Goal: Task Accomplishment & Management: Manage account settings

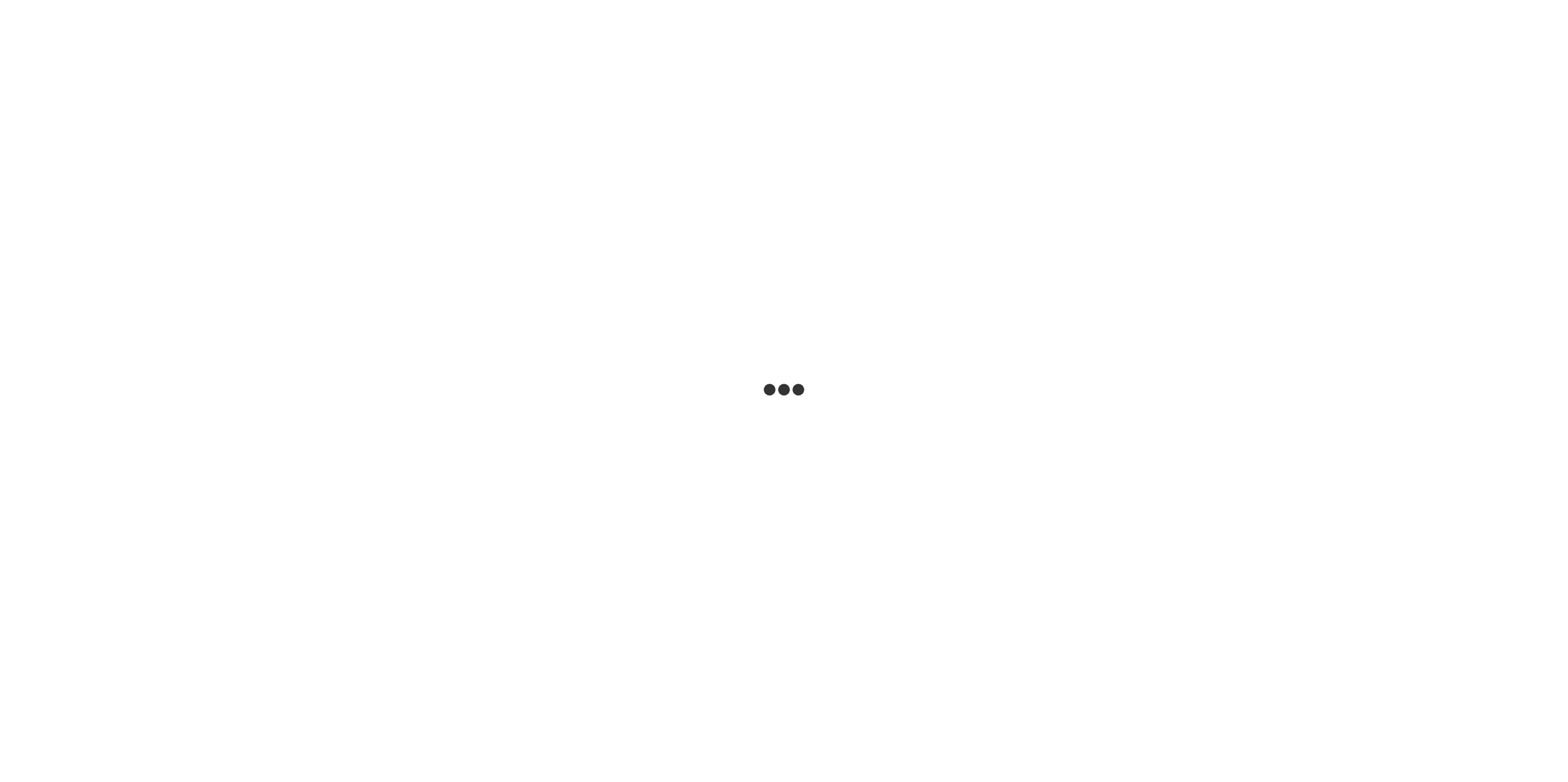
select select "***"
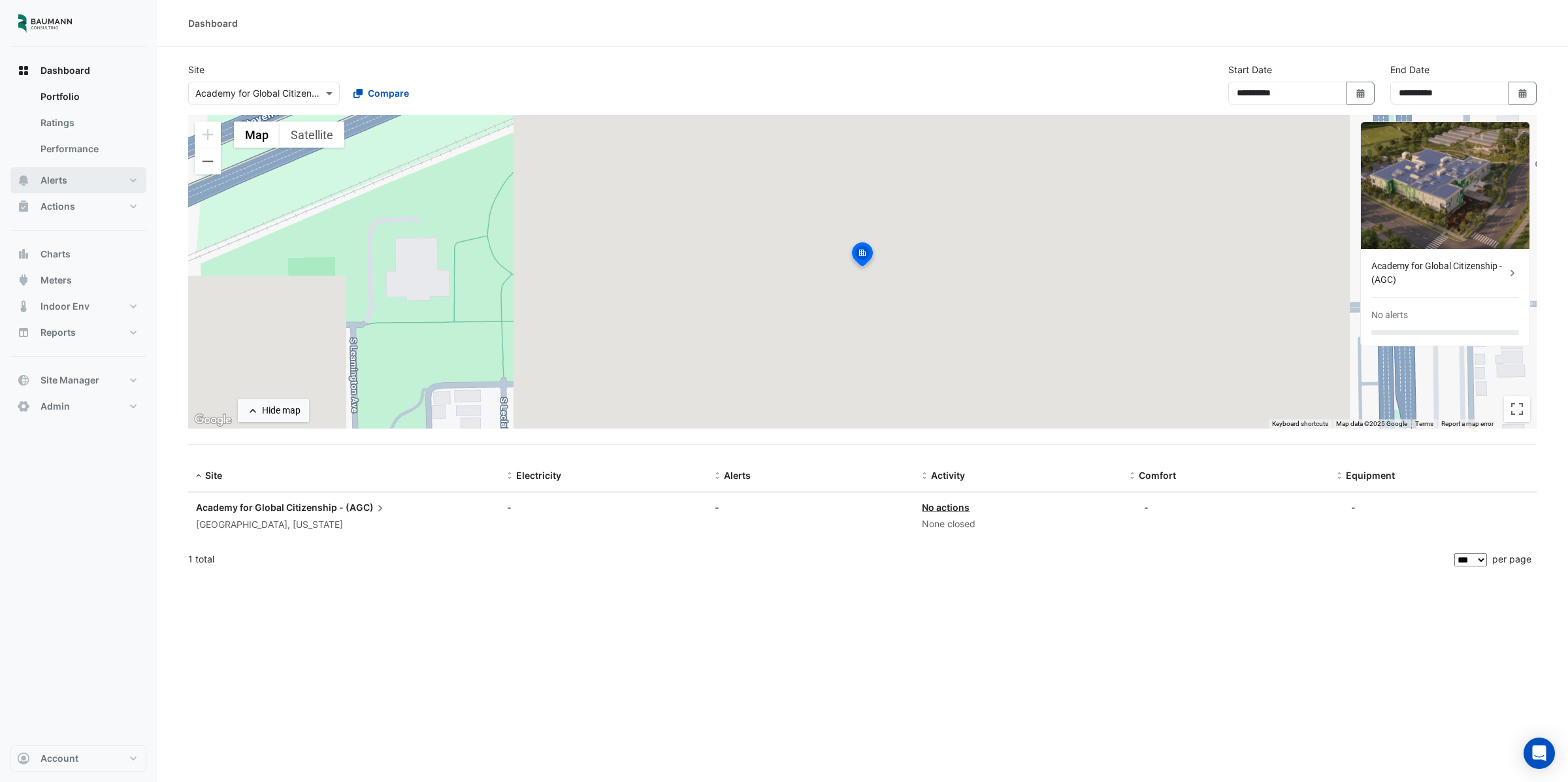
click at [56, 188] on button "Alerts" at bounding box center [78, 180] width 136 height 26
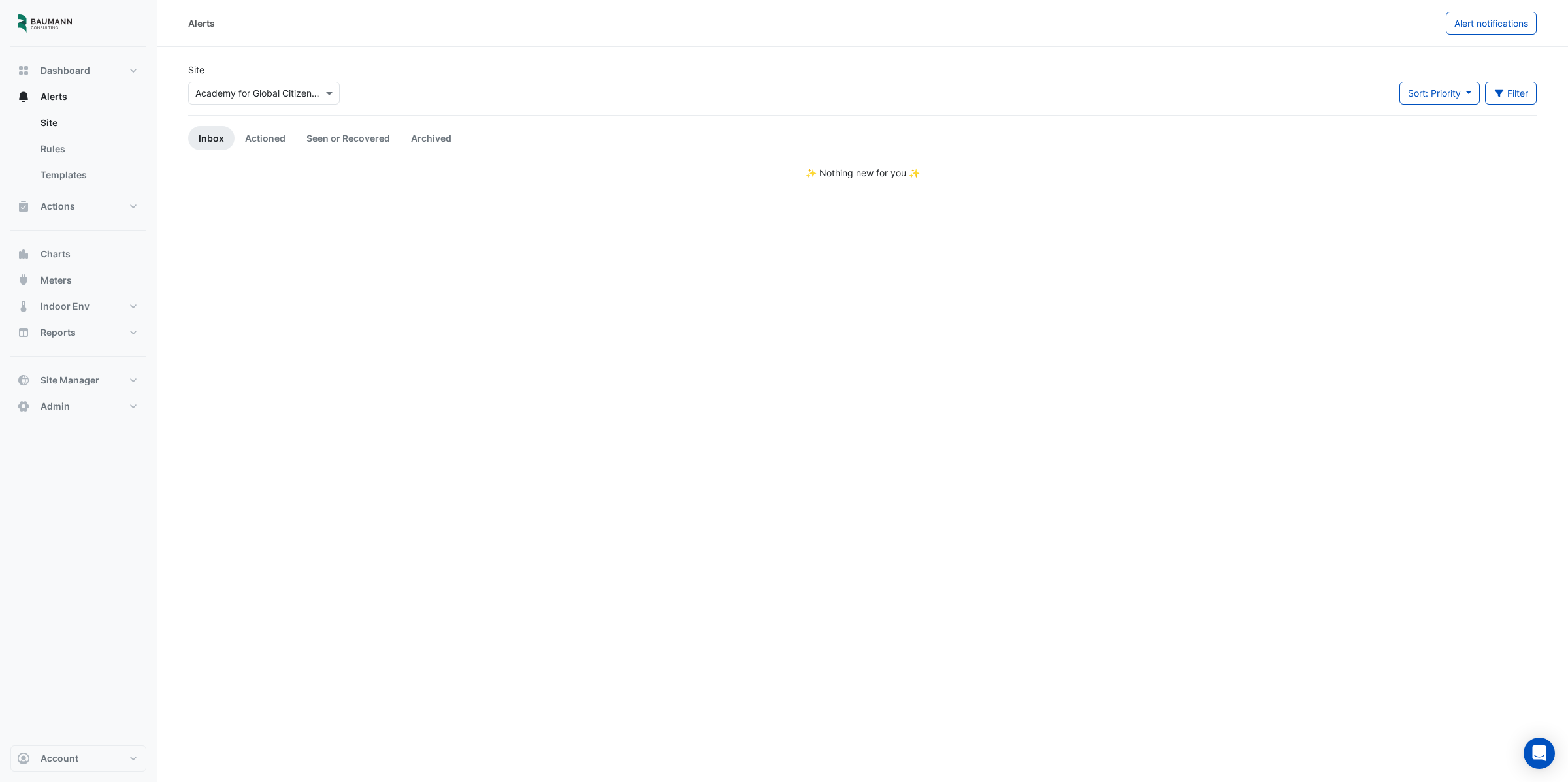
click at [286, 97] on input "text" at bounding box center [251, 94] width 111 height 14
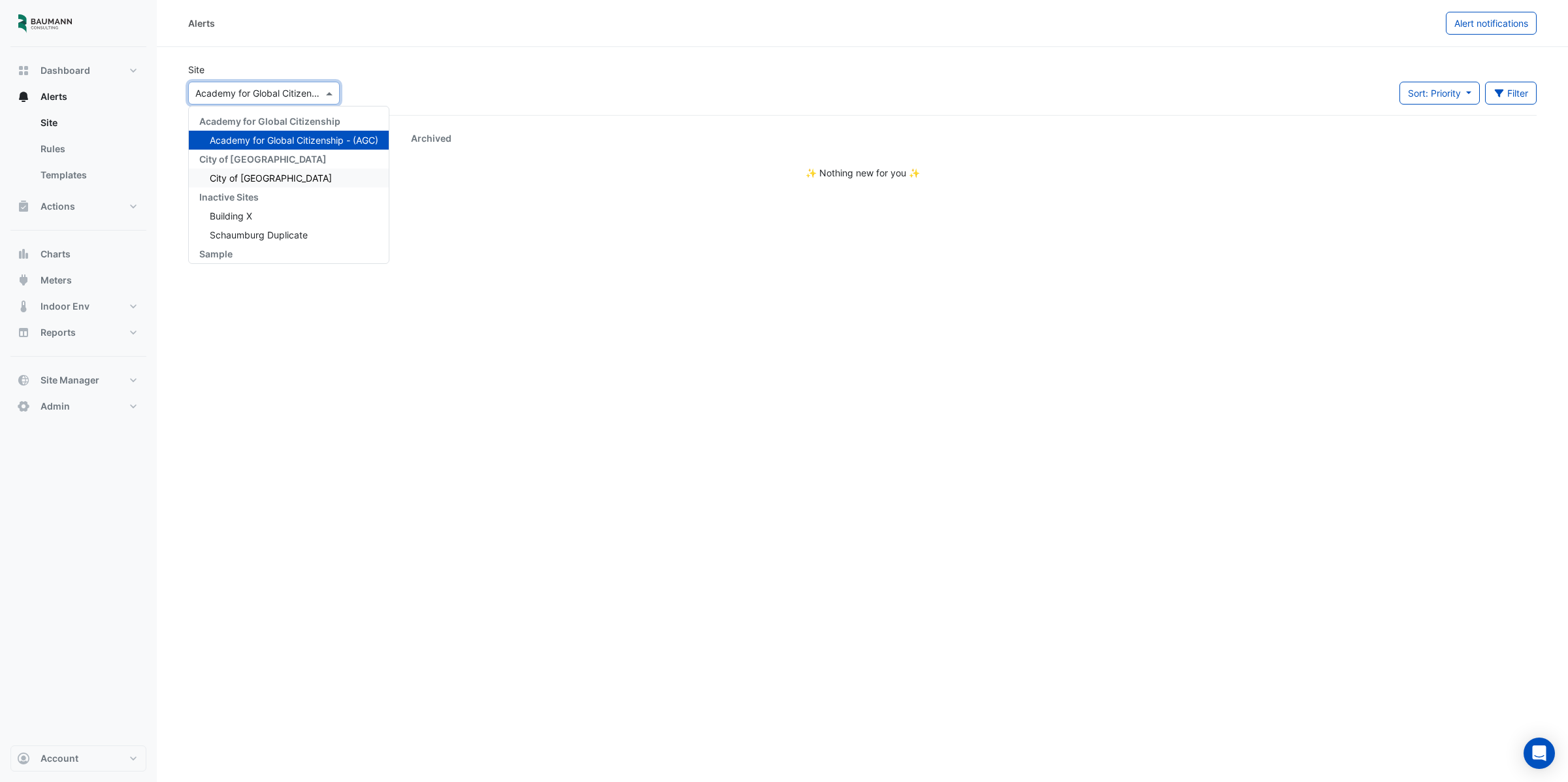
click at [266, 177] on span "City of [GEOGRAPHIC_DATA]" at bounding box center [271, 177] width 122 height 11
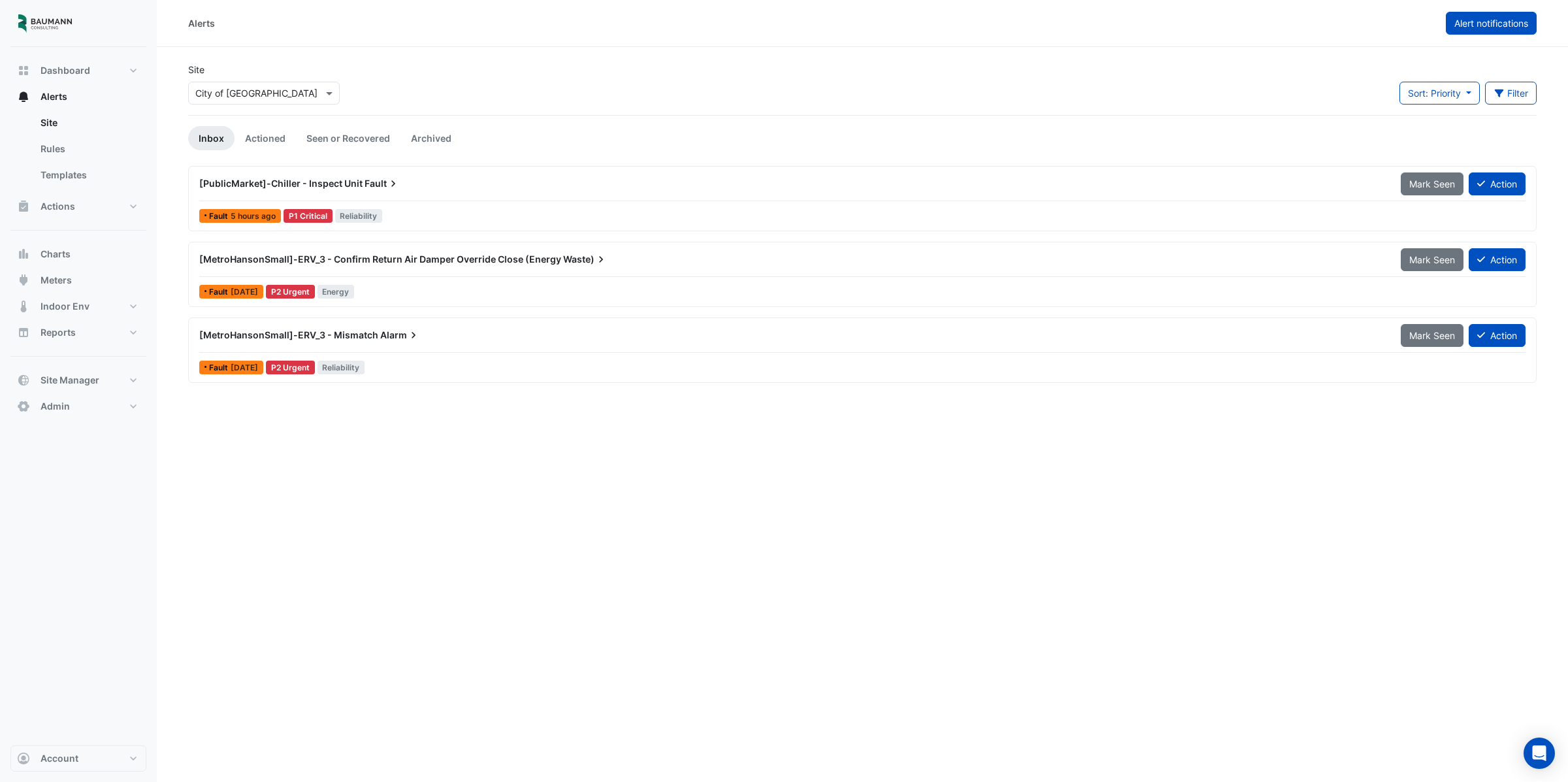
click at [1477, 26] on span "Alert notifications" at bounding box center [1491, 22] width 74 height 11
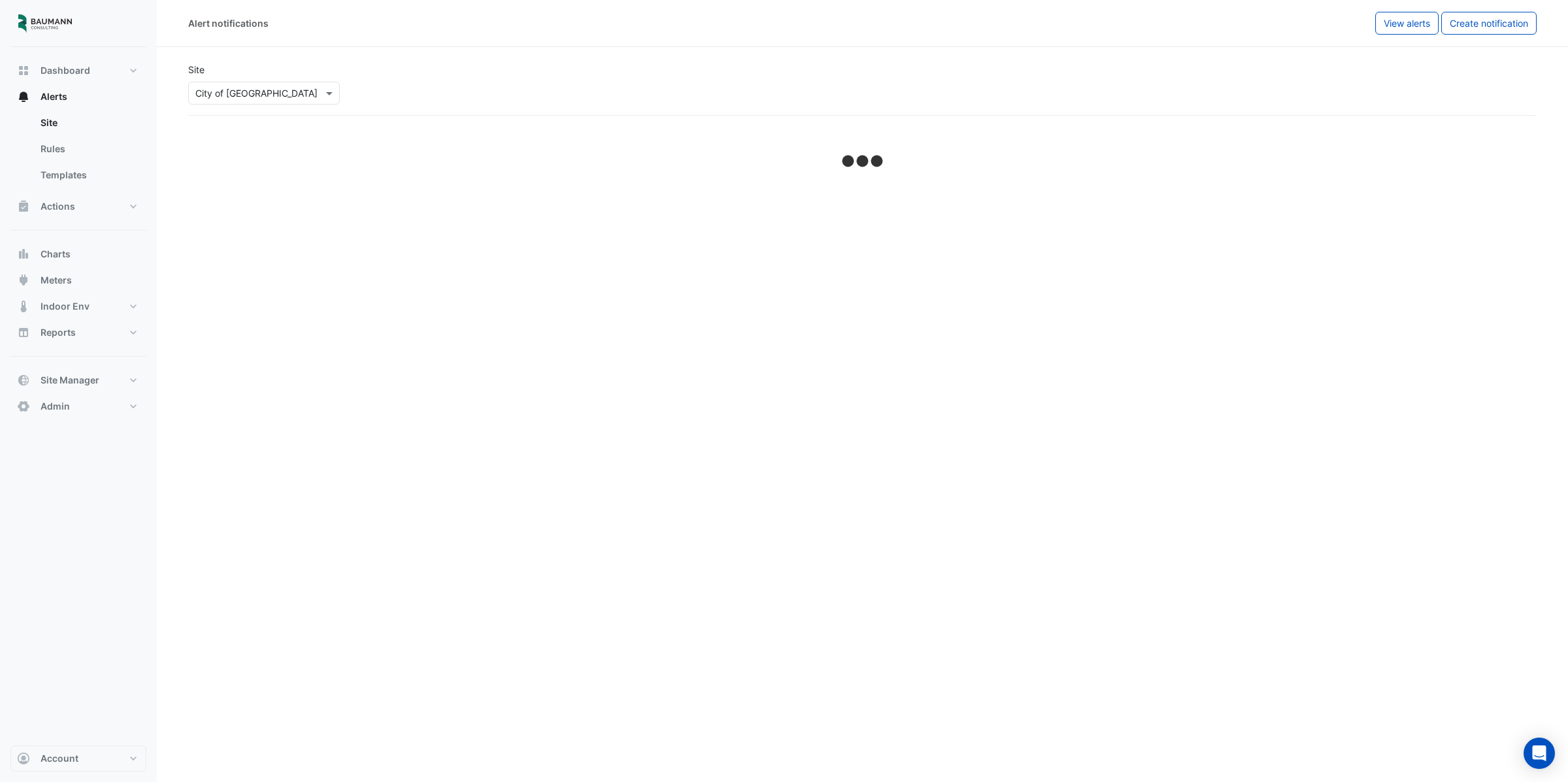
select select "******"
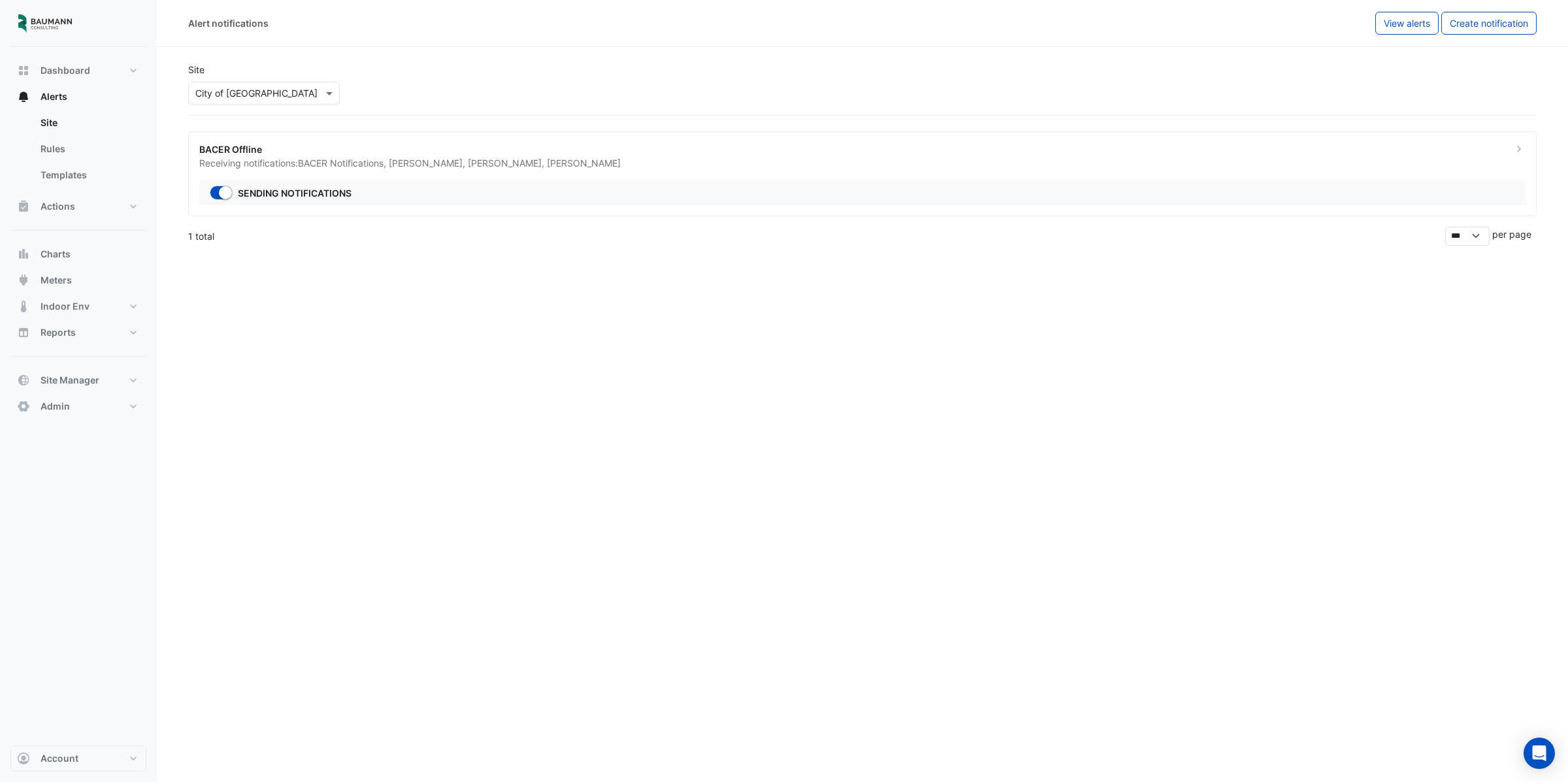
click at [316, 161] on span "BACER Notifications ," at bounding box center [343, 163] width 90 height 11
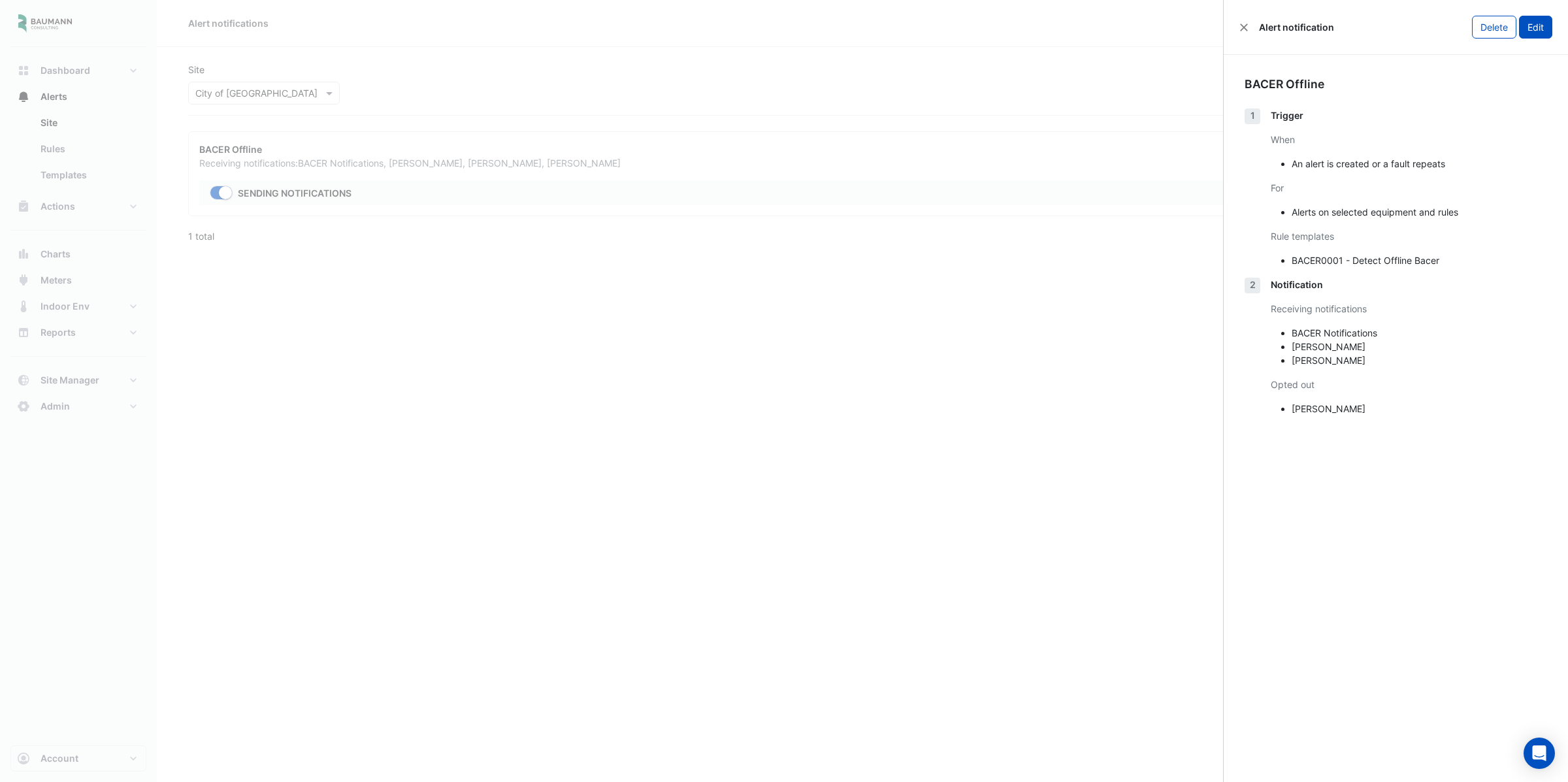
click at [1528, 29] on button "Edit" at bounding box center [1535, 27] width 34 height 23
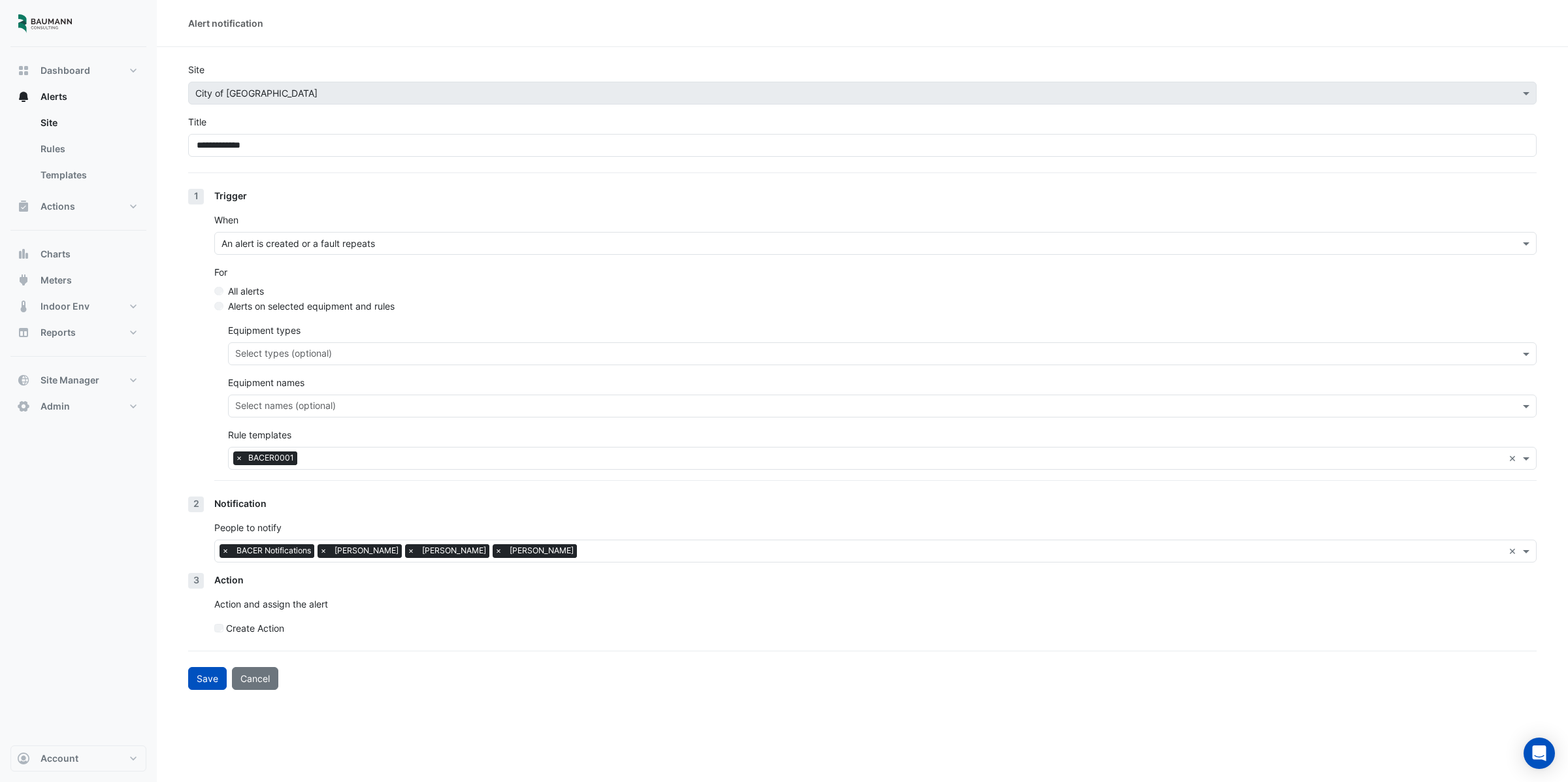
click at [315, 457] on input "text" at bounding box center [903, 459] width 1201 height 14
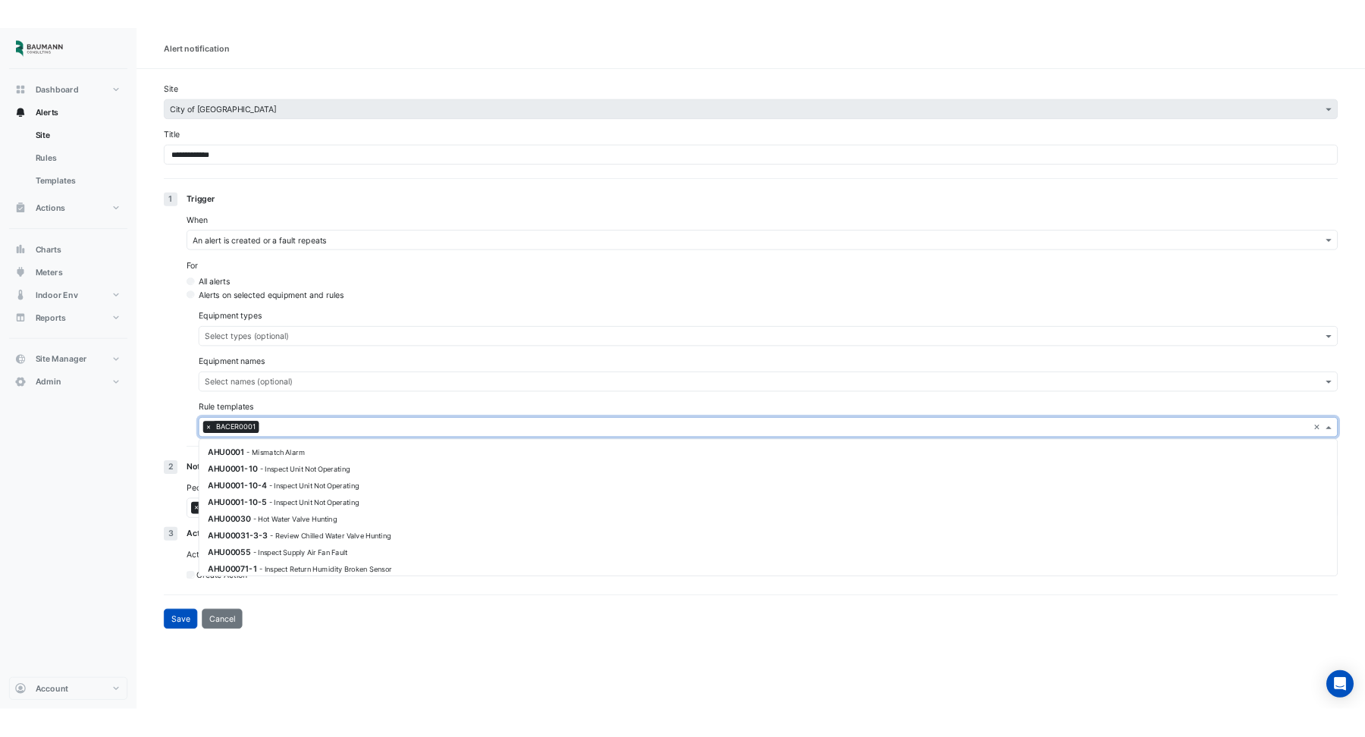
scroll to position [357, 0]
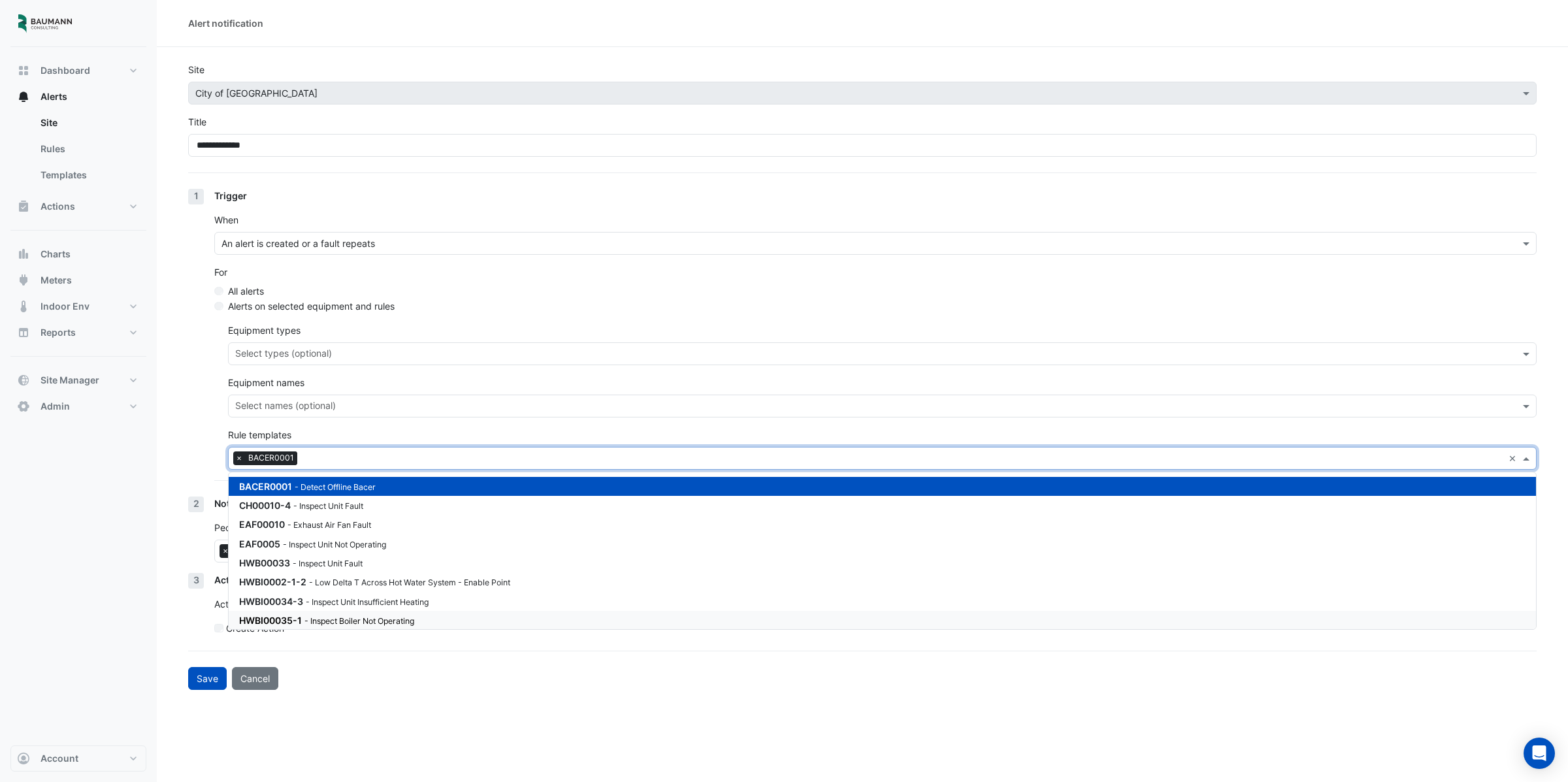
drag, startPoint x: 423, startPoint y: 768, endPoint x: 426, endPoint y: 731, distance: 37.1
click at [423, 756] on div "**********" at bounding box center [862, 391] width 1411 height 782
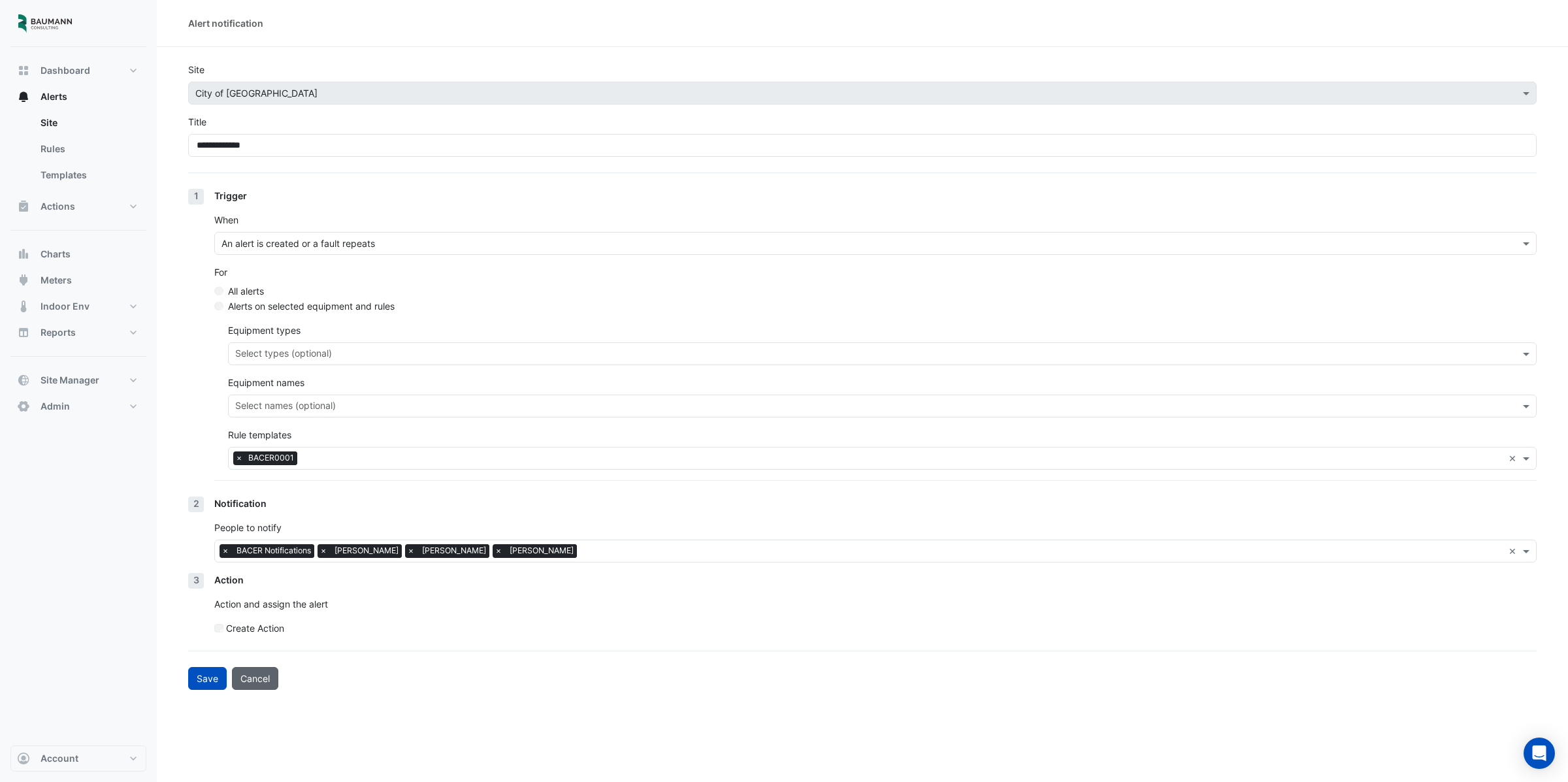
click at [261, 682] on button "Cancel" at bounding box center [255, 678] width 47 height 23
select select "******"
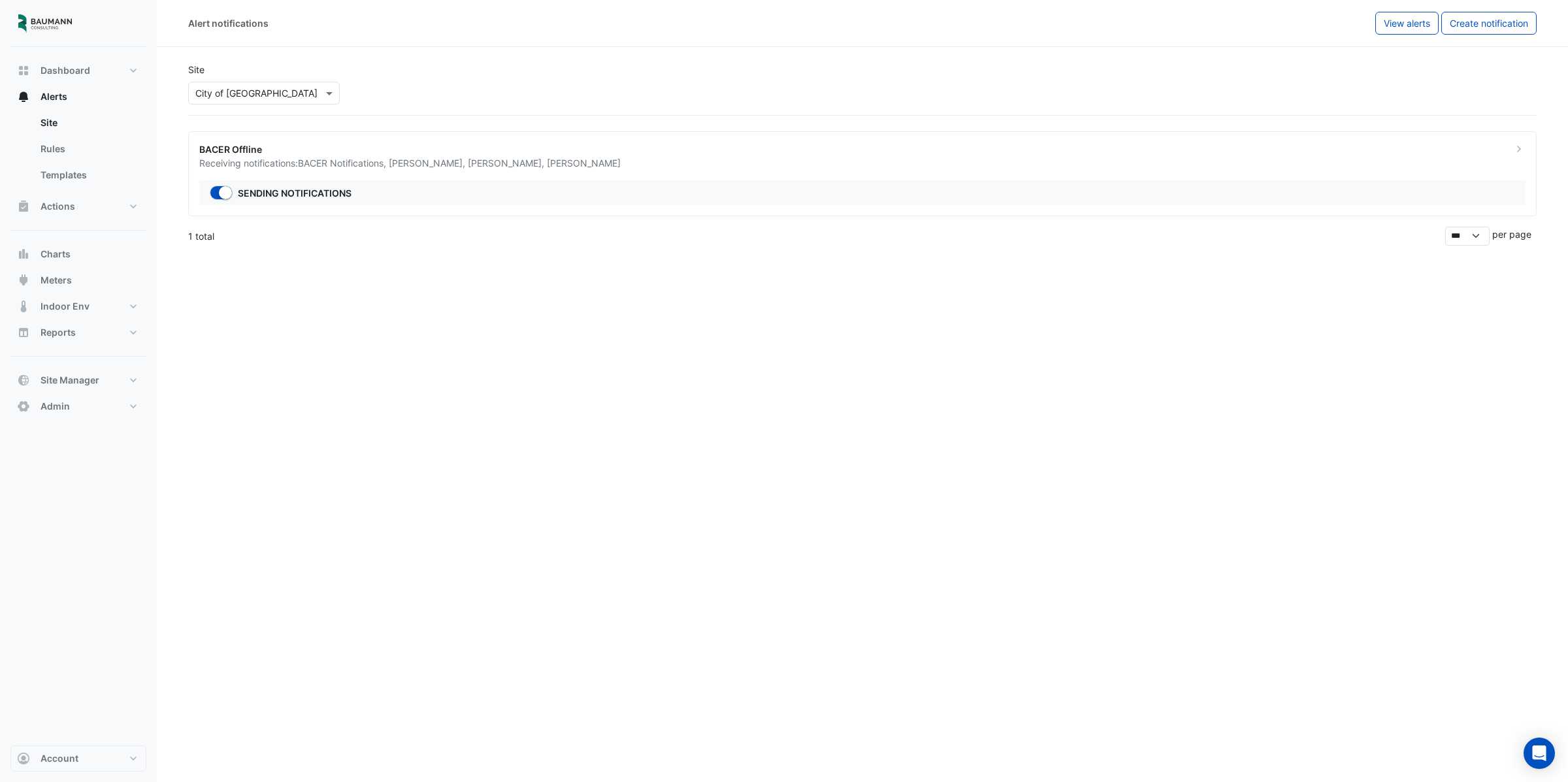
click at [488, 167] on span "[PERSON_NAME] ," at bounding box center [507, 163] width 79 height 11
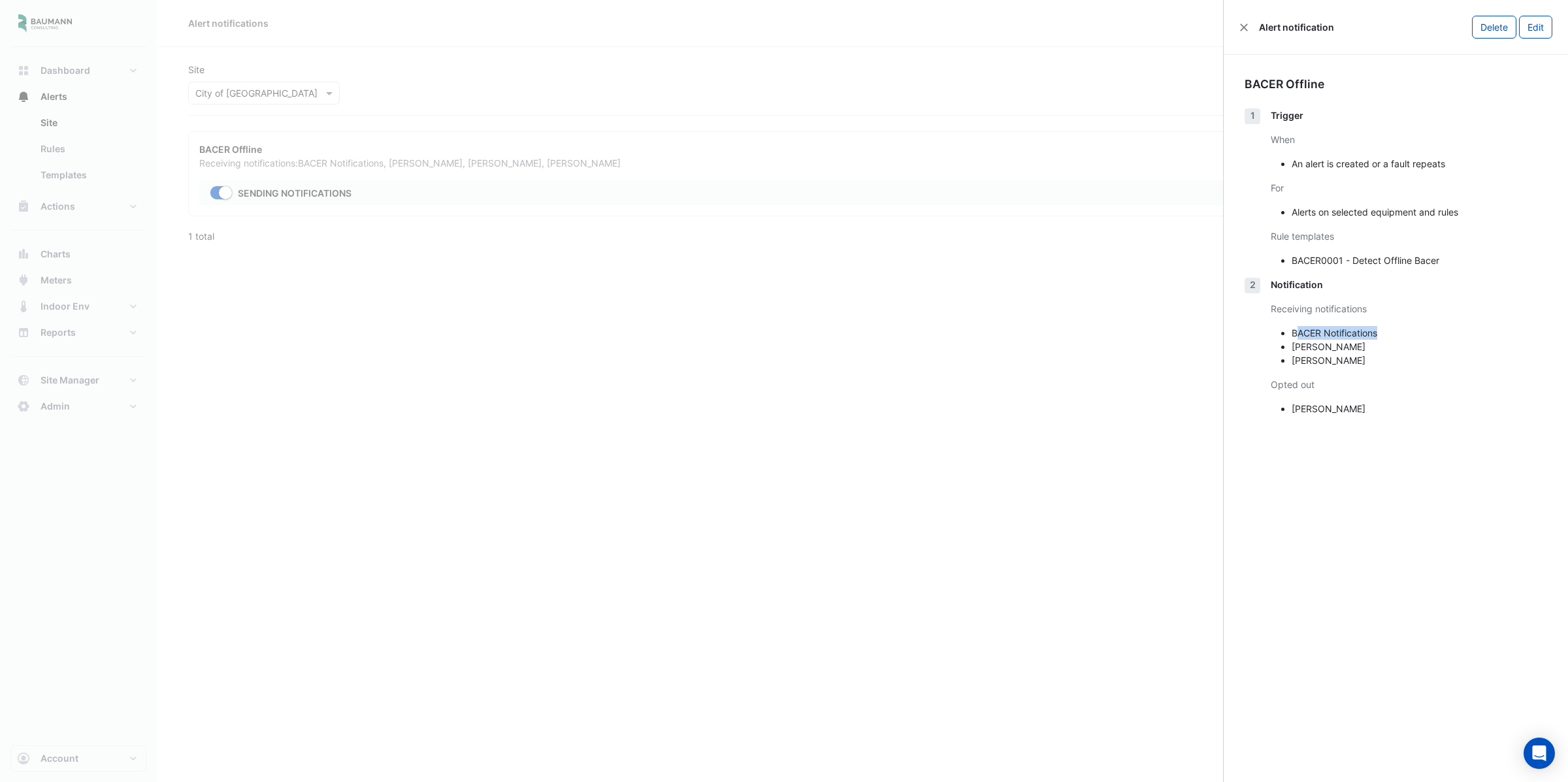
drag, startPoint x: 1298, startPoint y: 330, endPoint x: 1117, endPoint y: 366, distance: 184.5
click at [1431, 329] on li "BACER Notifications" at bounding box center [1419, 332] width 255 height 14
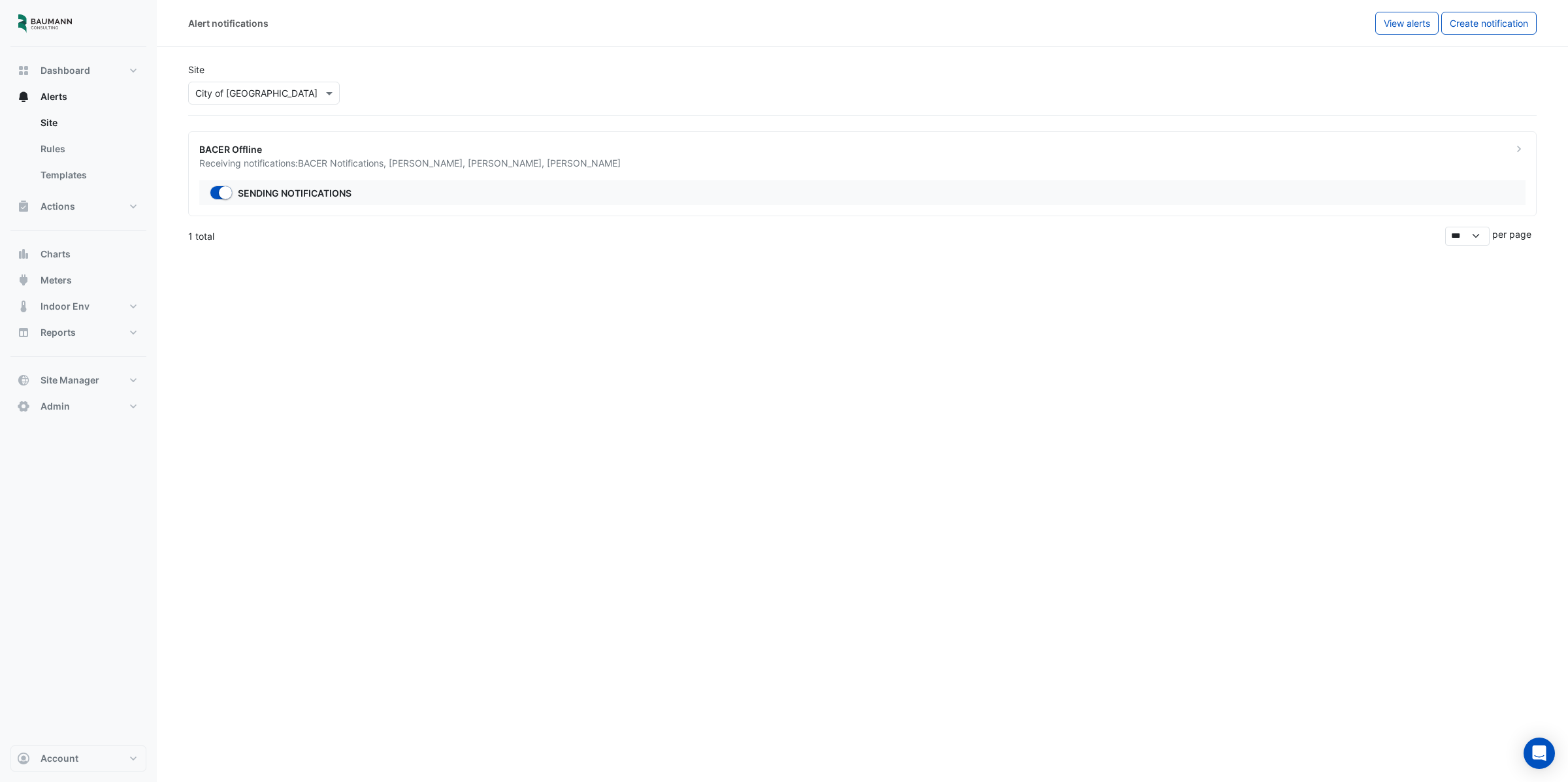
click at [336, 383] on ngb-offcanvas-backdrop at bounding box center [784, 391] width 1568 height 782
click at [58, 407] on span "Admin" at bounding box center [55, 406] width 29 height 13
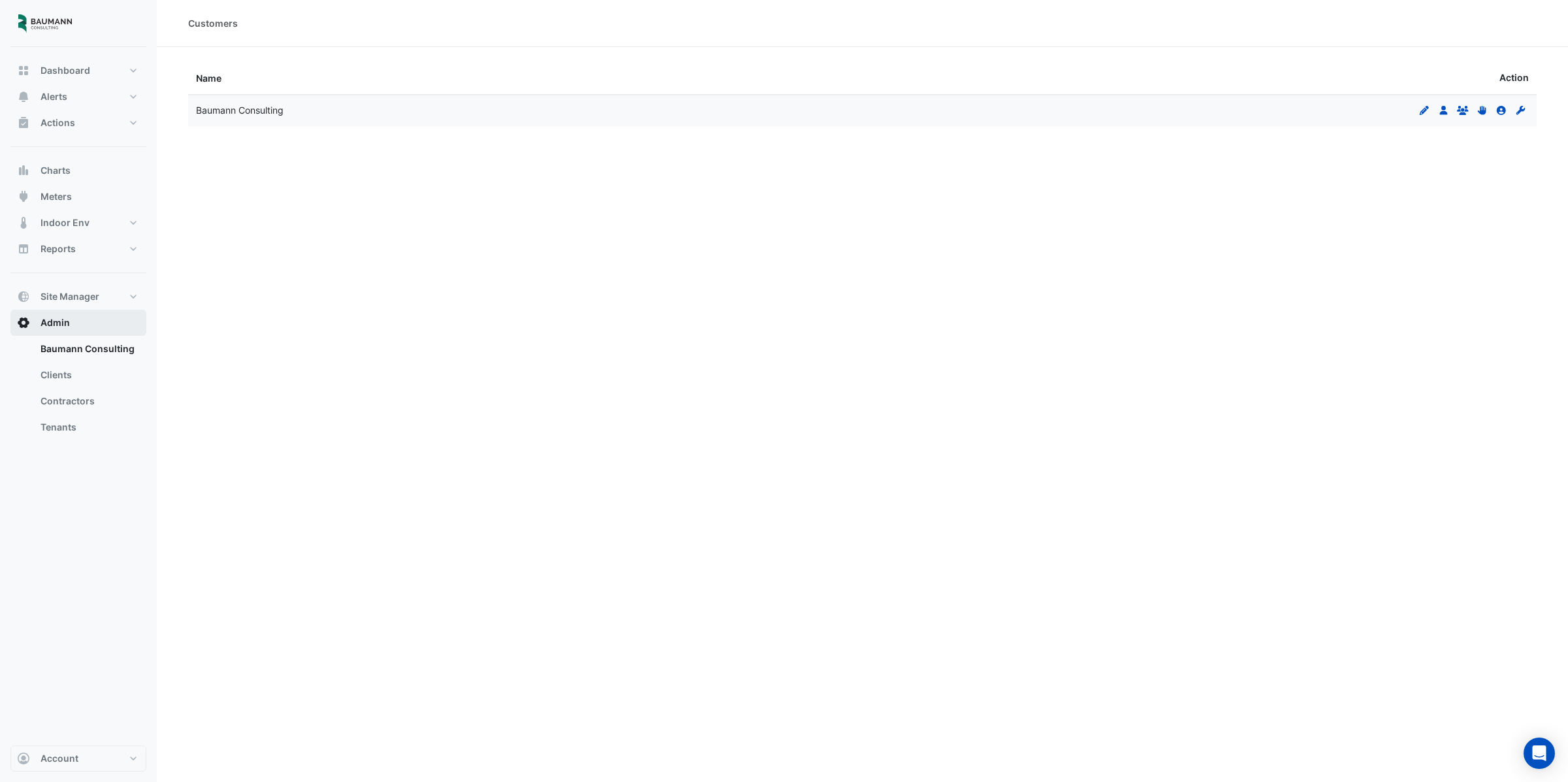
click at [79, 323] on button "Admin" at bounding box center [78, 322] width 136 height 26
click at [1444, 109] on icon "Users" at bounding box center [1444, 110] width 12 height 9
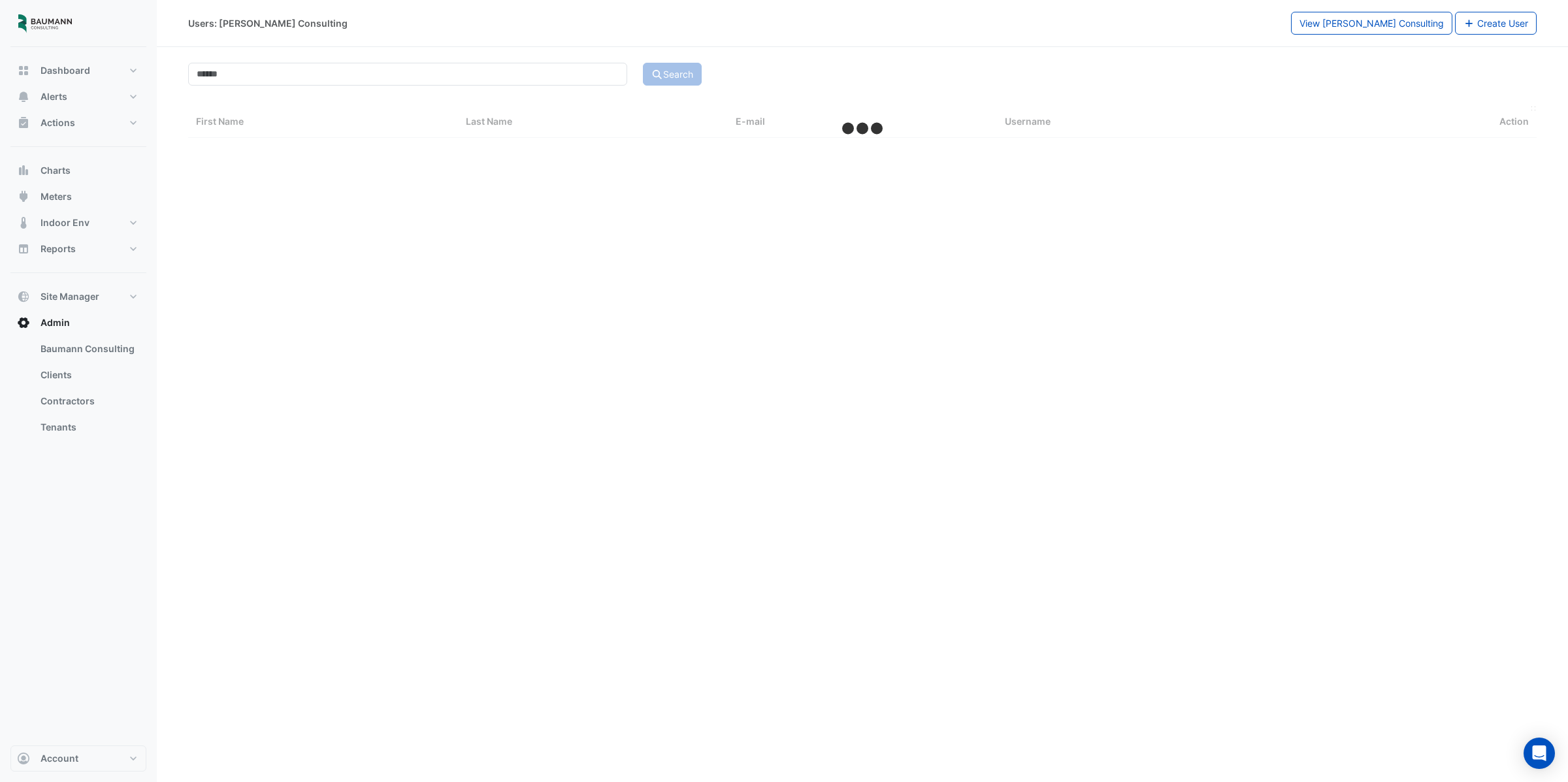
select select "***"
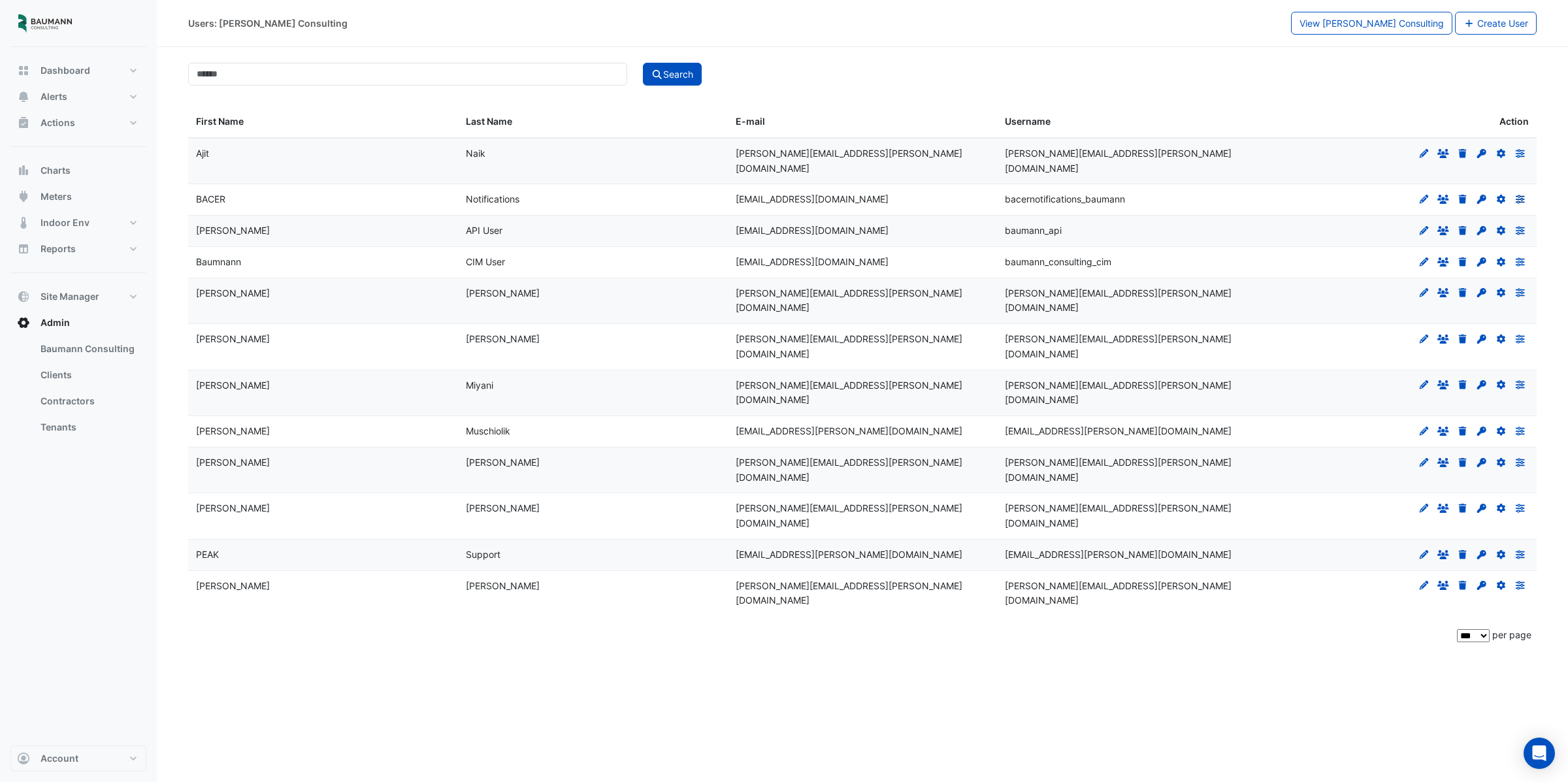
click at [1522, 195] on icon "Preferences" at bounding box center [1521, 199] width 12 height 9
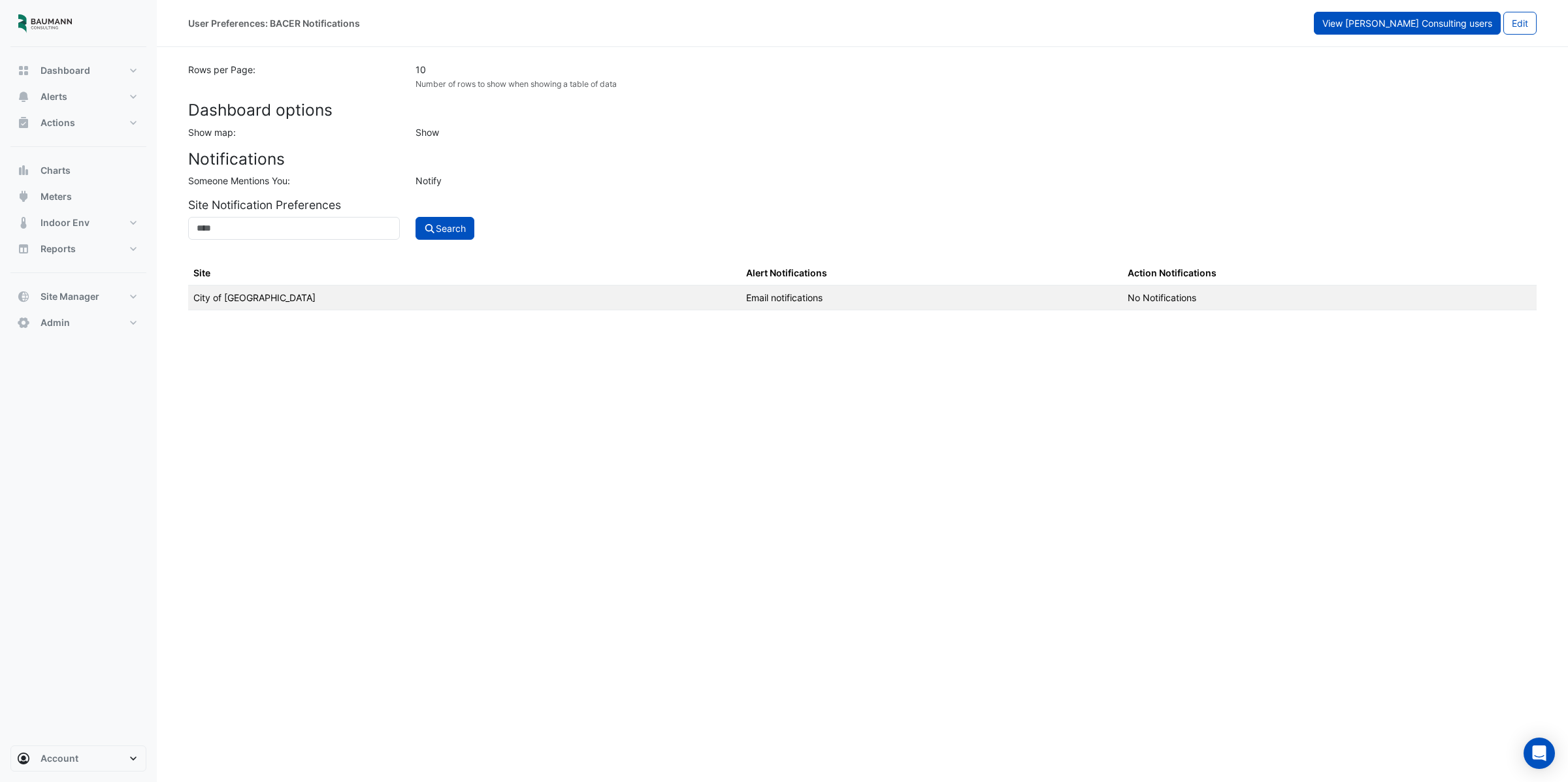
click at [1435, 23] on span "View [PERSON_NAME] Consulting users" at bounding box center [1407, 22] width 170 height 11
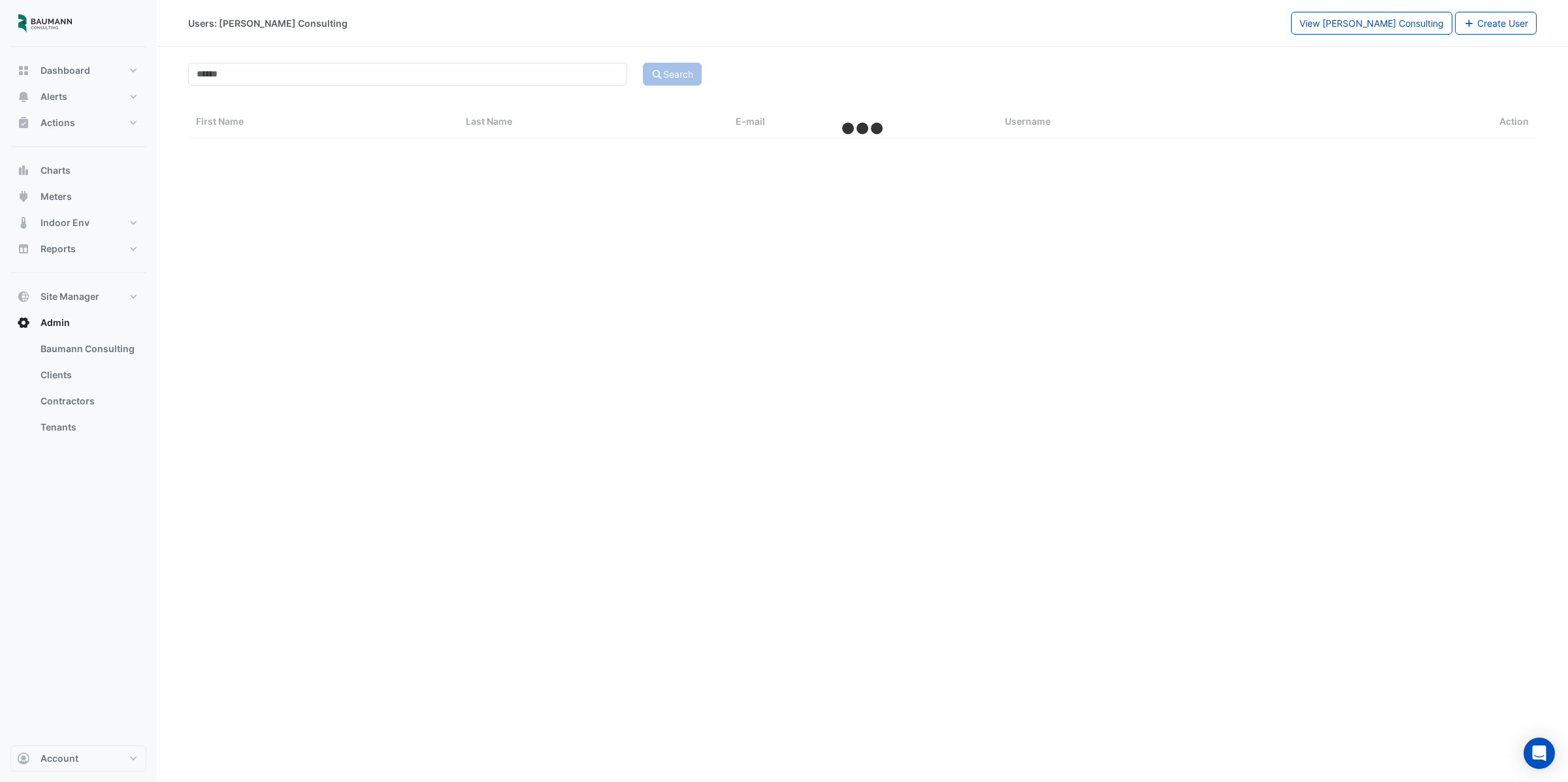
select select "***"
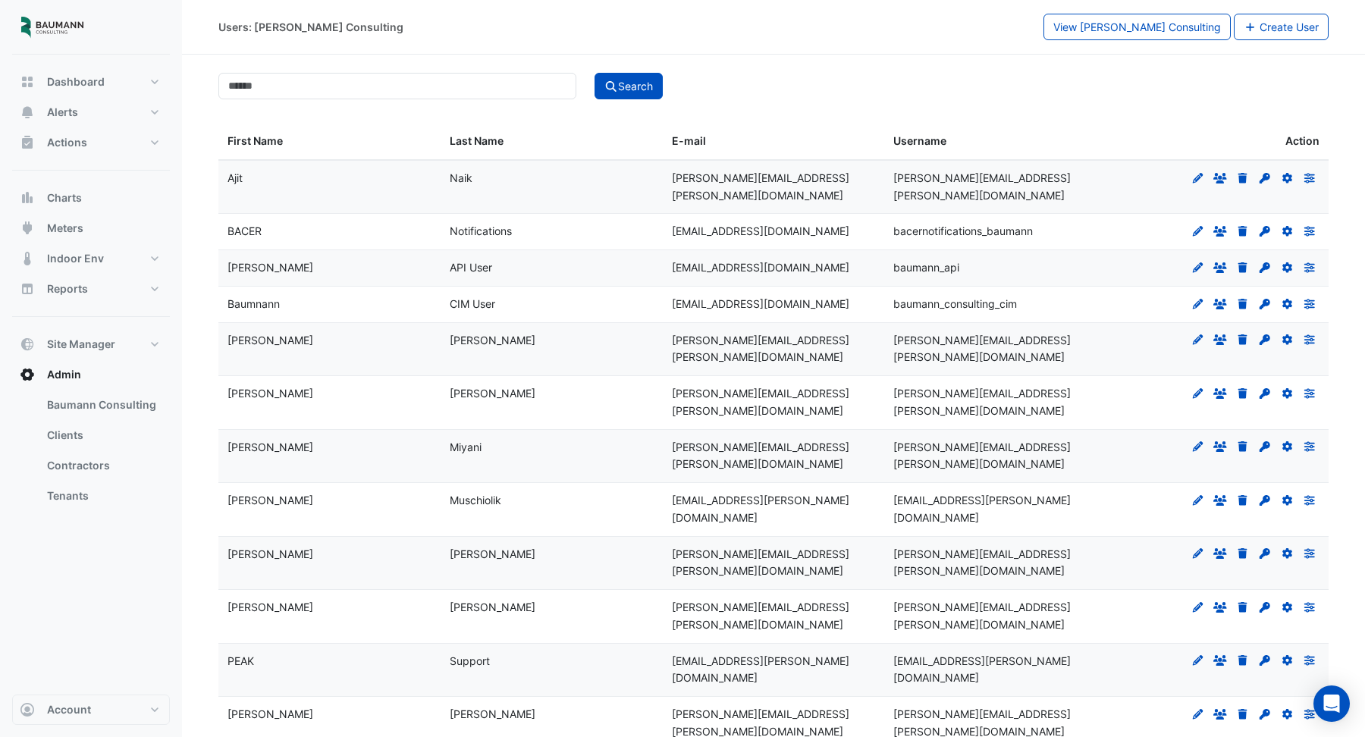
click at [647, 249] on datatable-body-cell "Notifications" at bounding box center [552, 232] width 222 height 36
click at [58, 229] on span "Meters" at bounding box center [65, 228] width 36 height 15
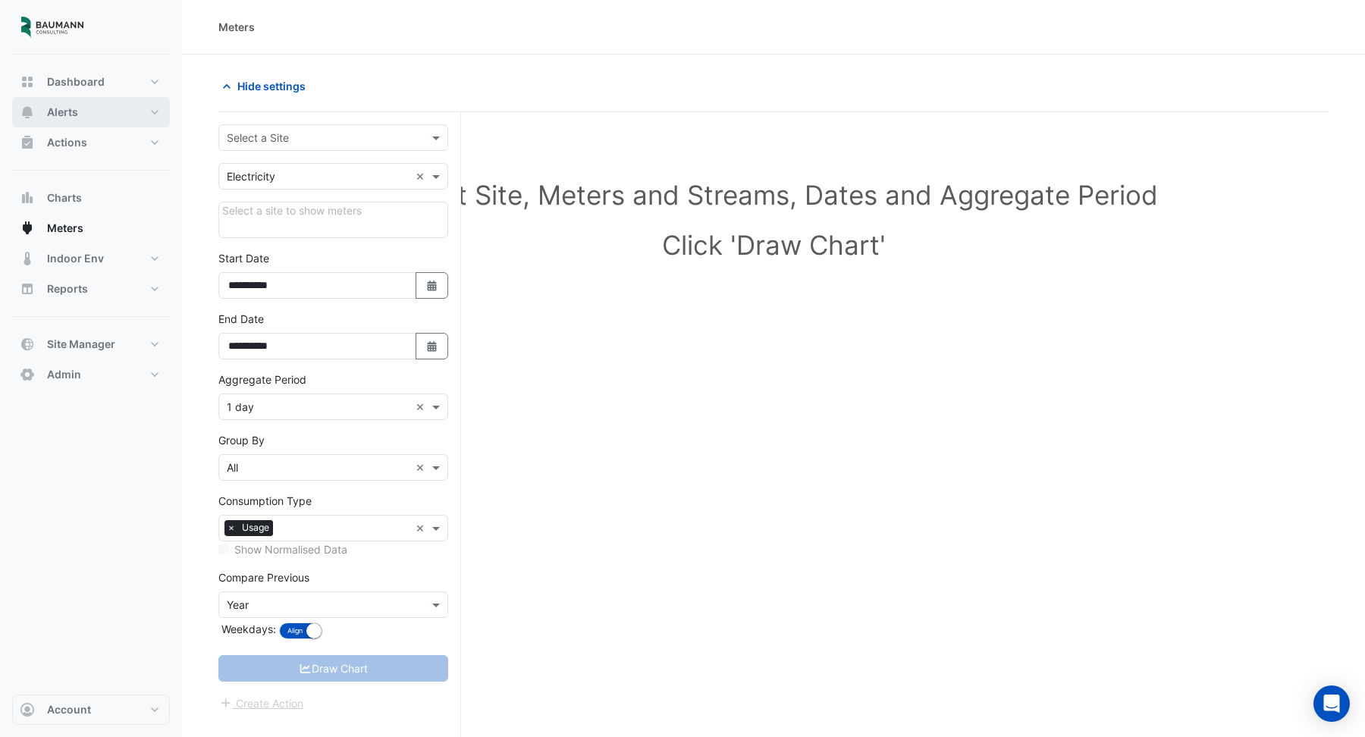
click at [82, 126] on button "Alerts" at bounding box center [91, 112] width 158 height 30
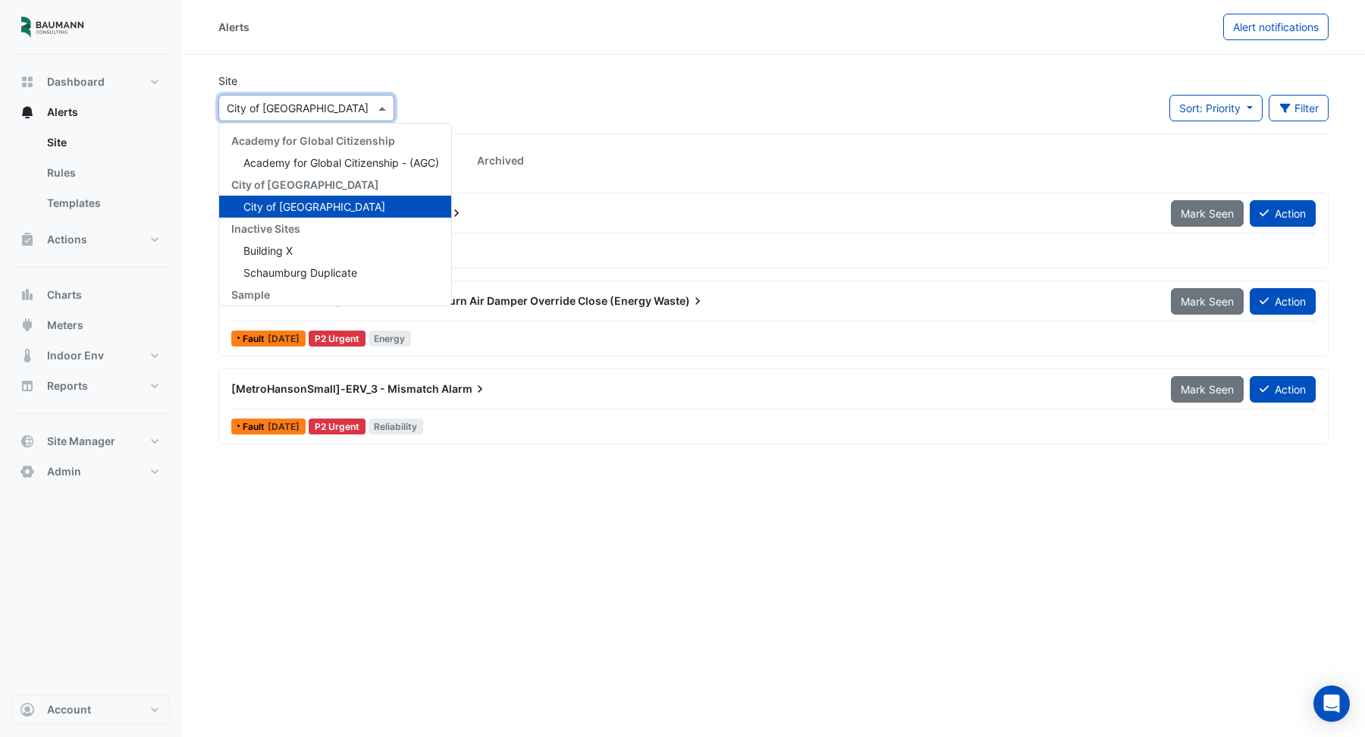
click at [296, 110] on input "text" at bounding box center [291, 109] width 129 height 16
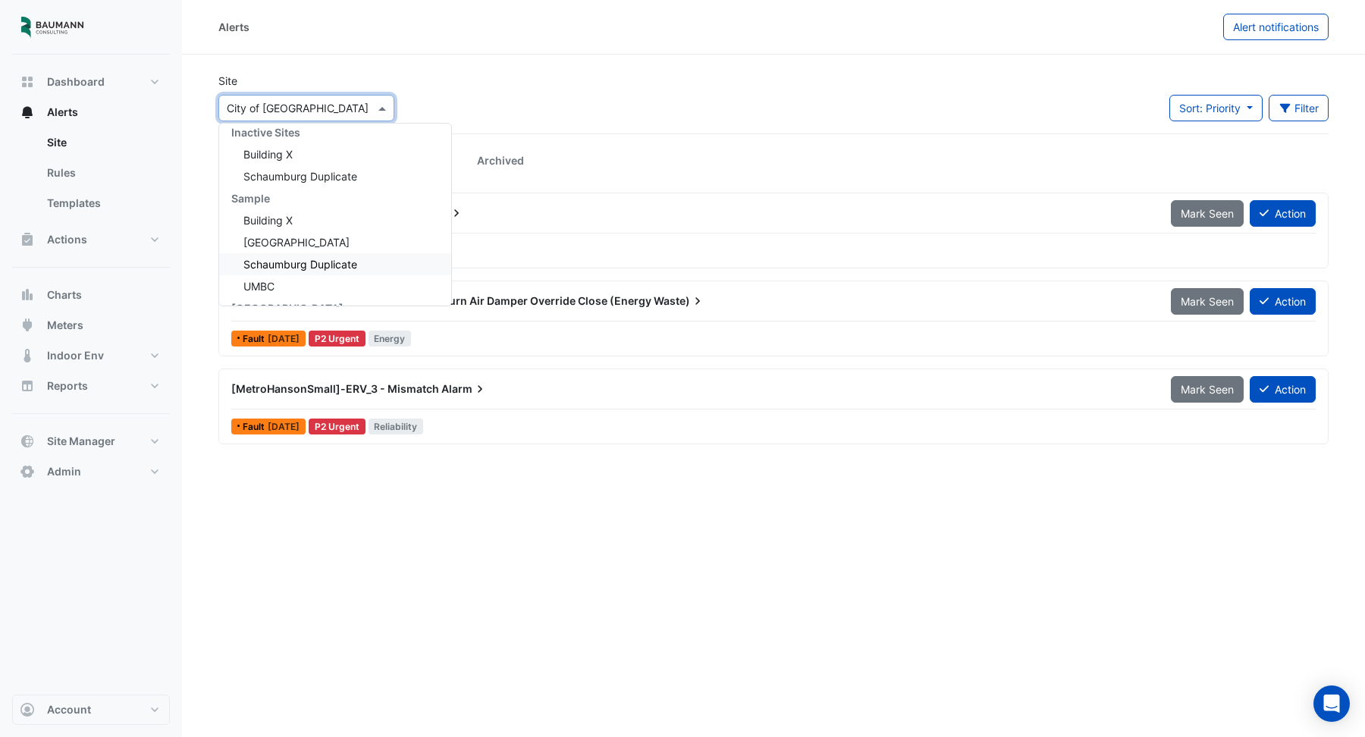
scroll to position [137, 0]
click at [274, 246] on span "UMBC" at bounding box center [258, 245] width 31 height 13
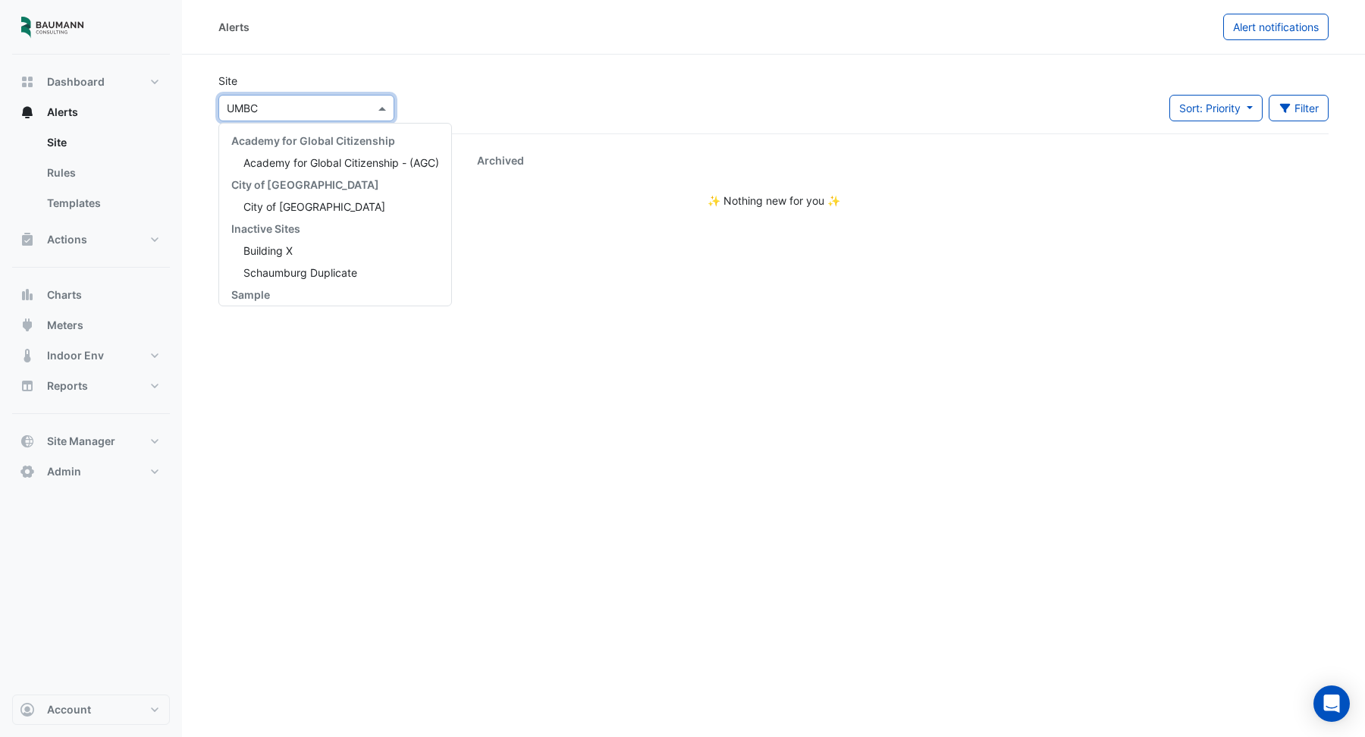
click at [375, 110] on span at bounding box center [384, 108] width 19 height 16
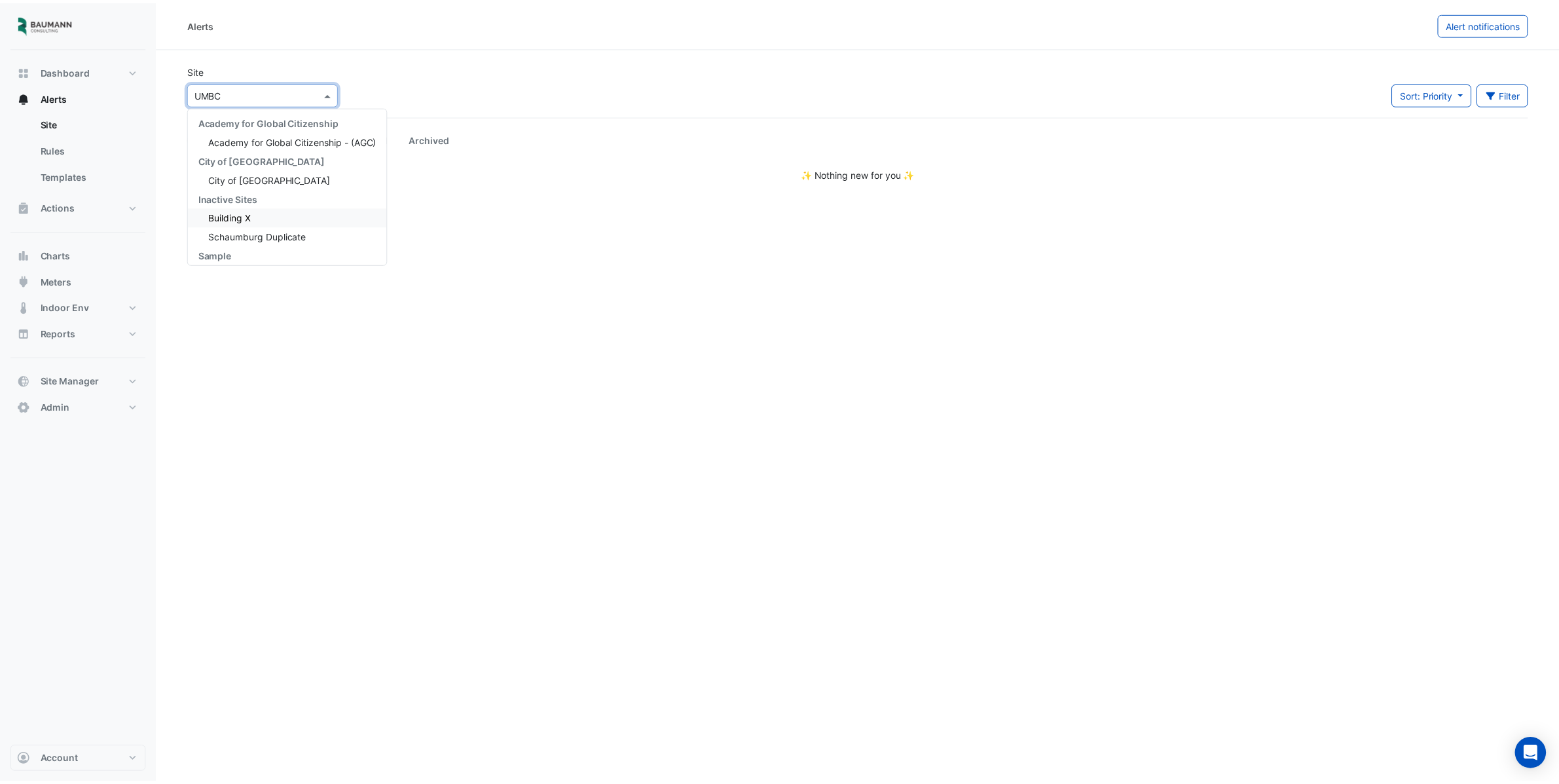
scroll to position [118, 0]
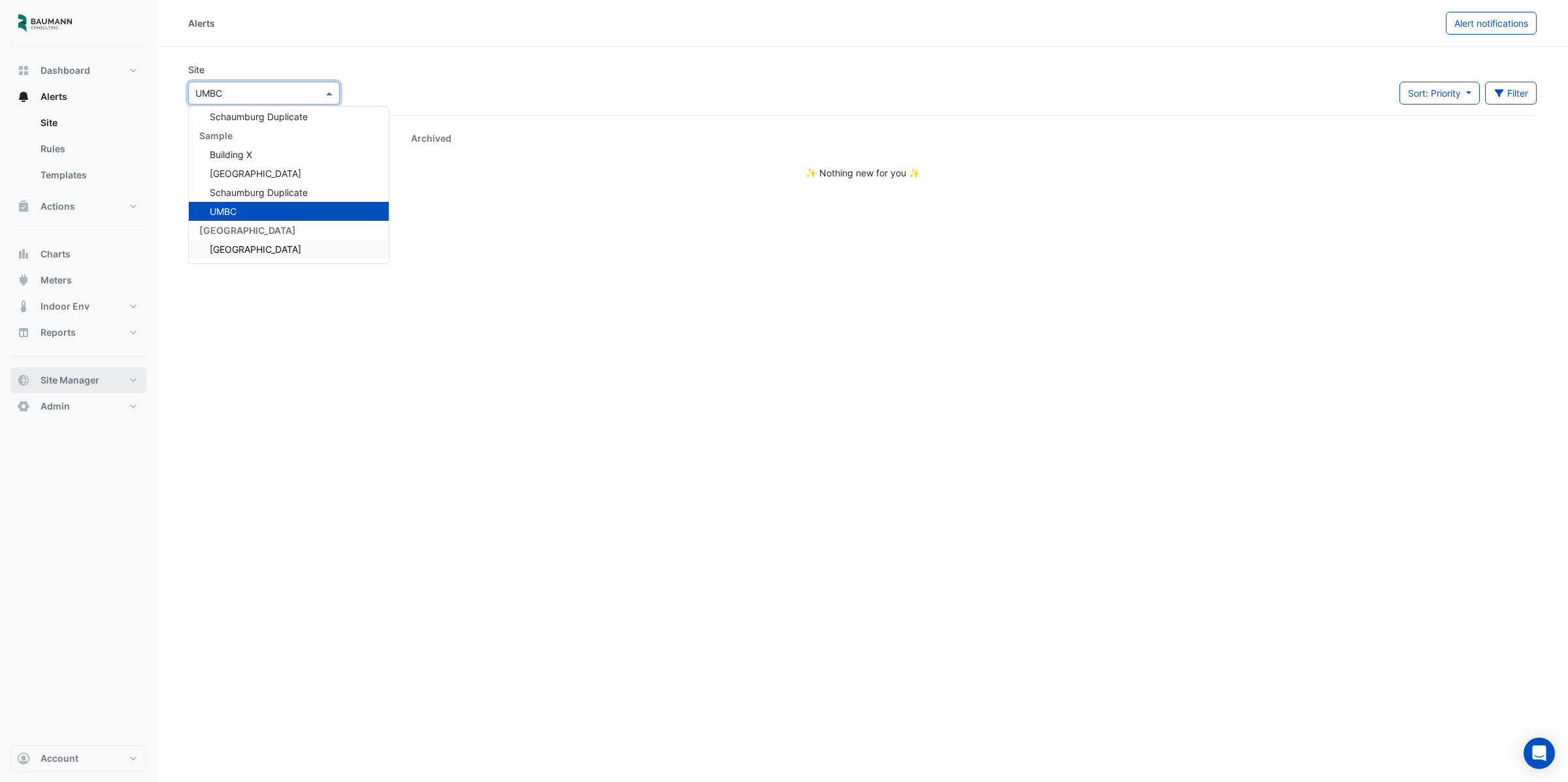
click at [104, 372] on button "Site Manager" at bounding box center [78, 380] width 136 height 26
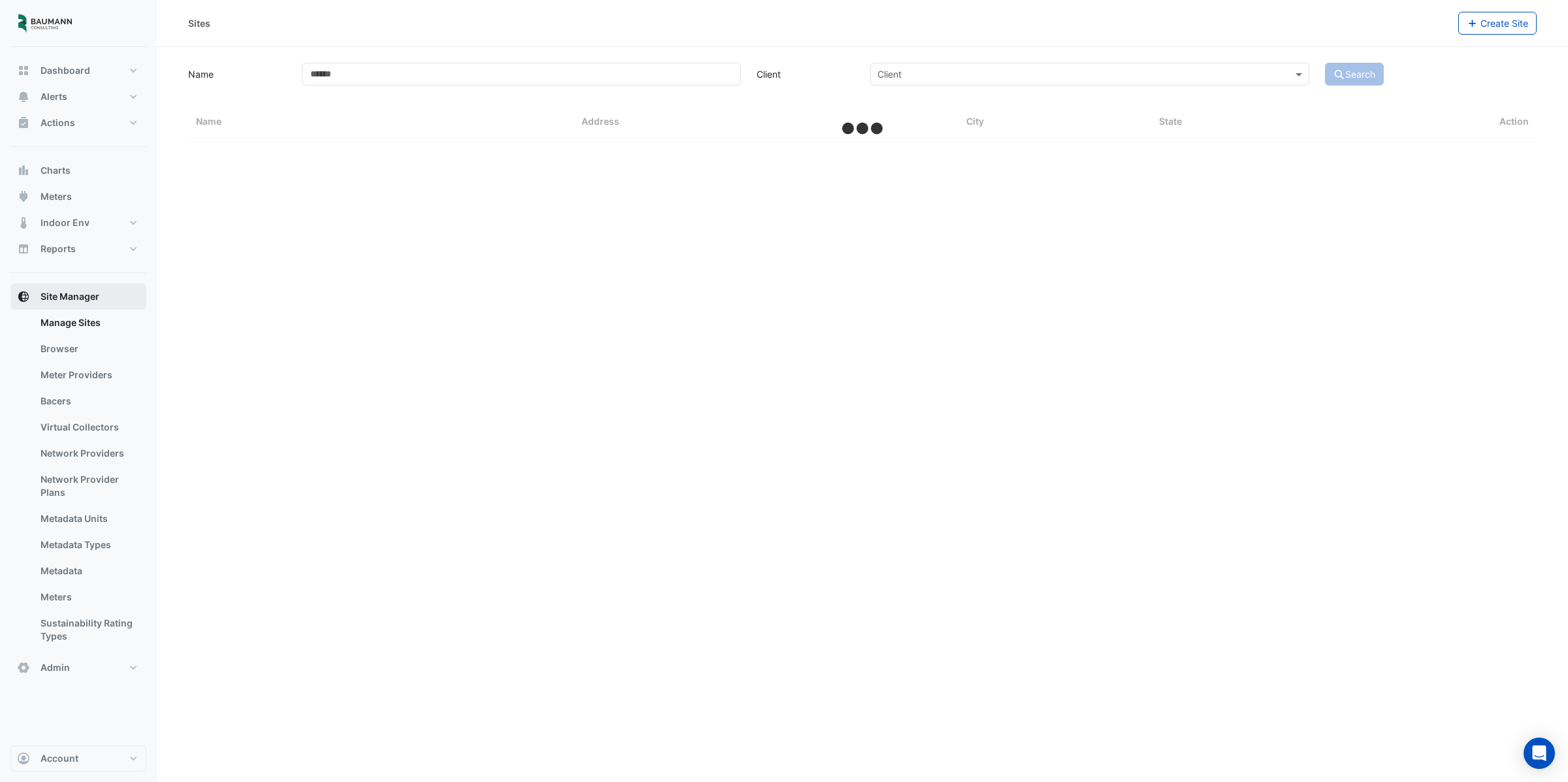
select select "***"
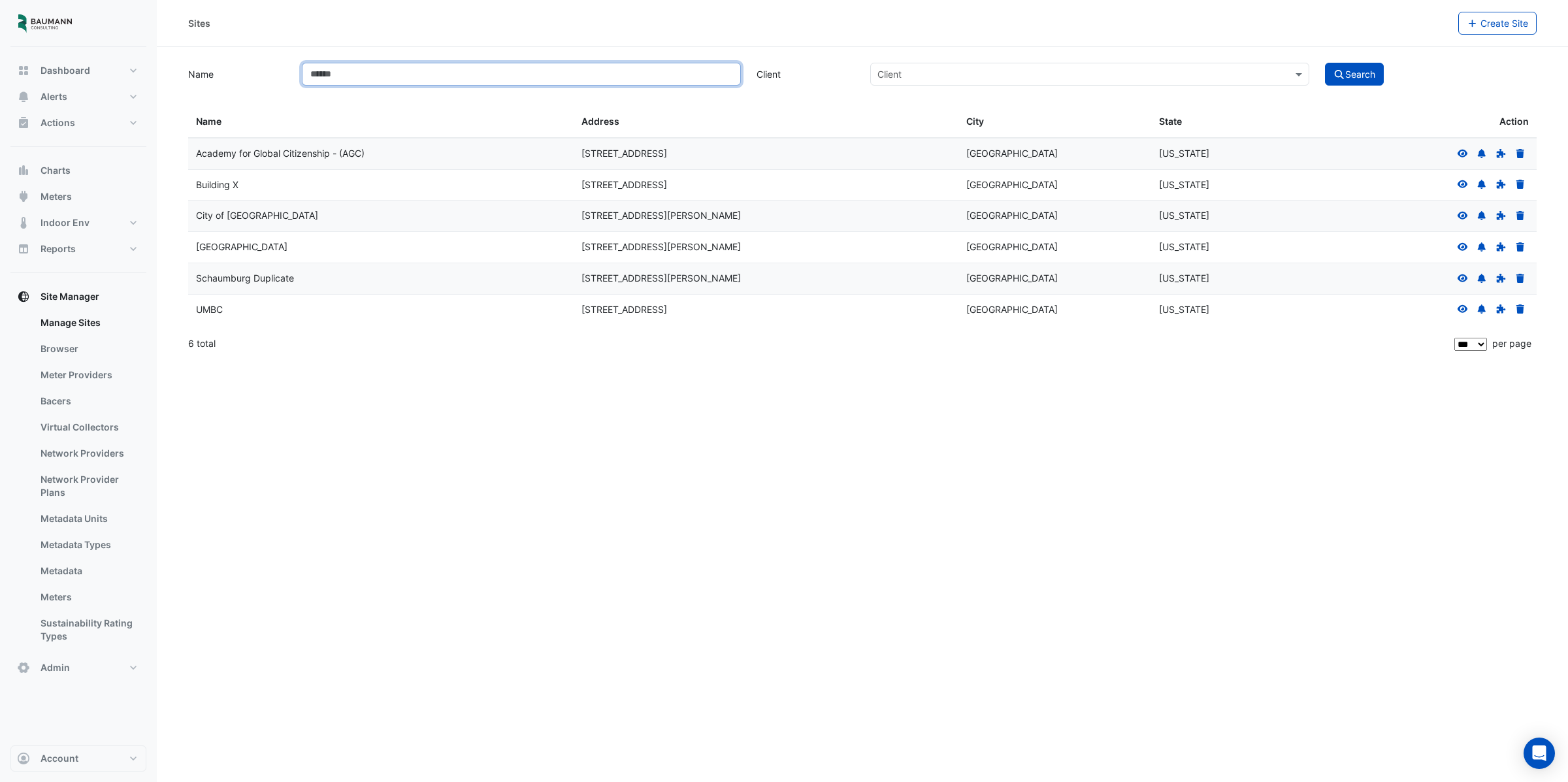
click at [414, 69] on input "Name" at bounding box center [521, 74] width 439 height 23
click at [1459, 312] on icon at bounding box center [1463, 308] width 10 height 8
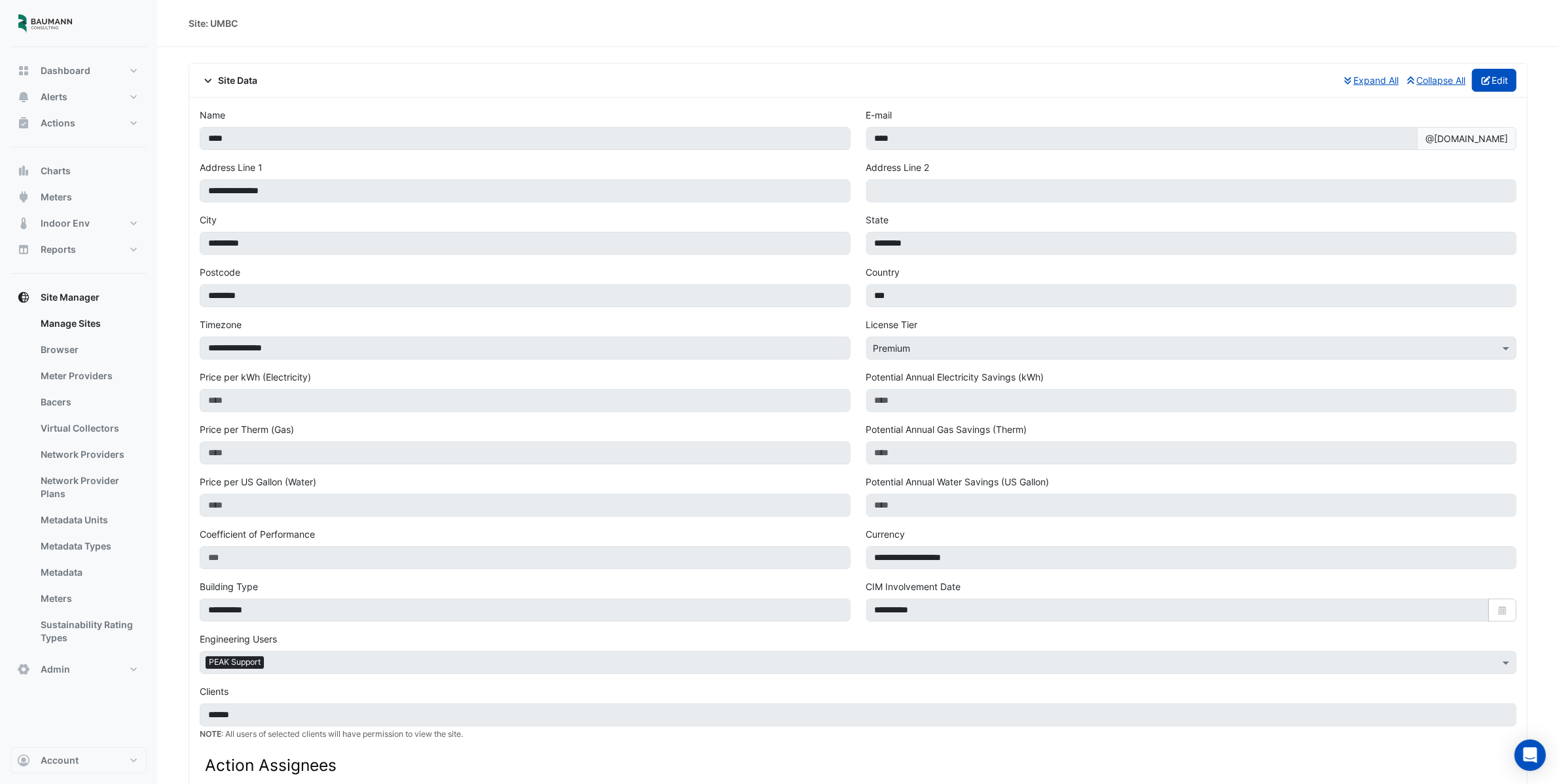
click at [1480, 86] on button "Edit" at bounding box center [1495, 80] width 45 height 23
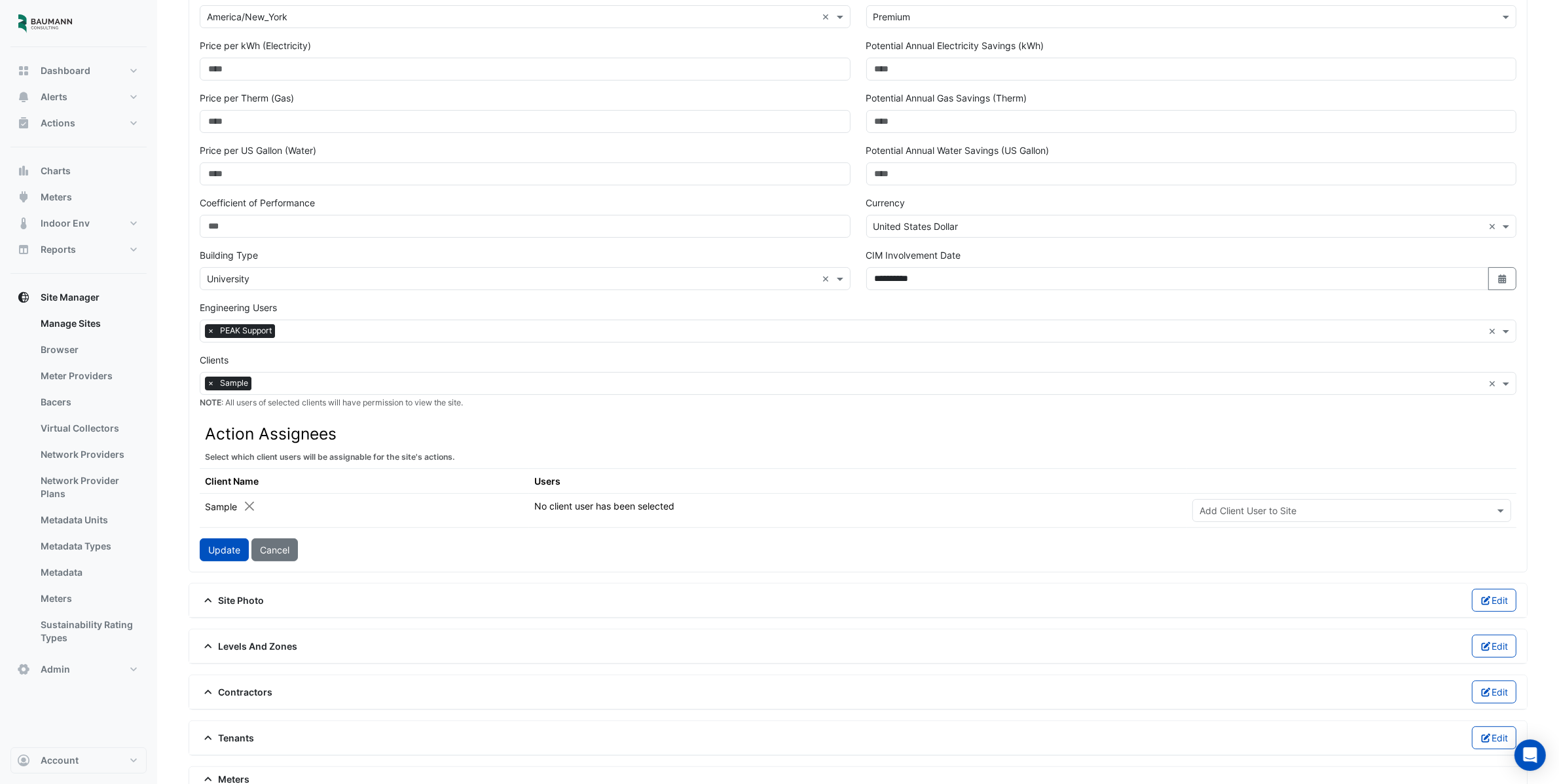
scroll to position [581, 0]
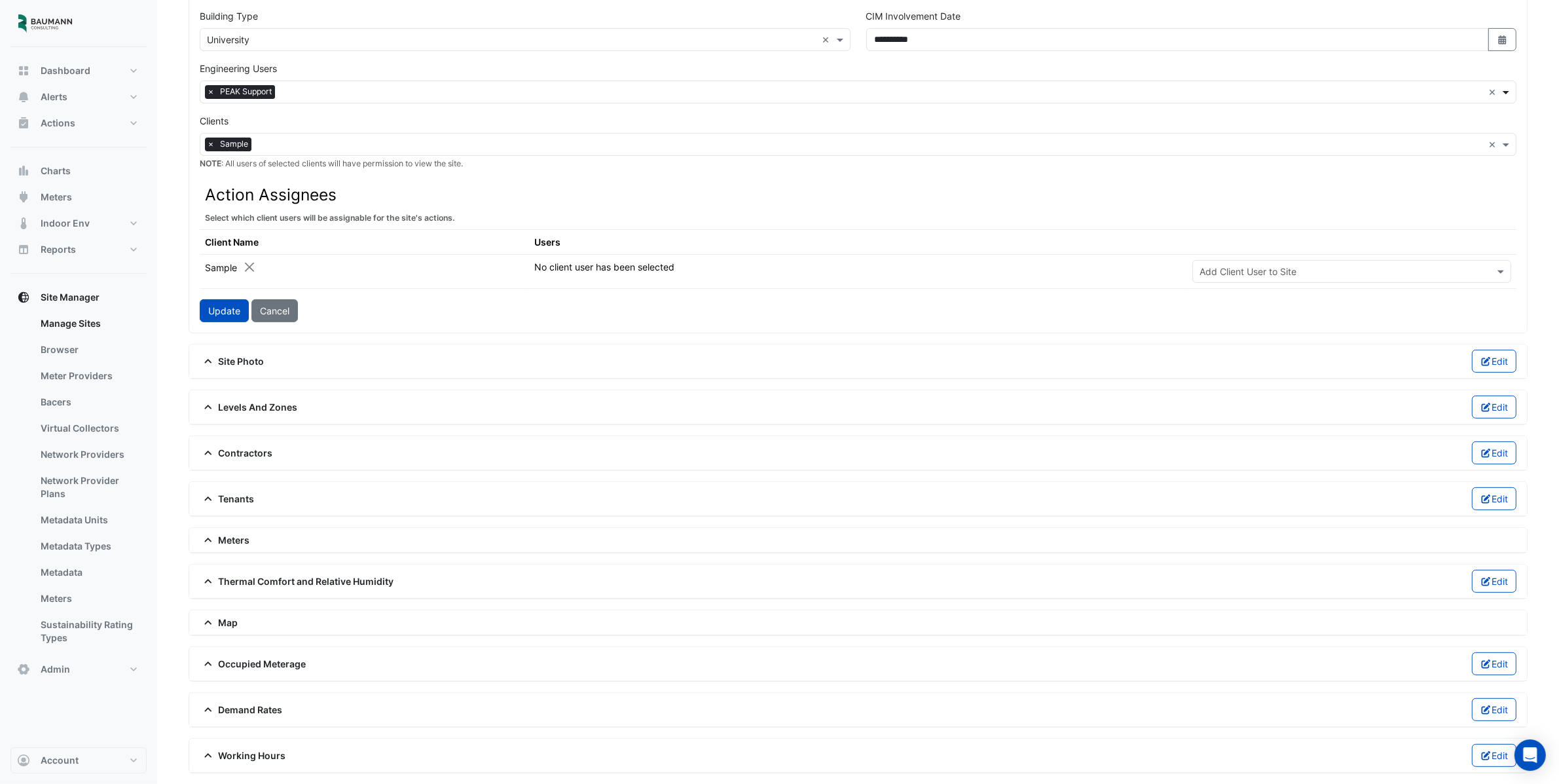
click at [1502, 85] on span at bounding box center [1507, 92] width 16 height 14
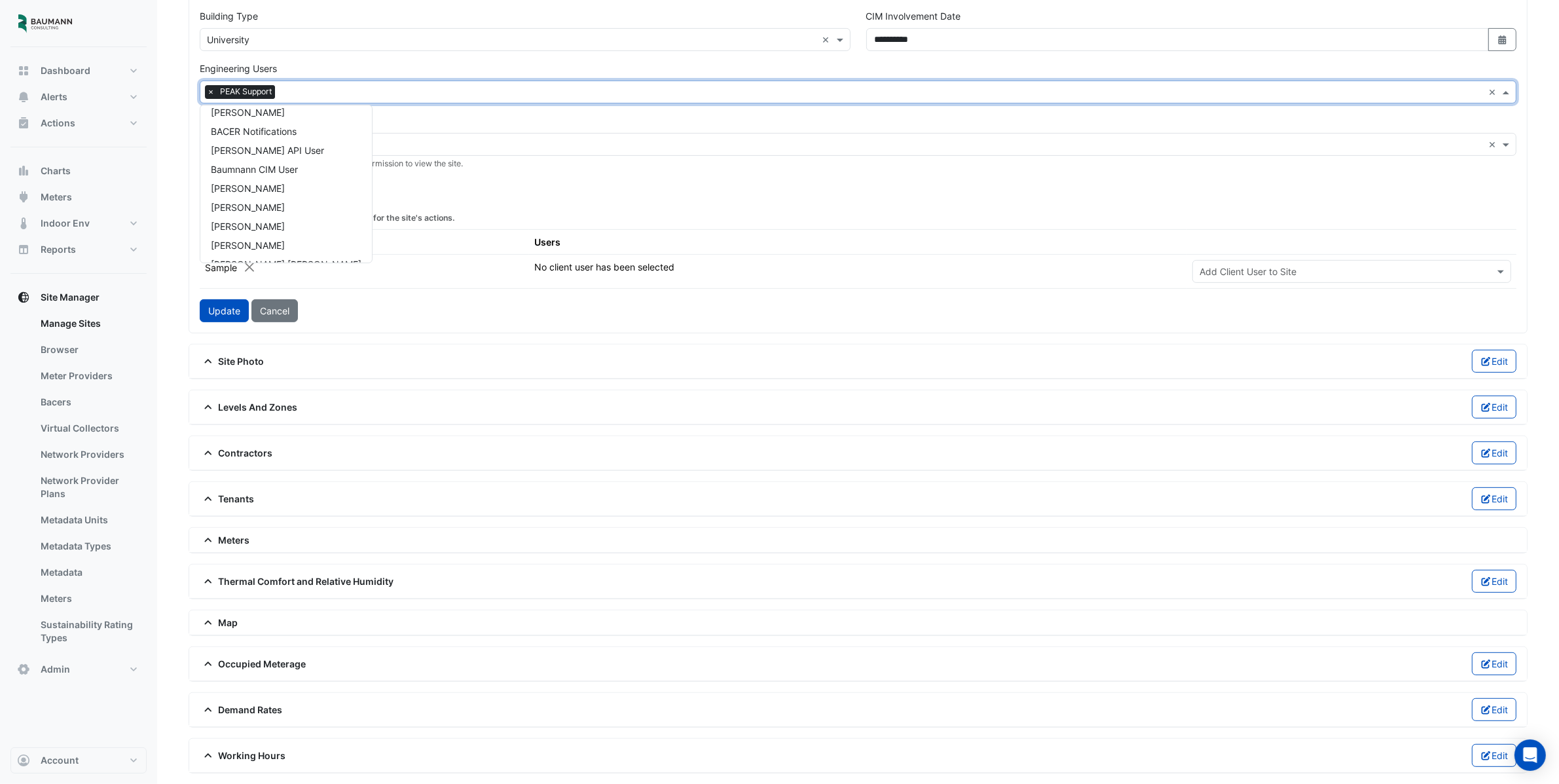
scroll to position [0, 0]
click at [257, 130] on div "BACER Notifications" at bounding box center [286, 139] width 172 height 19
click at [226, 305] on button "Update" at bounding box center [224, 311] width 49 height 23
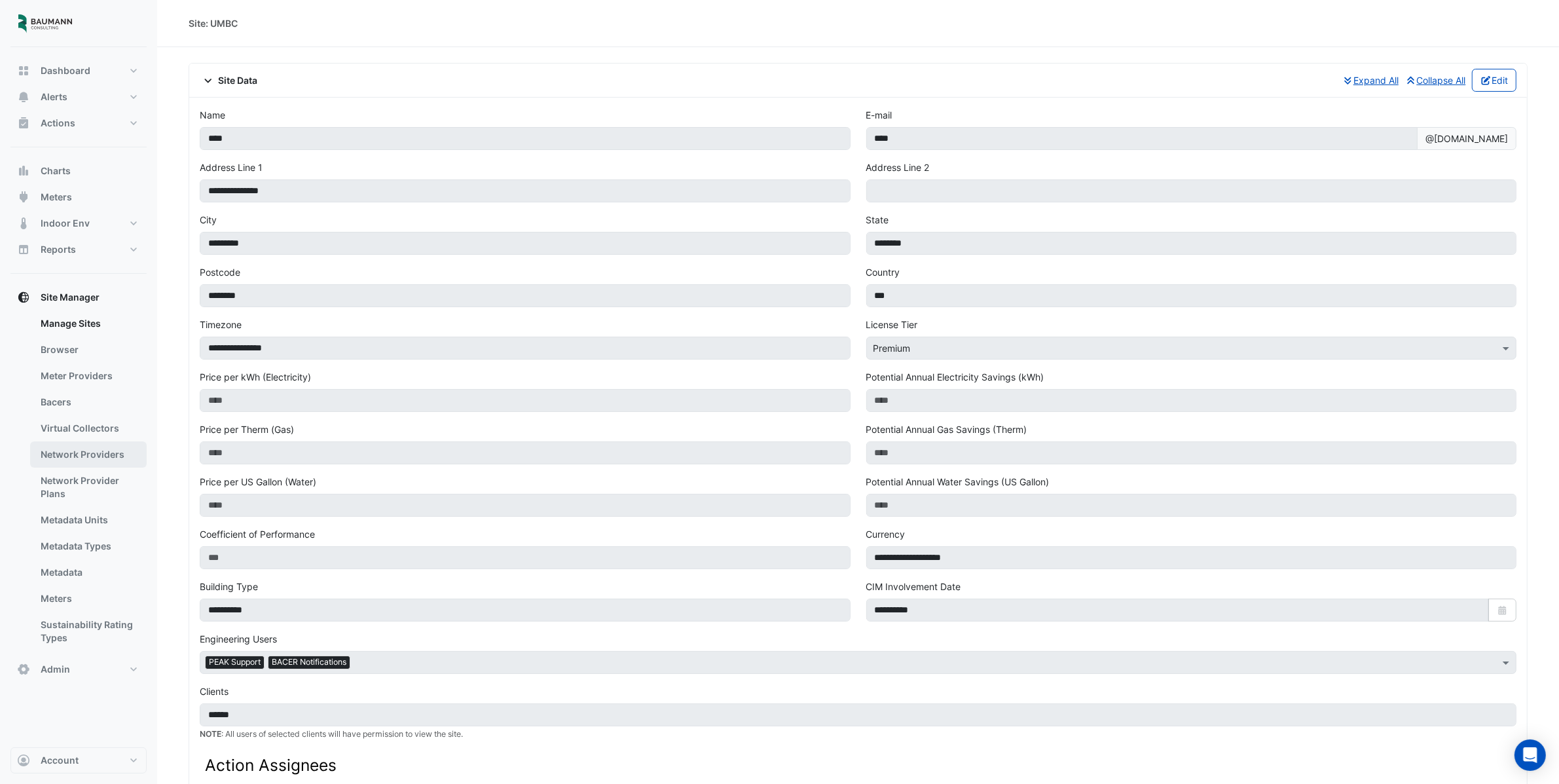
click at [61, 445] on link "Network Providers" at bounding box center [88, 454] width 117 height 26
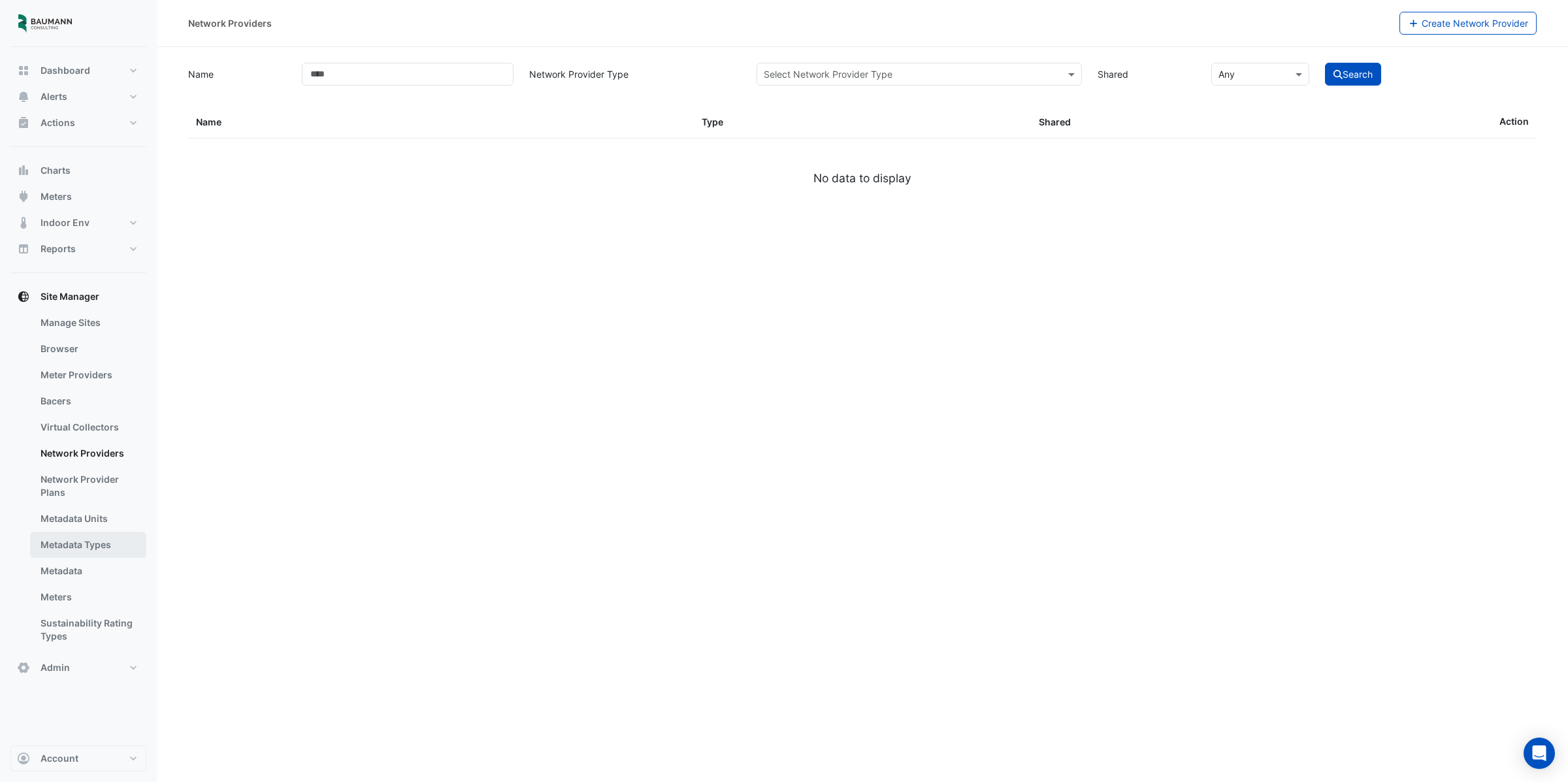
click at [92, 538] on link "Metadata Types" at bounding box center [88, 544] width 116 height 26
select select "***"
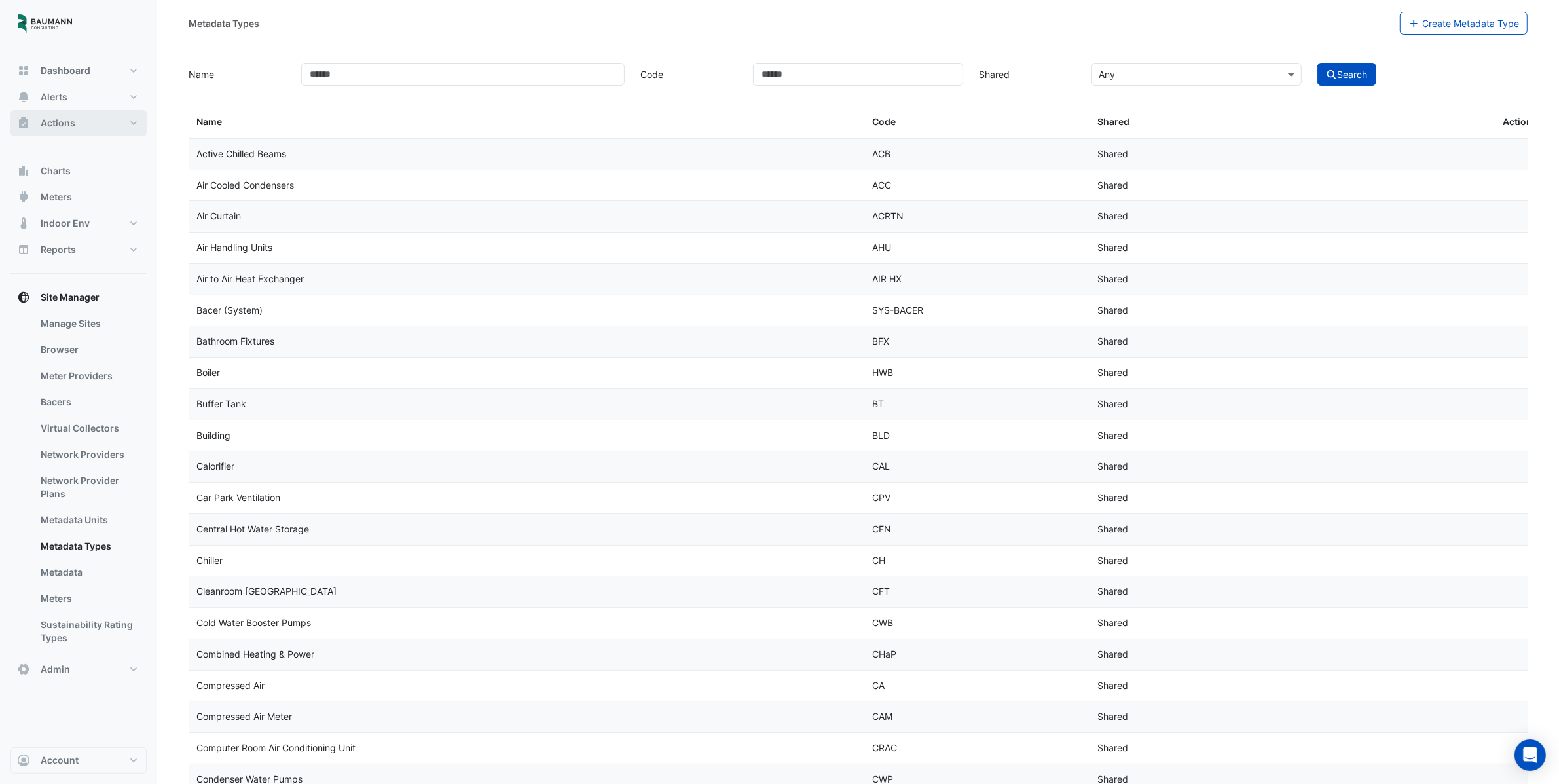
click at [45, 121] on span "Actions" at bounding box center [58, 123] width 35 height 13
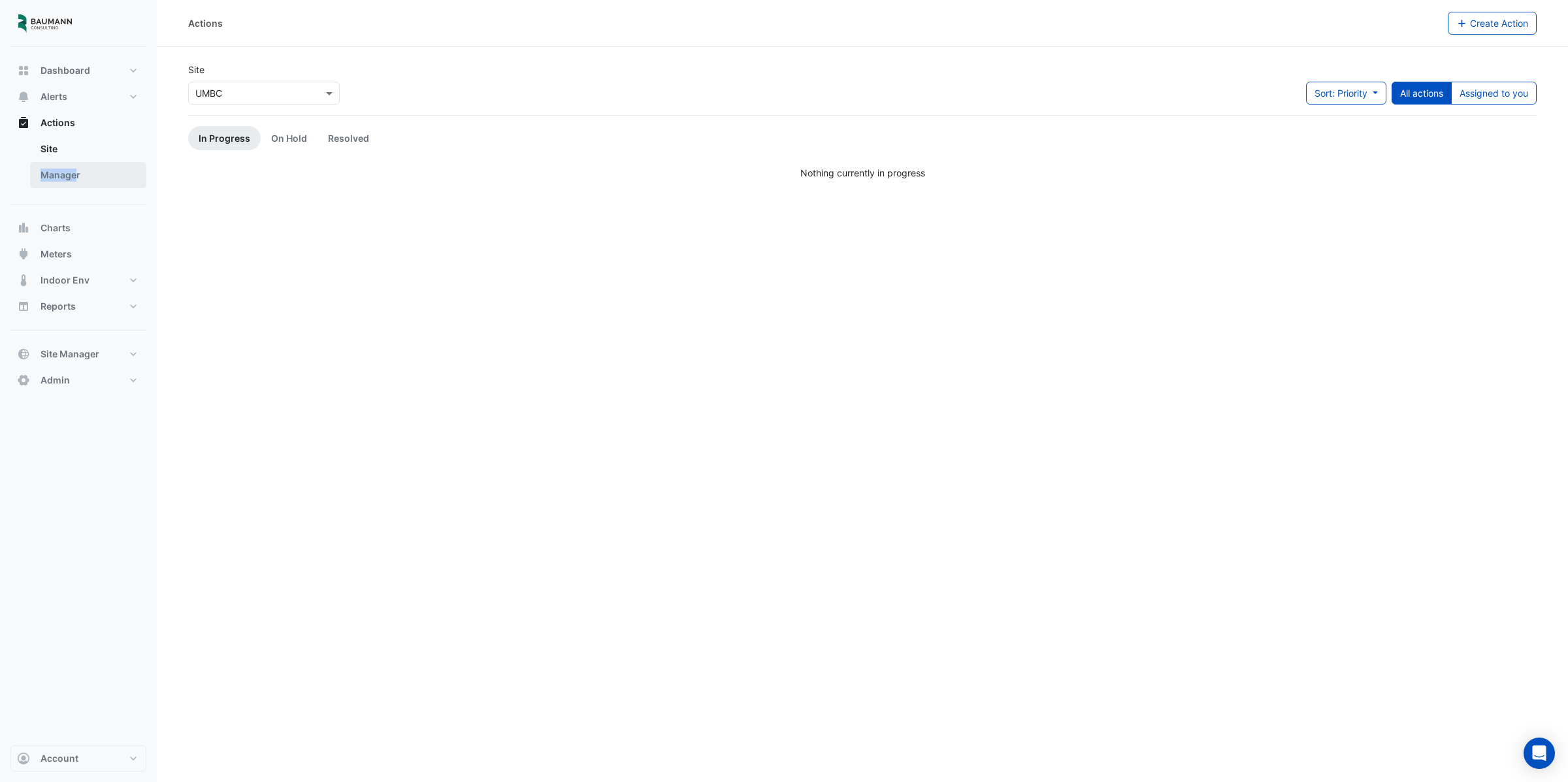
drag, startPoint x: 73, startPoint y: 161, endPoint x: 77, endPoint y: 173, distance: 12.6
click at [77, 173] on link "Manager" at bounding box center [88, 175] width 116 height 26
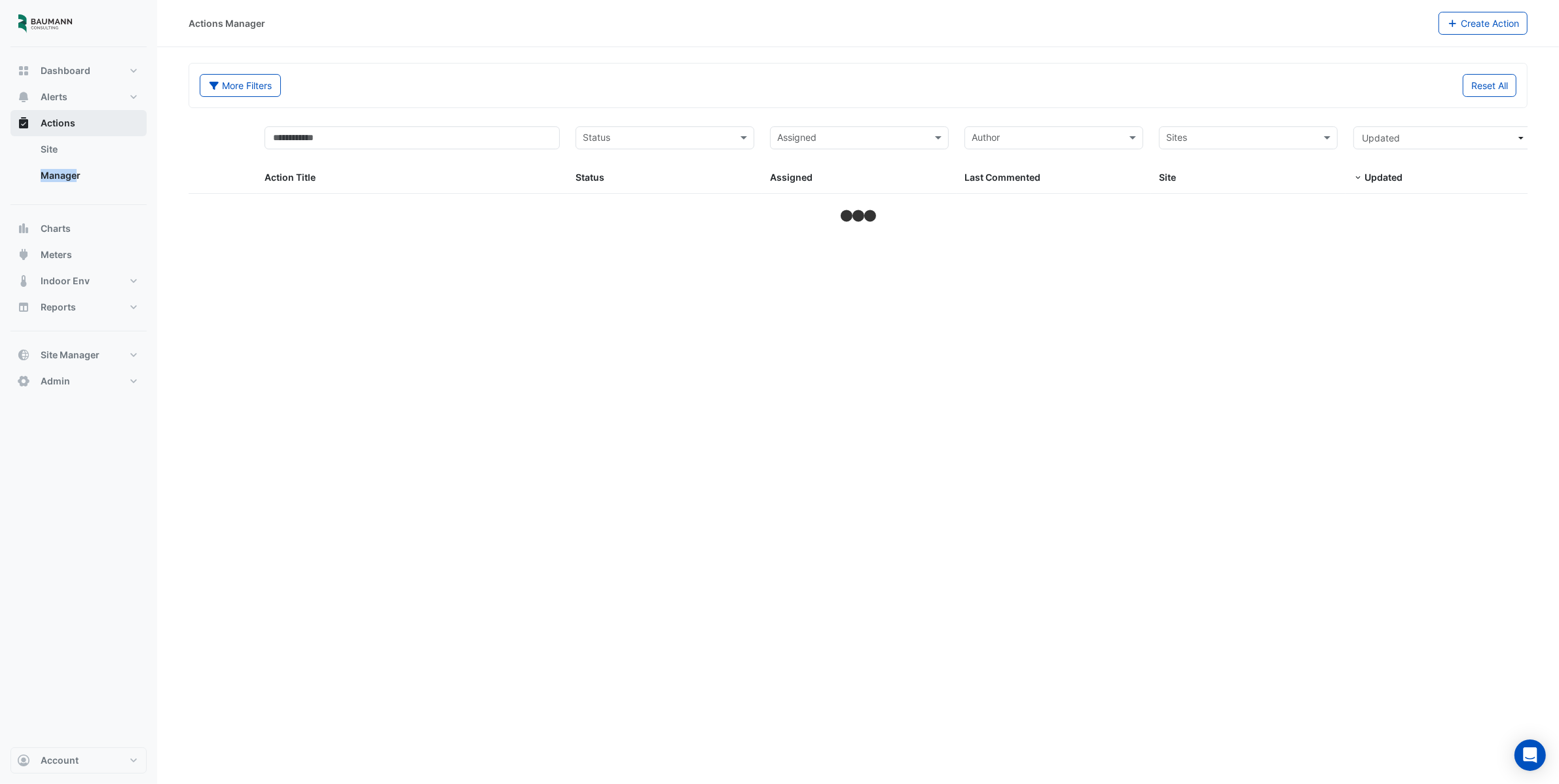
select select "***"
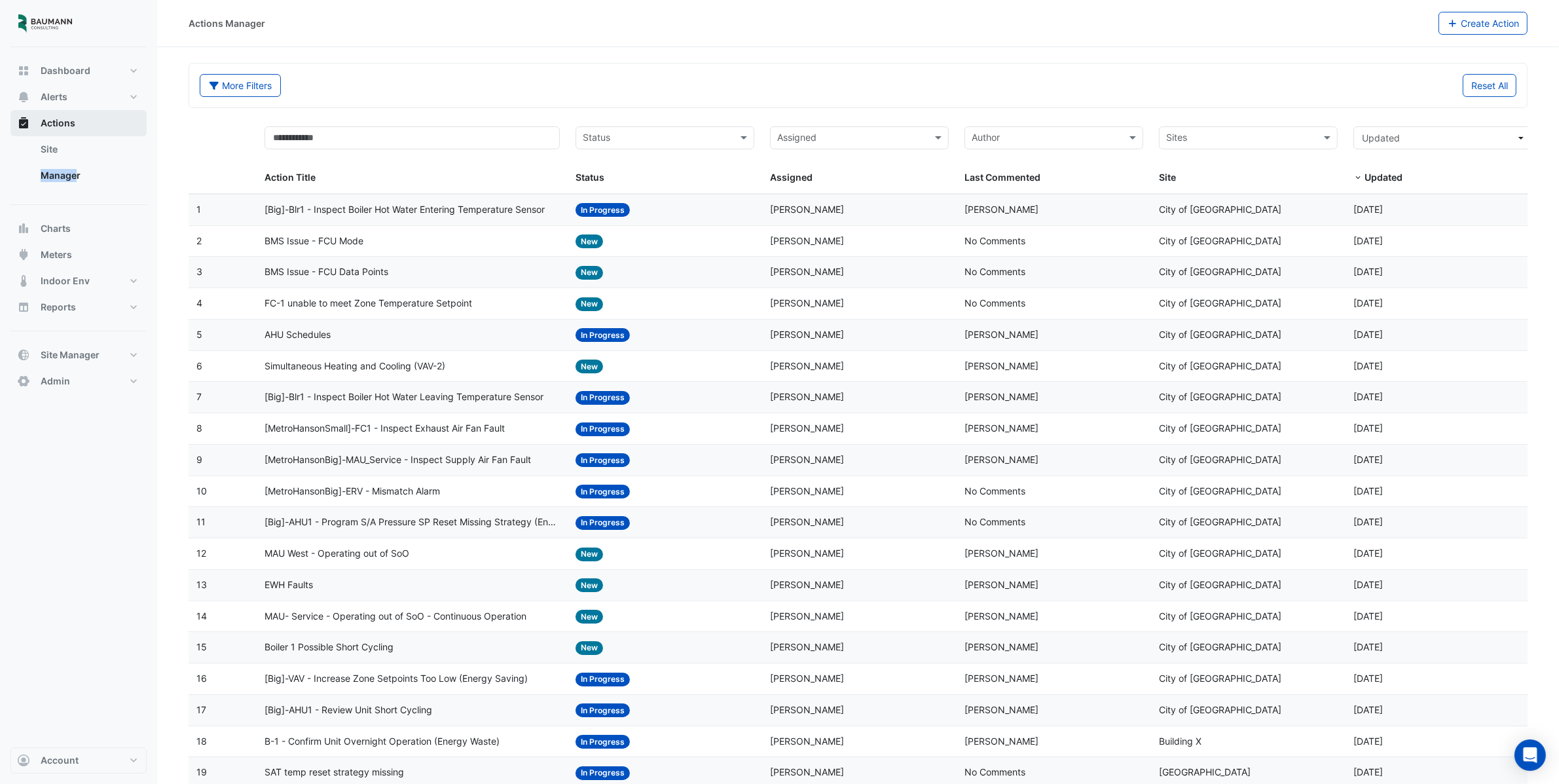
click at [45, 130] on button "Actions" at bounding box center [79, 123] width 136 height 26
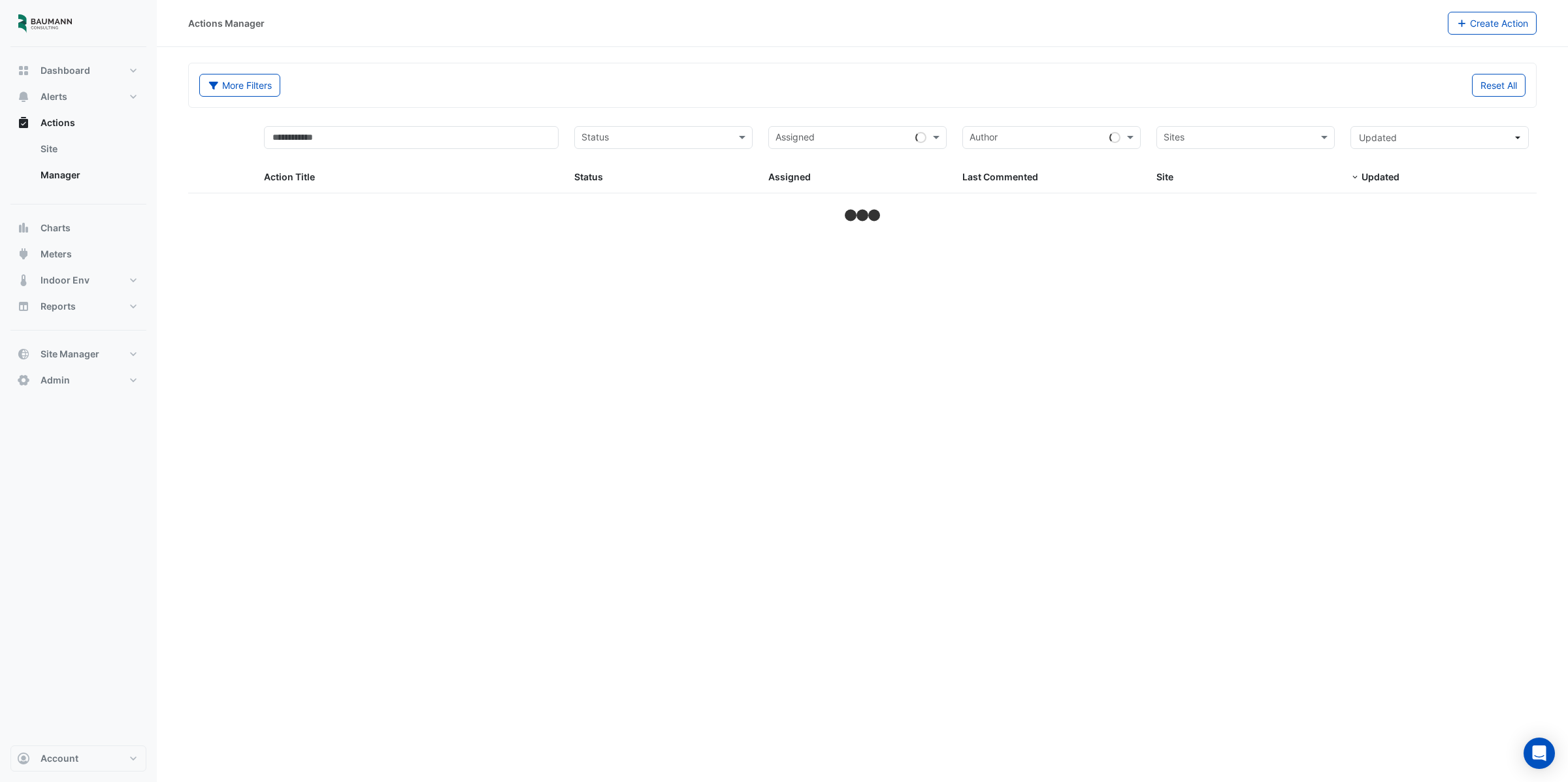
select select "***"
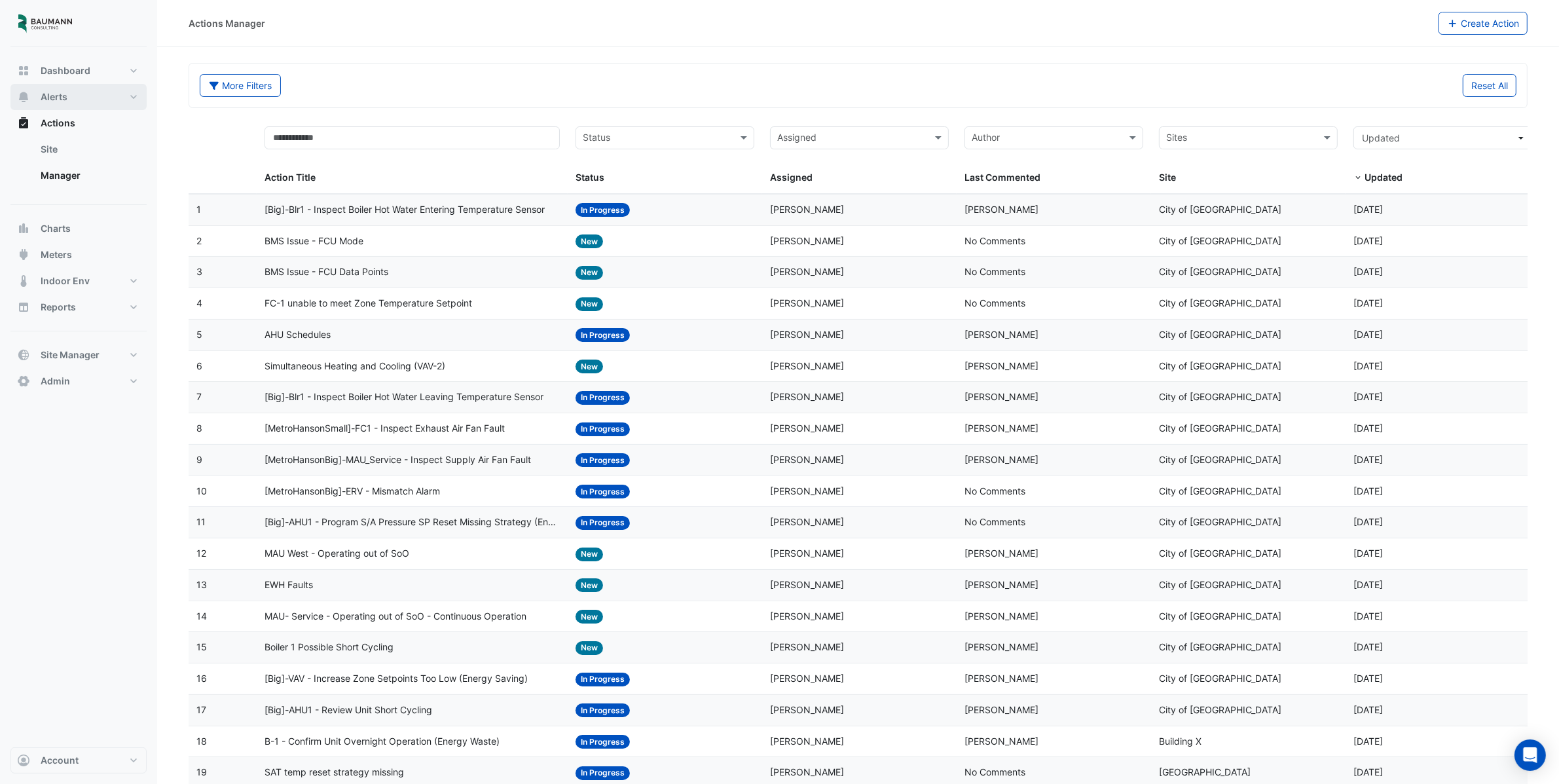
click at [51, 87] on button "Alerts" at bounding box center [79, 97] width 136 height 26
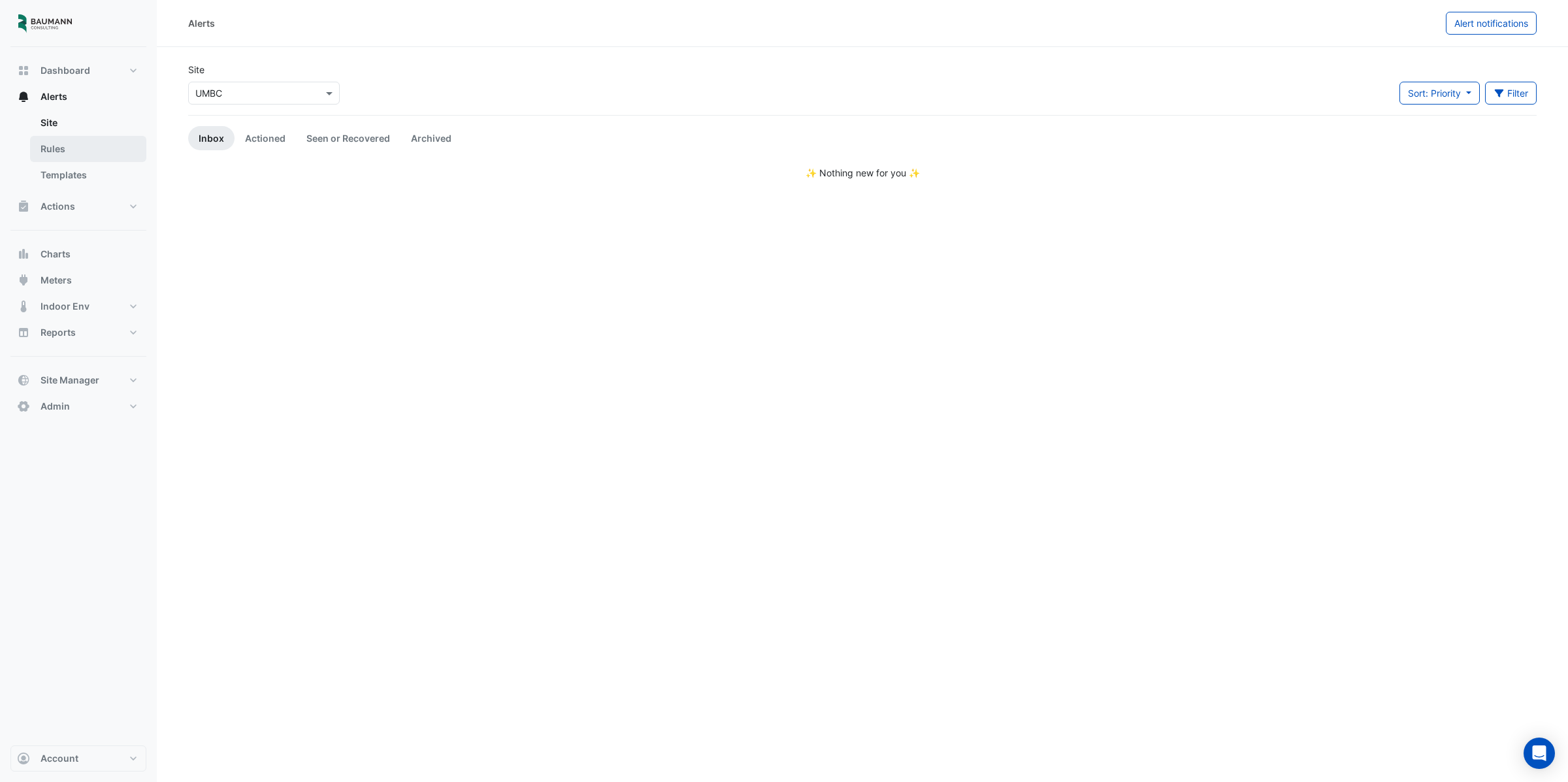
click at [86, 144] on link "Rules" at bounding box center [88, 149] width 116 height 26
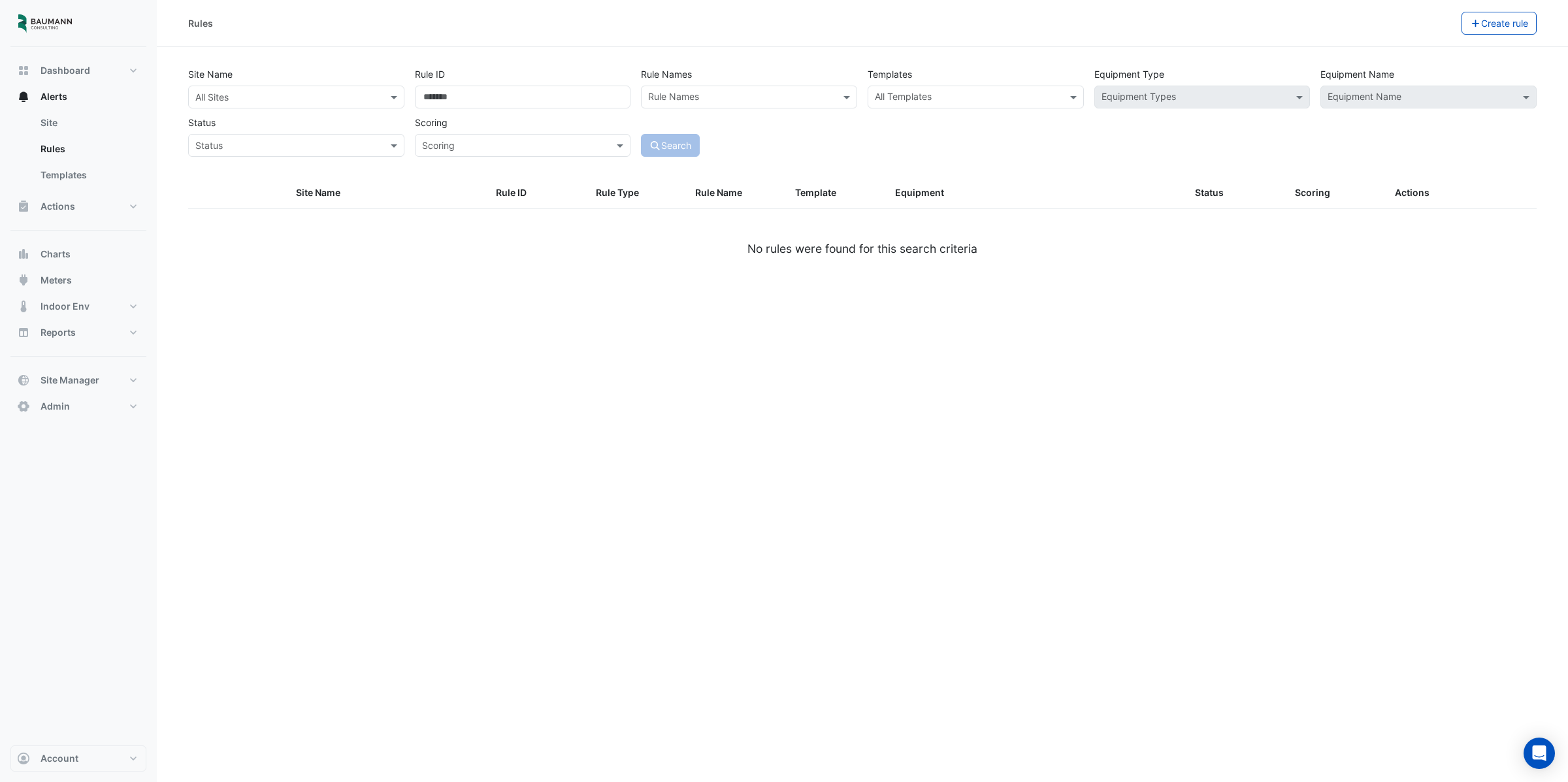
click at [271, 94] on input "text" at bounding box center [283, 97] width 176 height 14
type input "*"
click at [252, 212] on div "UMBC" at bounding box center [253, 214] width 129 height 19
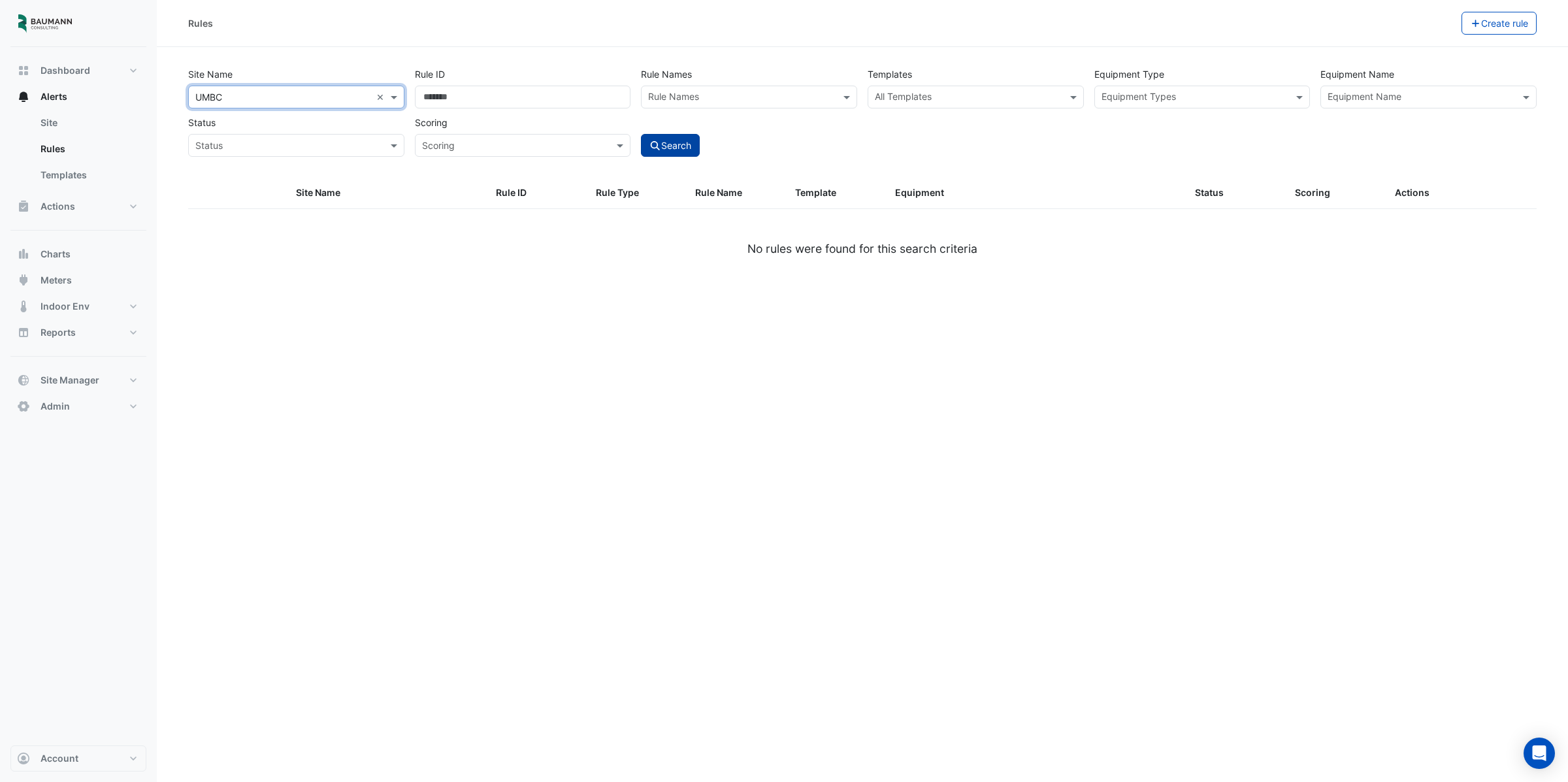
click at [694, 143] on button "Search" at bounding box center [670, 145] width 59 height 23
click at [644, 149] on button "Search" at bounding box center [670, 145] width 59 height 23
click at [655, 147] on icon "submit" at bounding box center [656, 146] width 12 height 9
click at [656, 146] on icon "submit" at bounding box center [656, 146] width 12 height 9
click at [1517, 13] on button "Create rule" at bounding box center [1499, 23] width 76 height 23
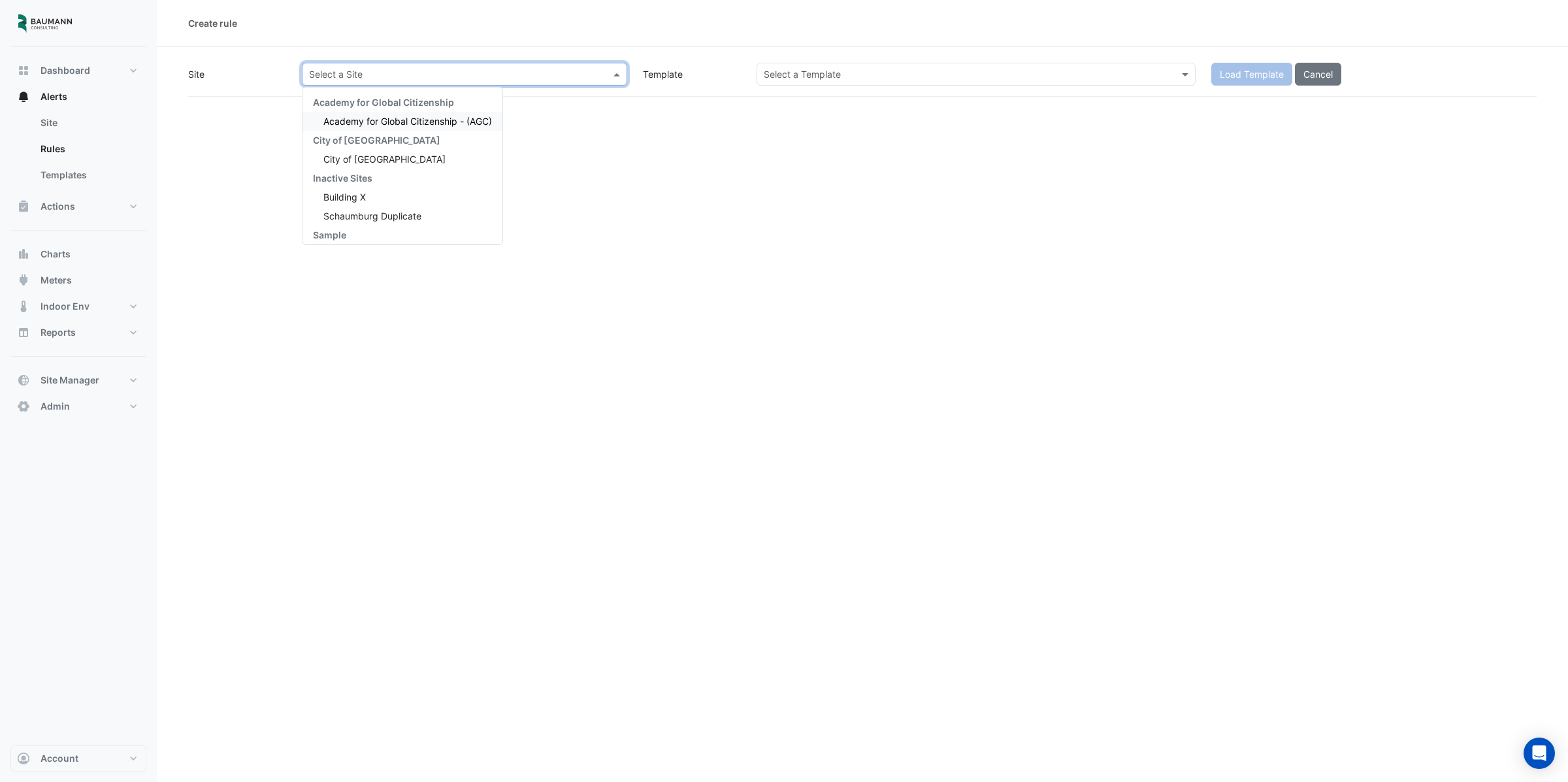
click at [418, 68] on input "text" at bounding box center [451, 75] width 285 height 14
click at [395, 196] on div "UMBC" at bounding box center [402, 192] width 200 height 19
click at [848, 69] on input "text" at bounding box center [962, 75] width 399 height 14
type input "*****"
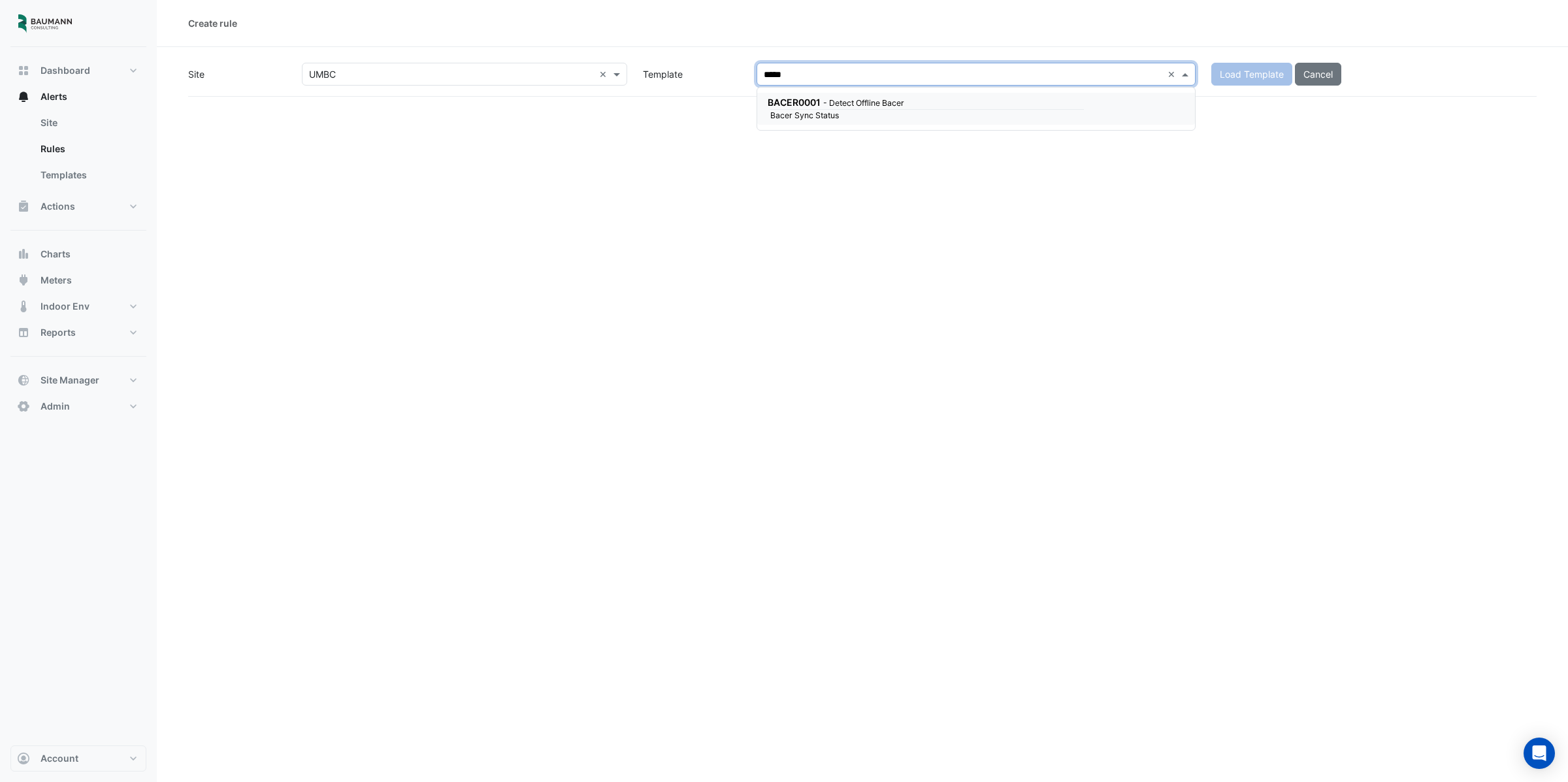
drag, startPoint x: 849, startPoint y: 98, endPoint x: 1243, endPoint y: 66, distance: 395.3
click at [849, 98] on small "- Detect Offline Bacer" at bounding box center [863, 102] width 81 height 9
click at [1243, 66] on button "Load Template" at bounding box center [1252, 74] width 81 height 23
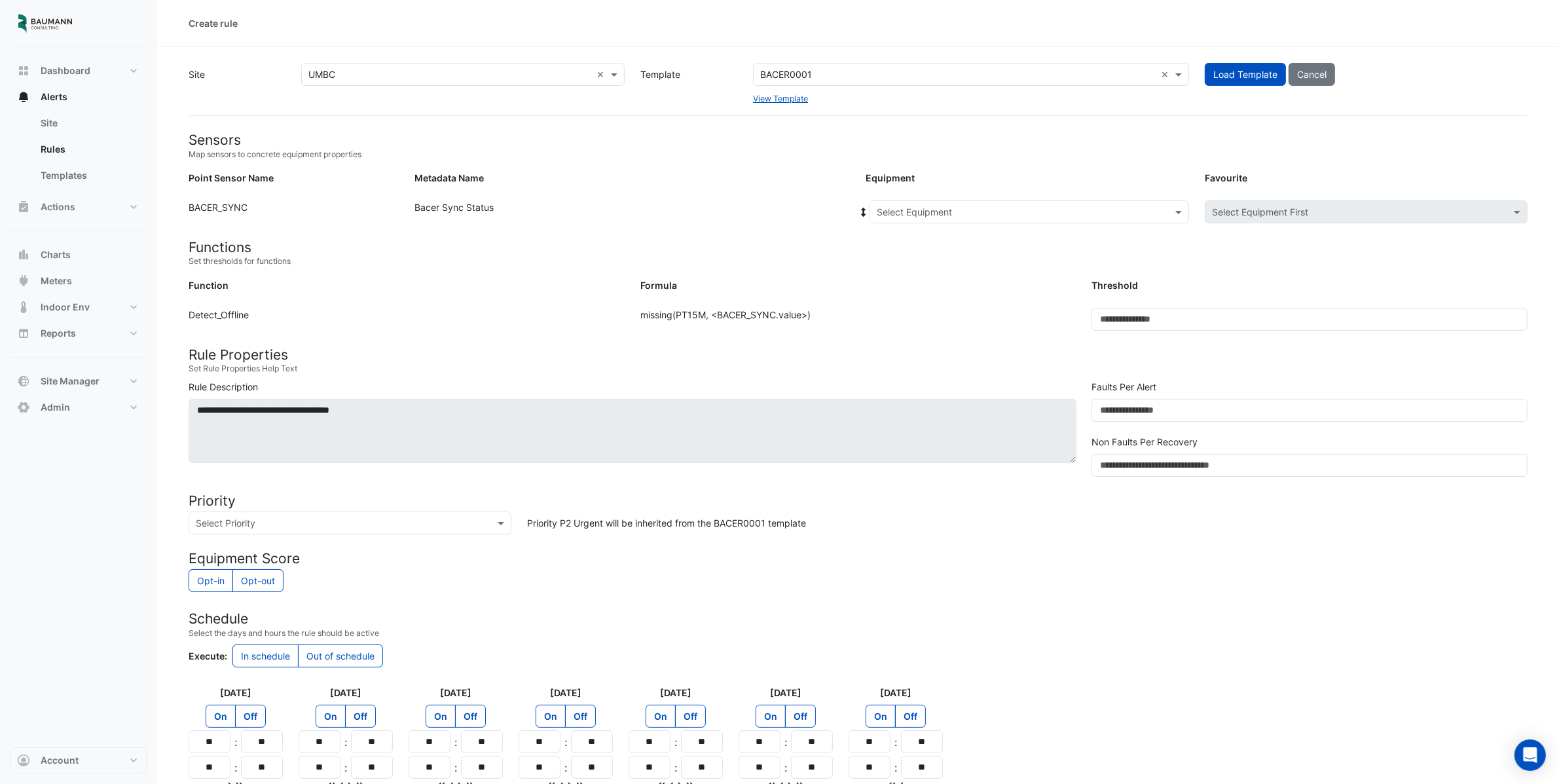
click at [951, 207] on input "text" at bounding box center [1016, 212] width 279 height 14
click at [878, 240] on div "Bacer" at bounding box center [893, 240] width 46 height 19
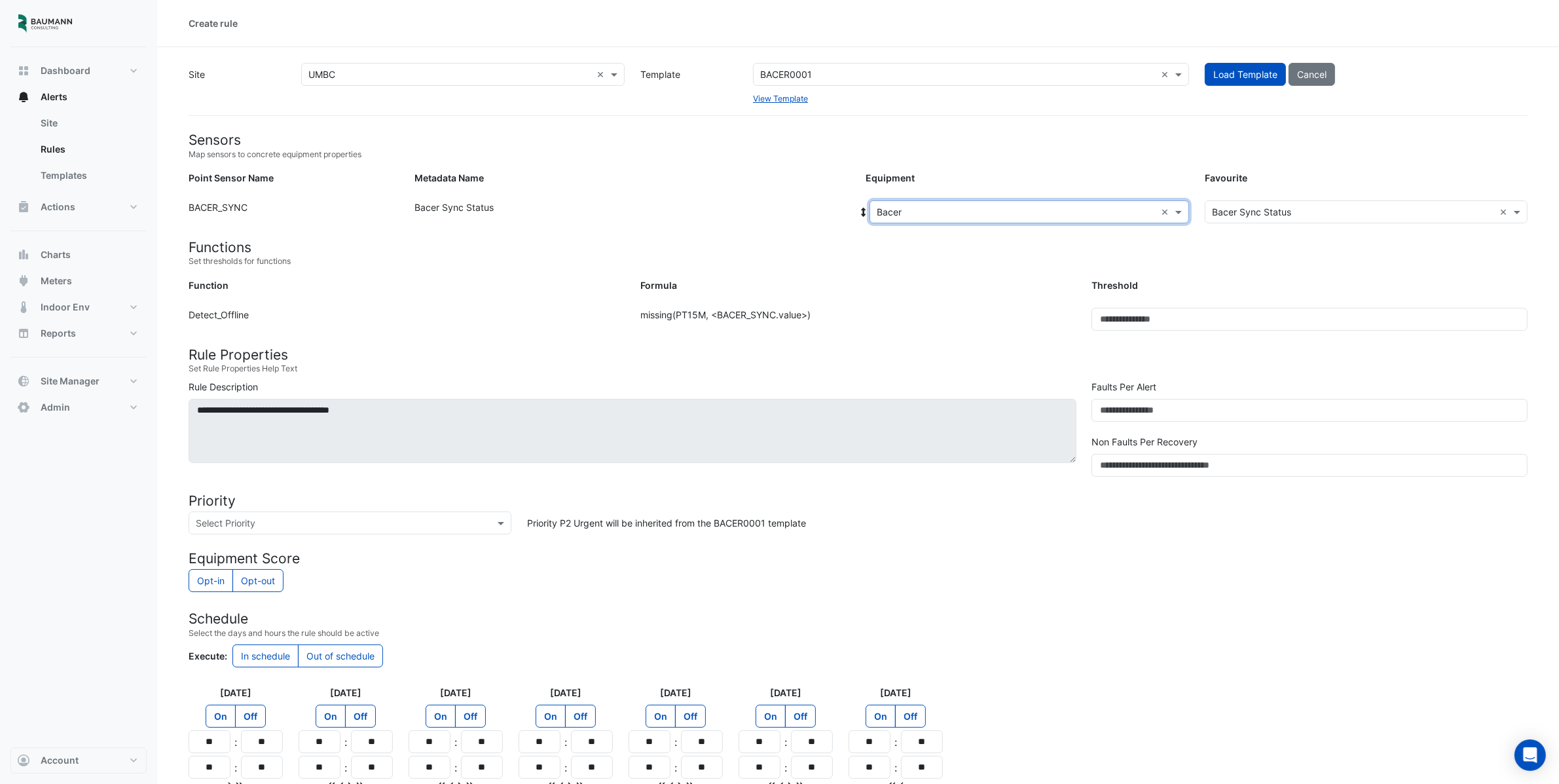
click at [1068, 300] on form "Sensors Map sensors to concrete equipment properties Point Sensor Name Metadata…" at bounding box center [858, 515] width 1340 height 768
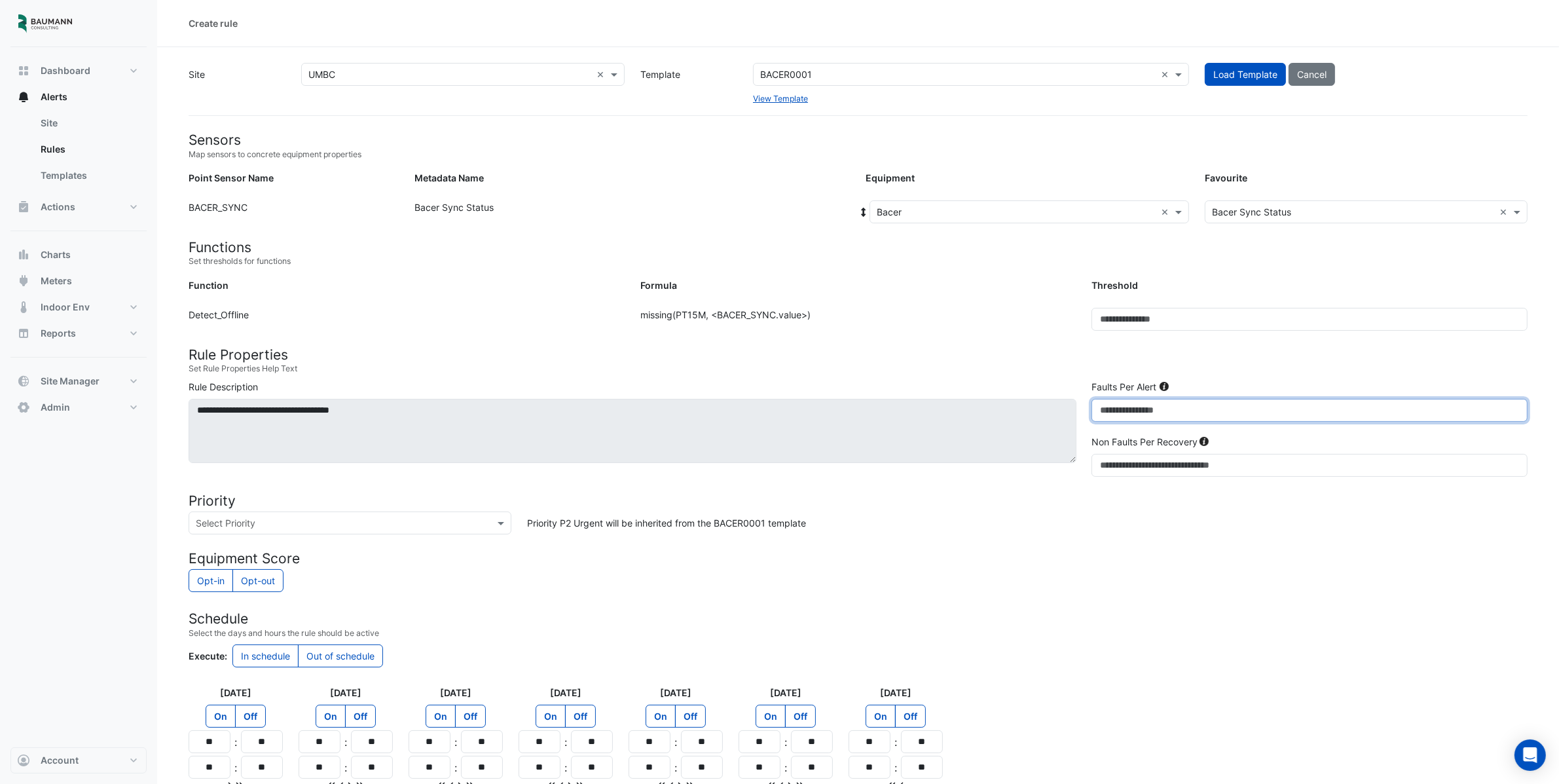
drag, startPoint x: 1131, startPoint y: 421, endPoint x: 1006, endPoint y: 401, distance: 126.6
click at [1006, 401] on div "**********" at bounding box center [858, 431] width 1355 height 102
type input "**"
click at [998, 336] on div "Formula: missing(PT15M, <BACER_SYNC.value>)" at bounding box center [858, 324] width 452 height 34
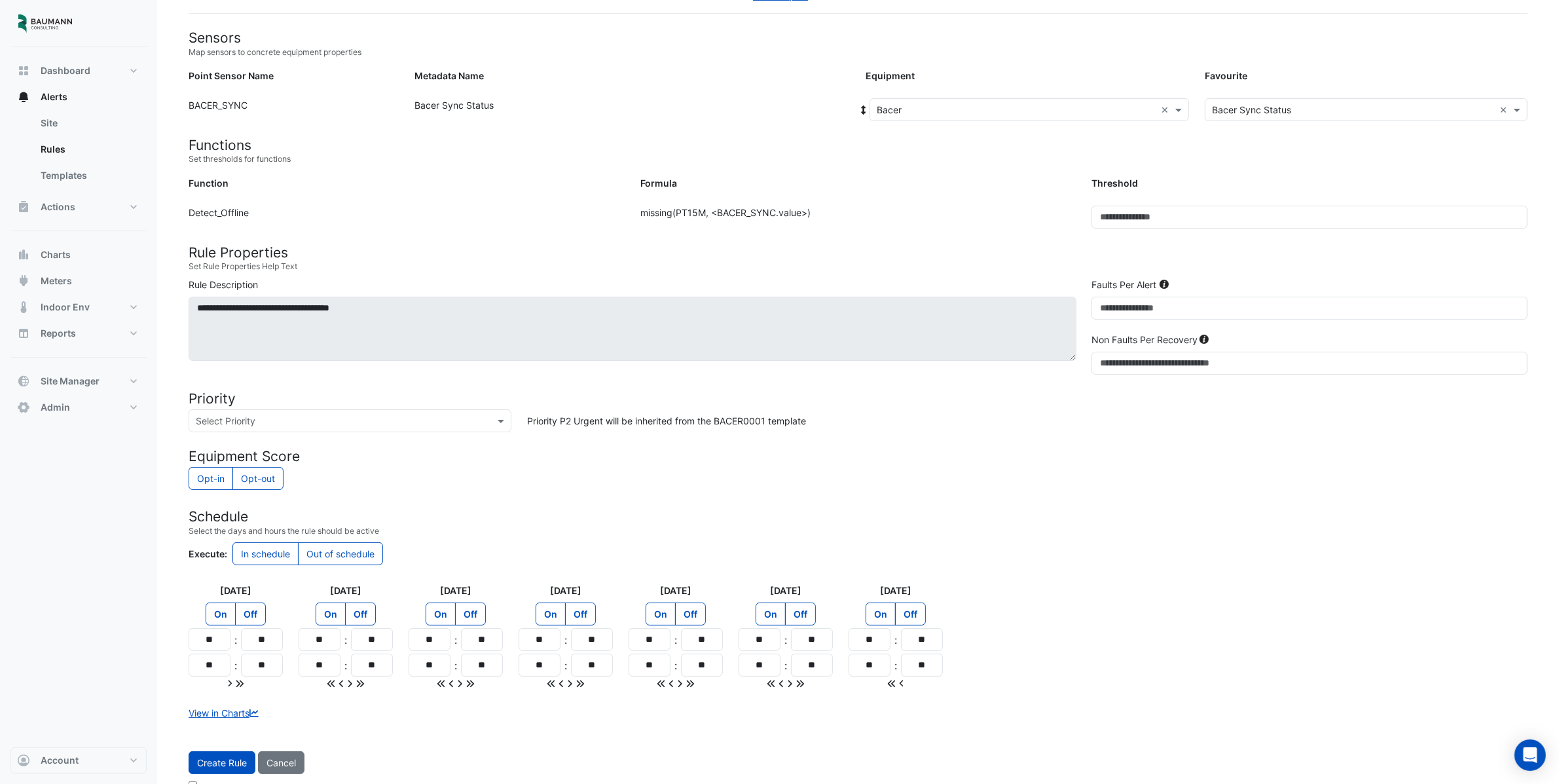
scroll to position [129, 0]
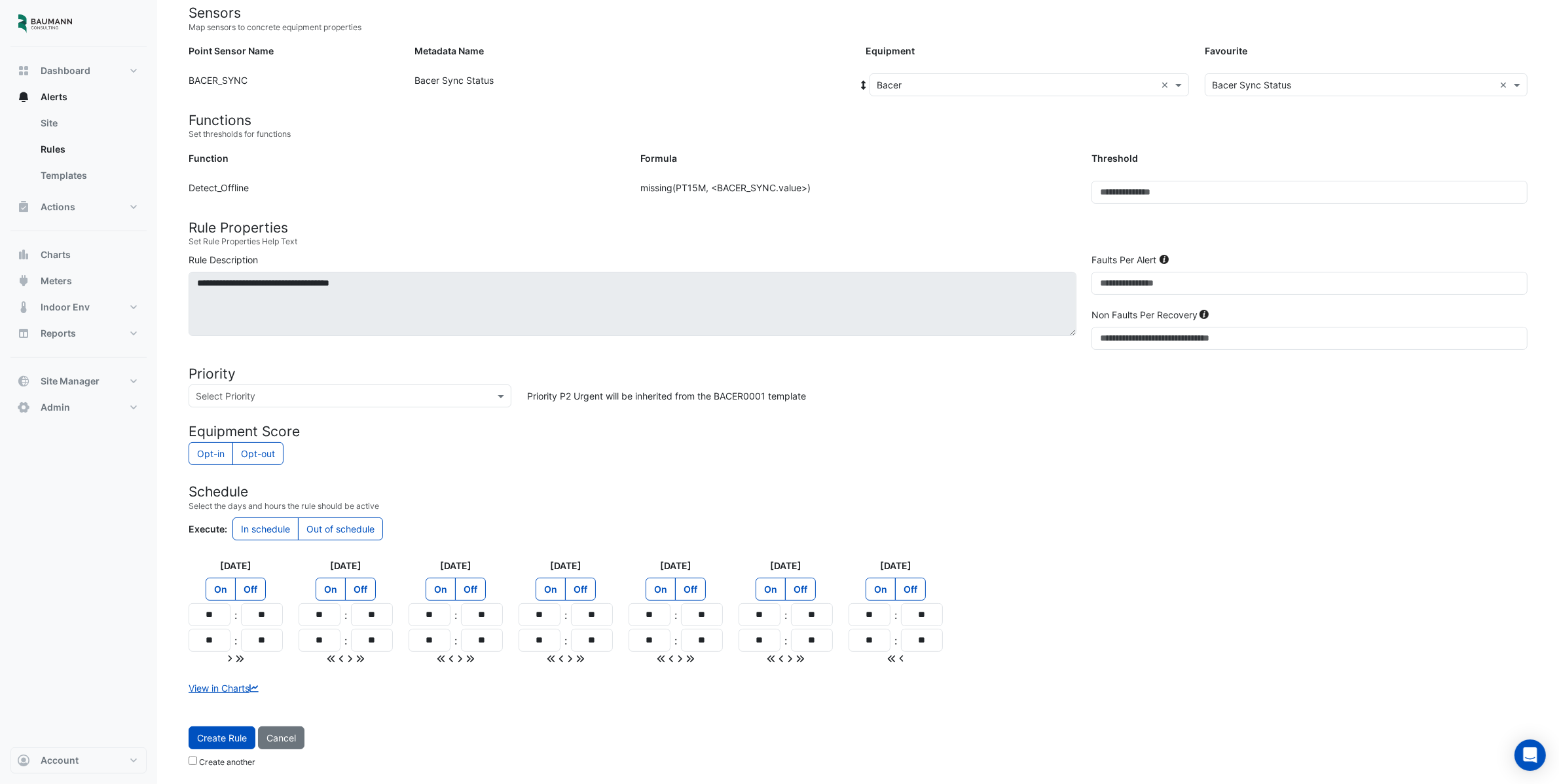
click at [195, 764] on small "Create another" at bounding box center [221, 762] width 67 height 9
click at [218, 737] on span "Create Rule" at bounding box center [222, 737] width 50 height 11
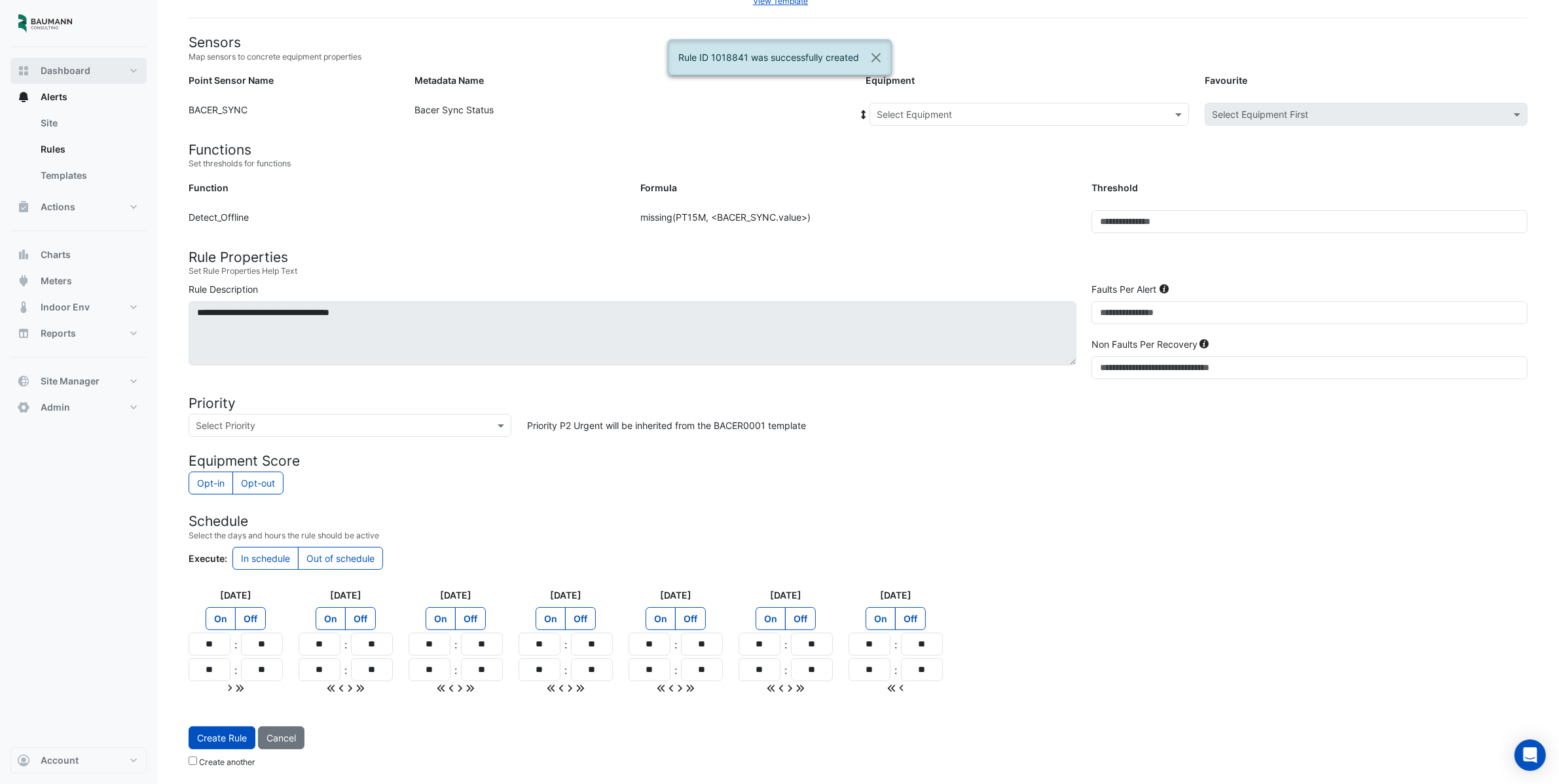
click at [70, 75] on span "Dashboard" at bounding box center [66, 70] width 50 height 13
select select "***"
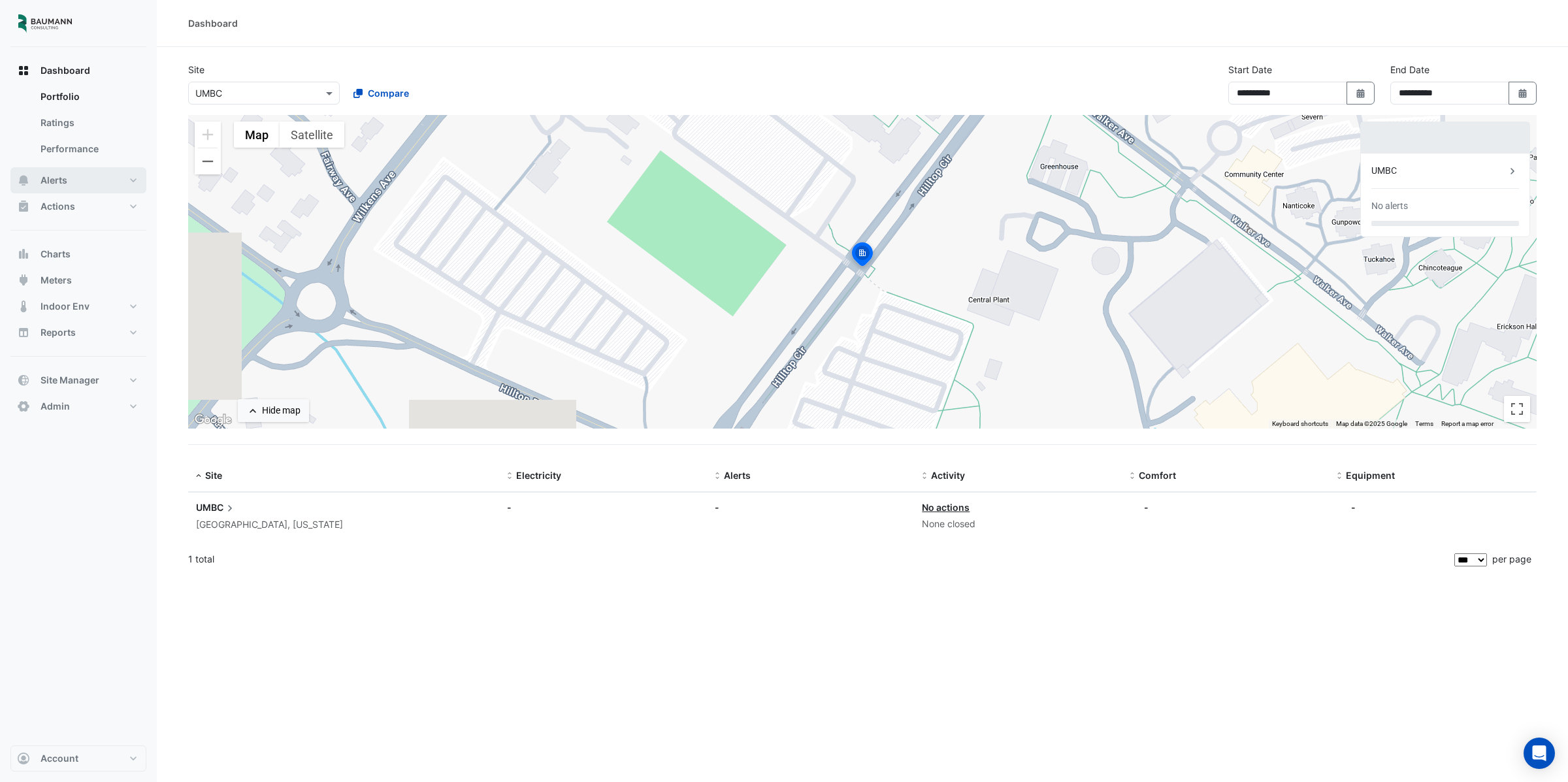
click at [41, 177] on span "Alerts" at bounding box center [53, 180] width 27 height 13
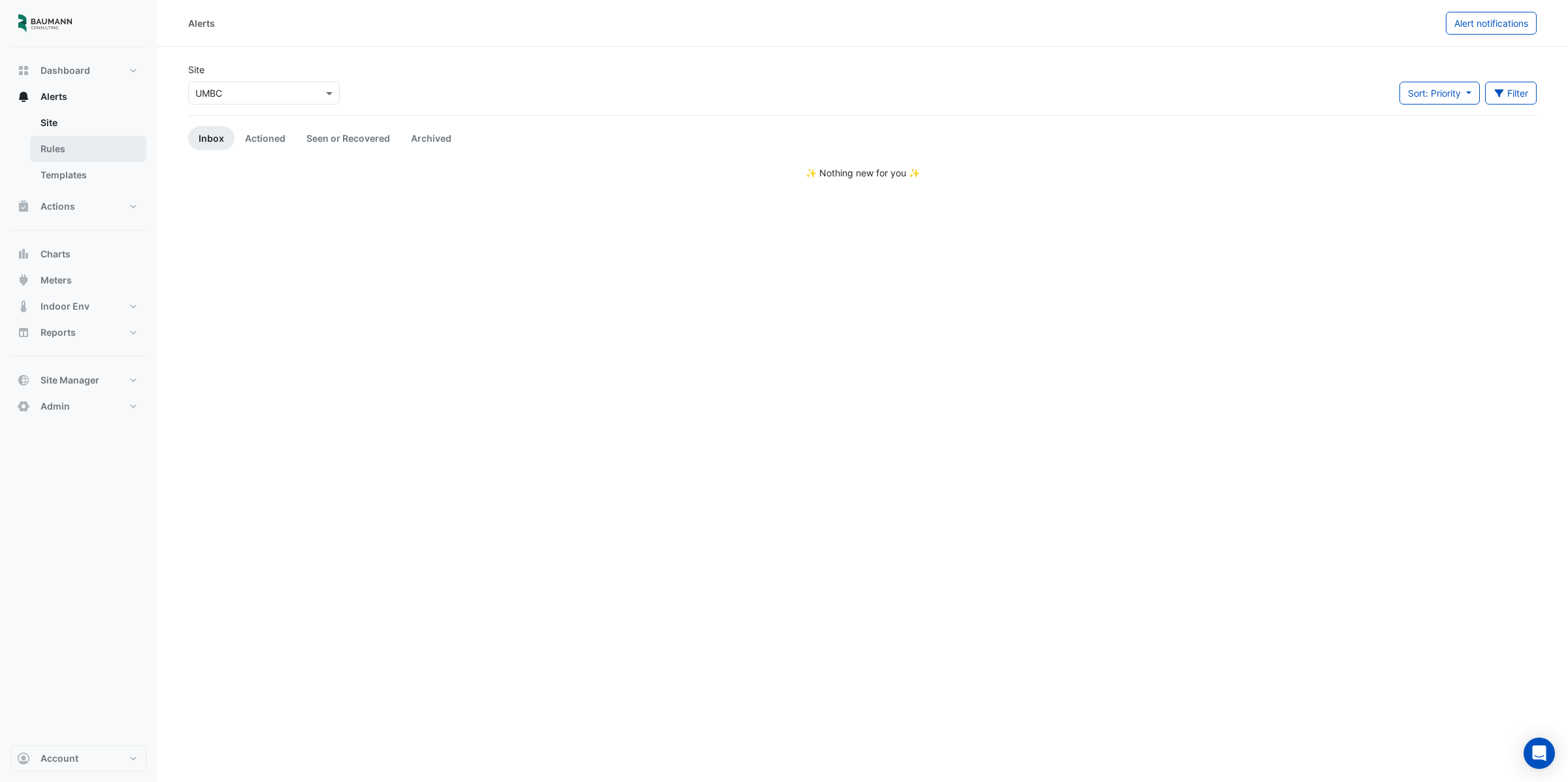
click at [58, 142] on link "Rules" at bounding box center [88, 149] width 116 height 26
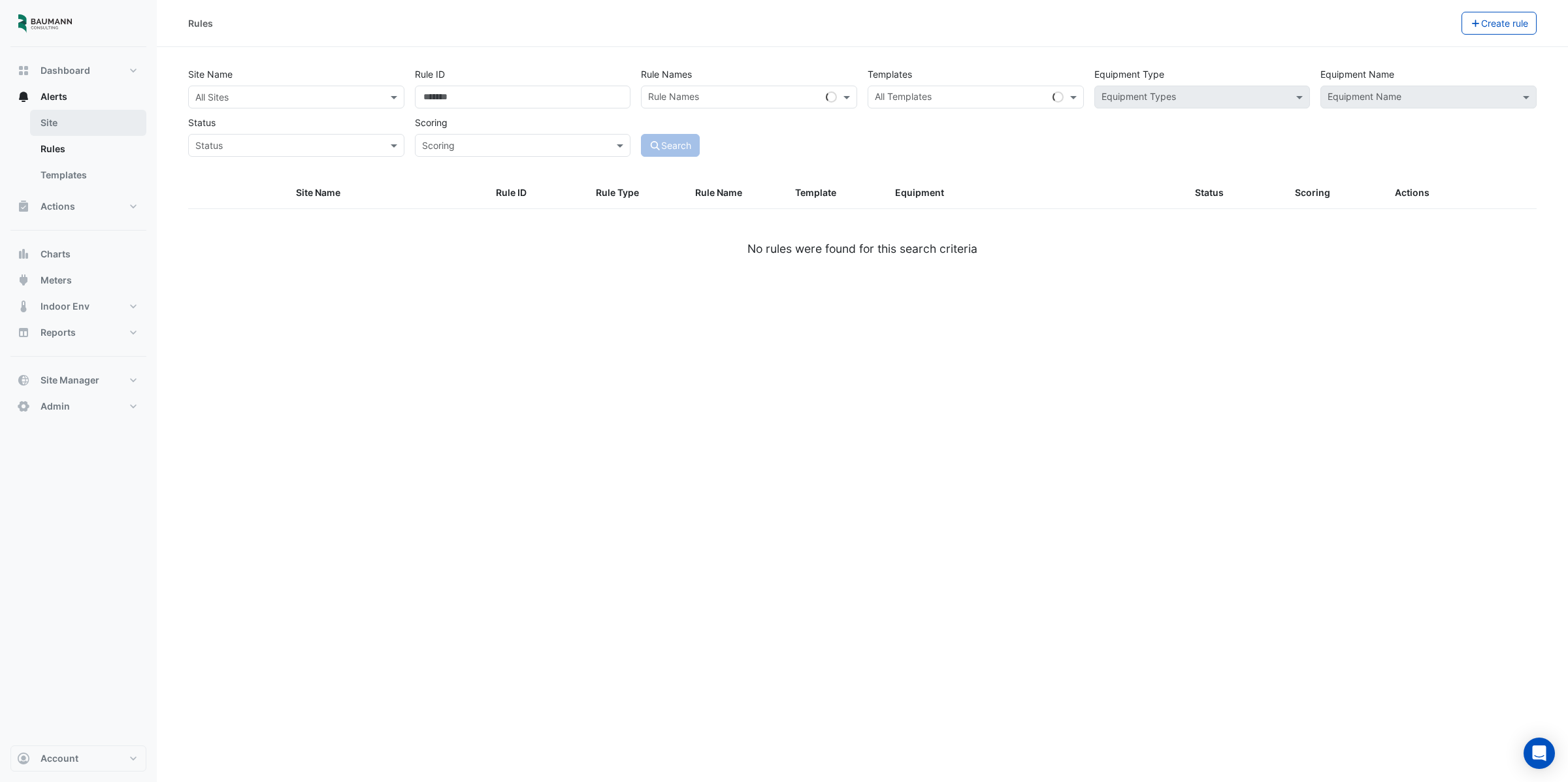
click at [64, 123] on link "Site" at bounding box center [88, 122] width 116 height 26
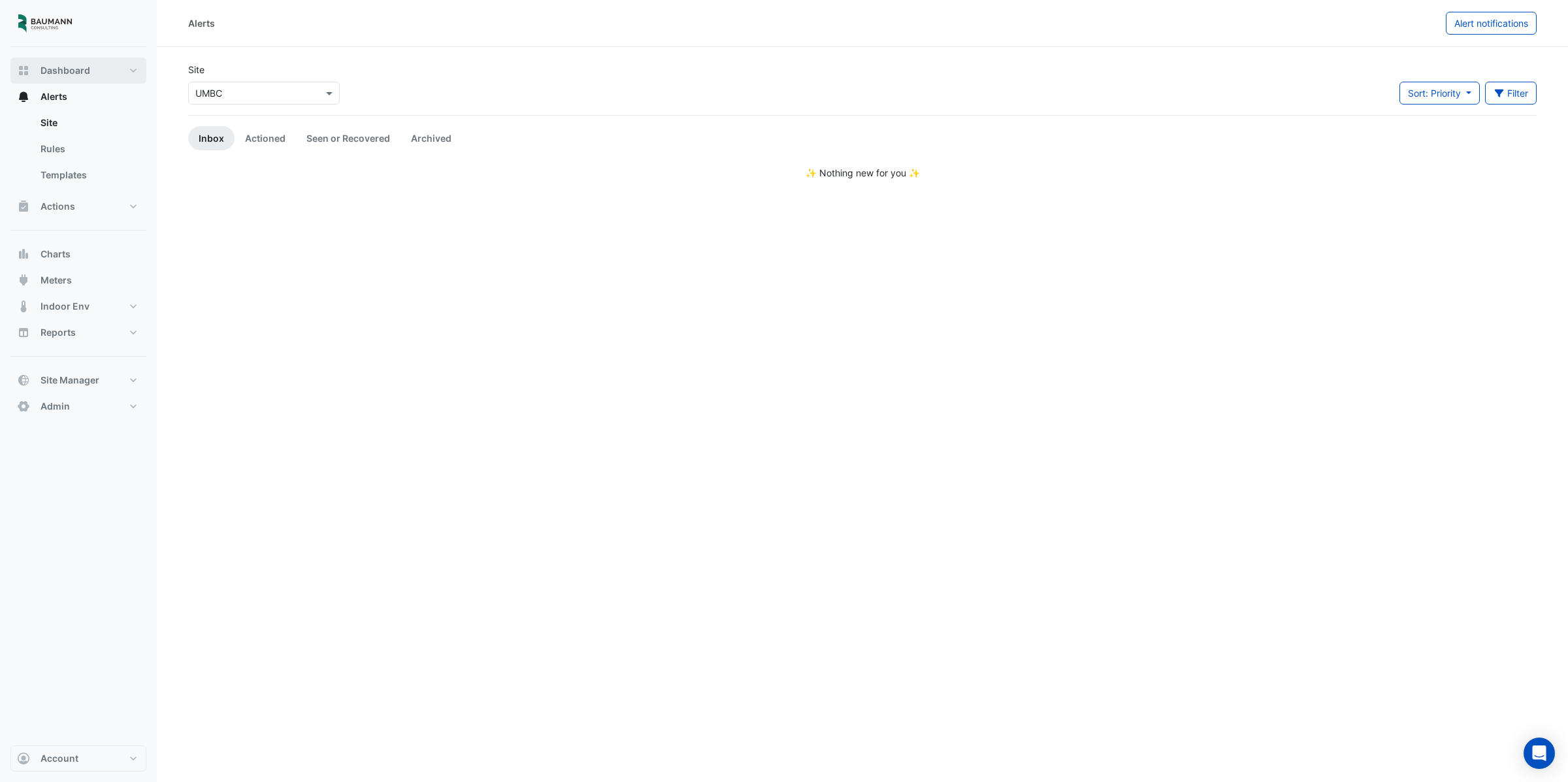
click at [76, 72] on span "Dashboard" at bounding box center [65, 70] width 50 height 13
select select "***"
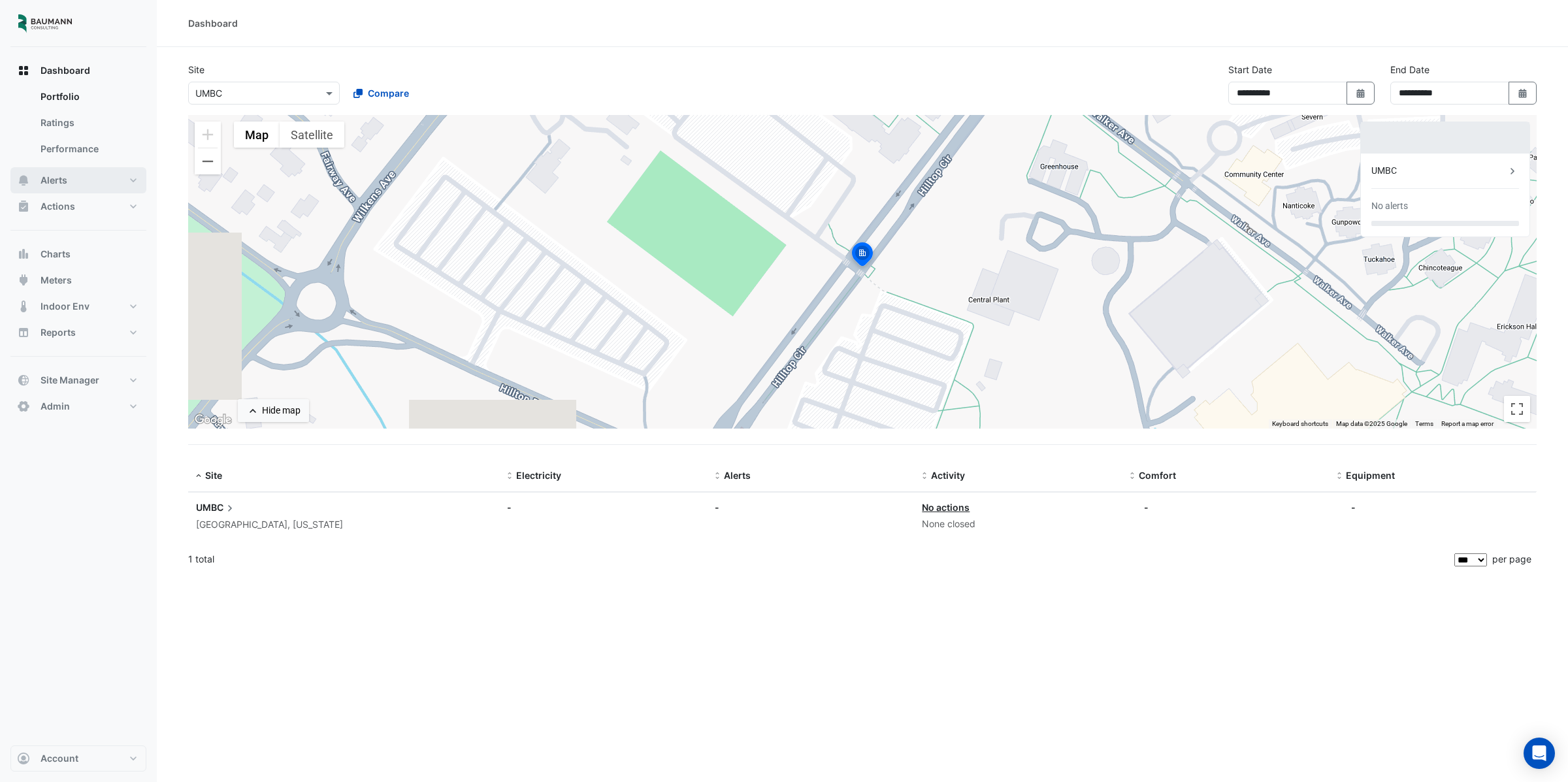
click at [72, 167] on button "Alerts" at bounding box center [78, 180] width 136 height 26
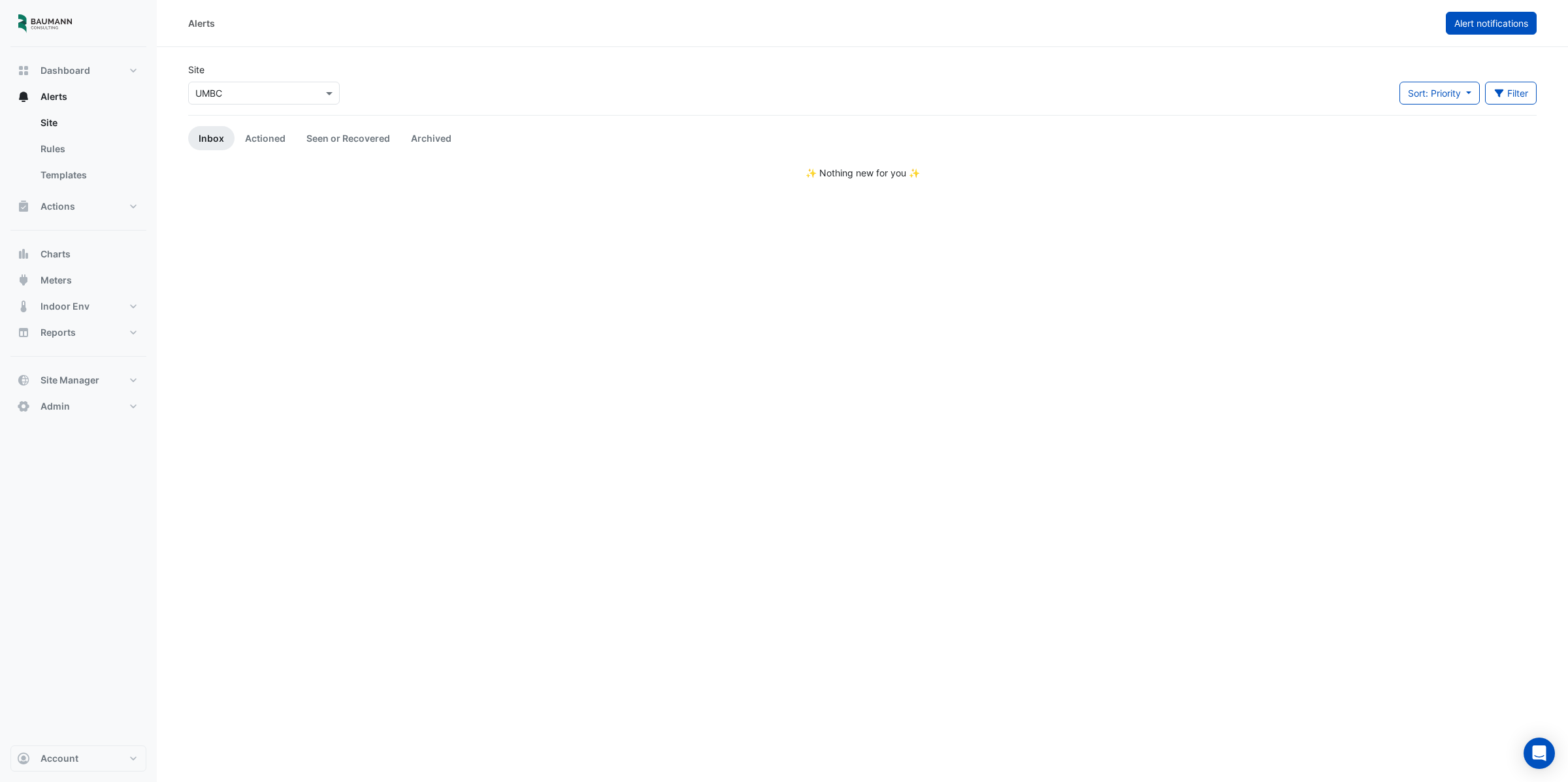
click at [1466, 27] on span "Alert notifications" at bounding box center [1491, 22] width 74 height 11
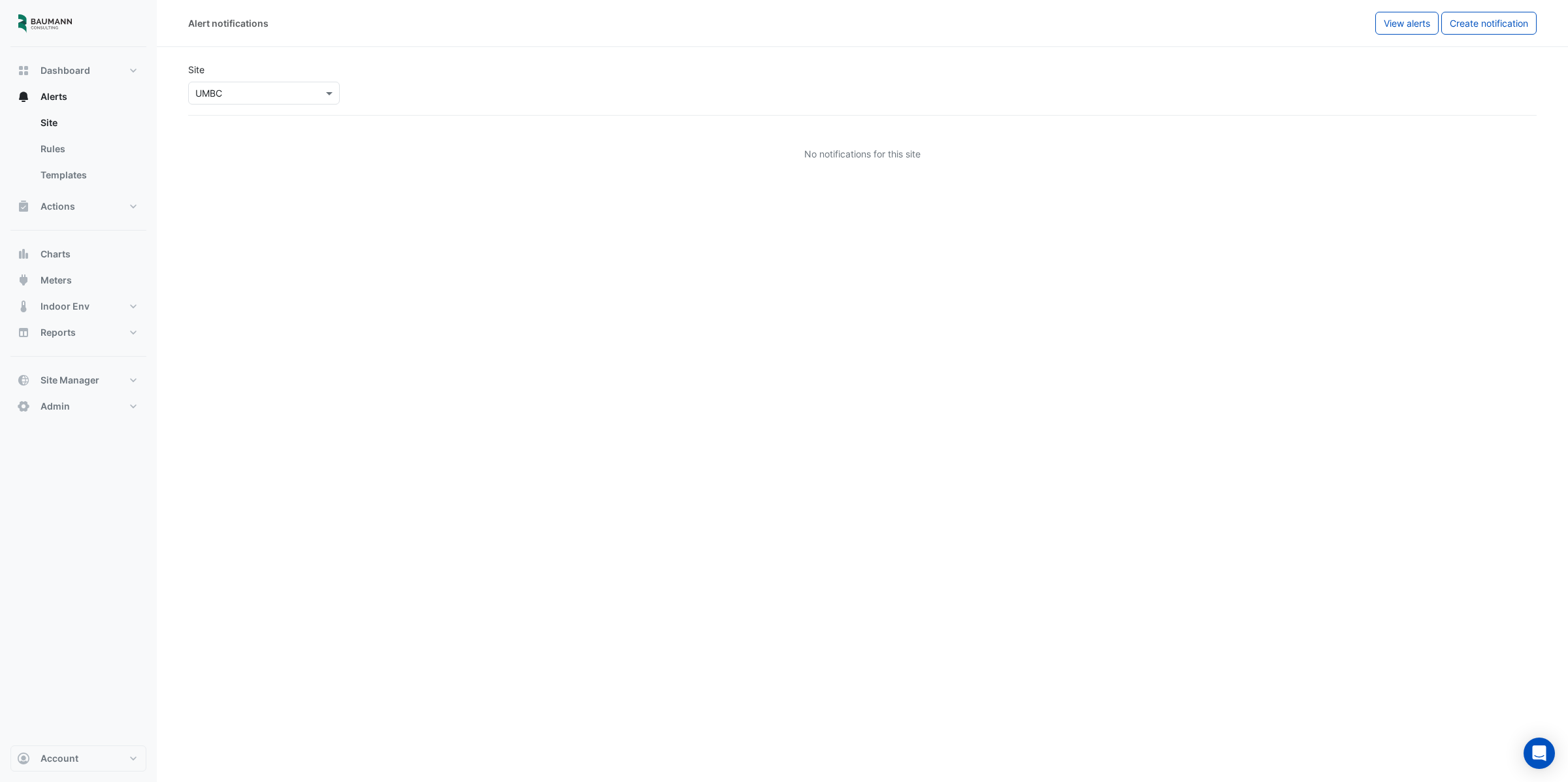
click at [1400, 26] on span "View alerts" at bounding box center [1407, 22] width 47 height 11
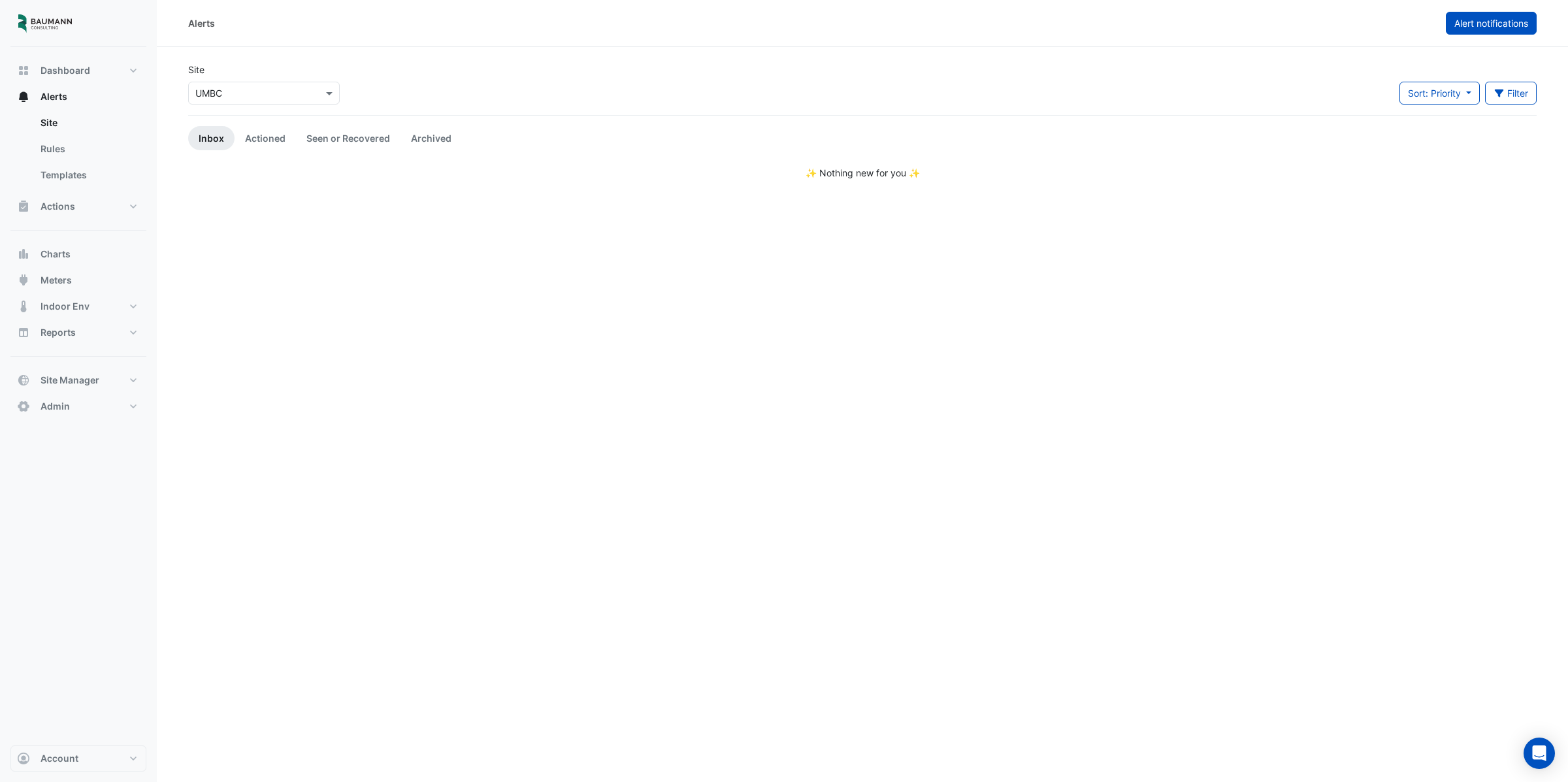
click at [1481, 23] on span "Alert notifications" at bounding box center [1491, 22] width 74 height 11
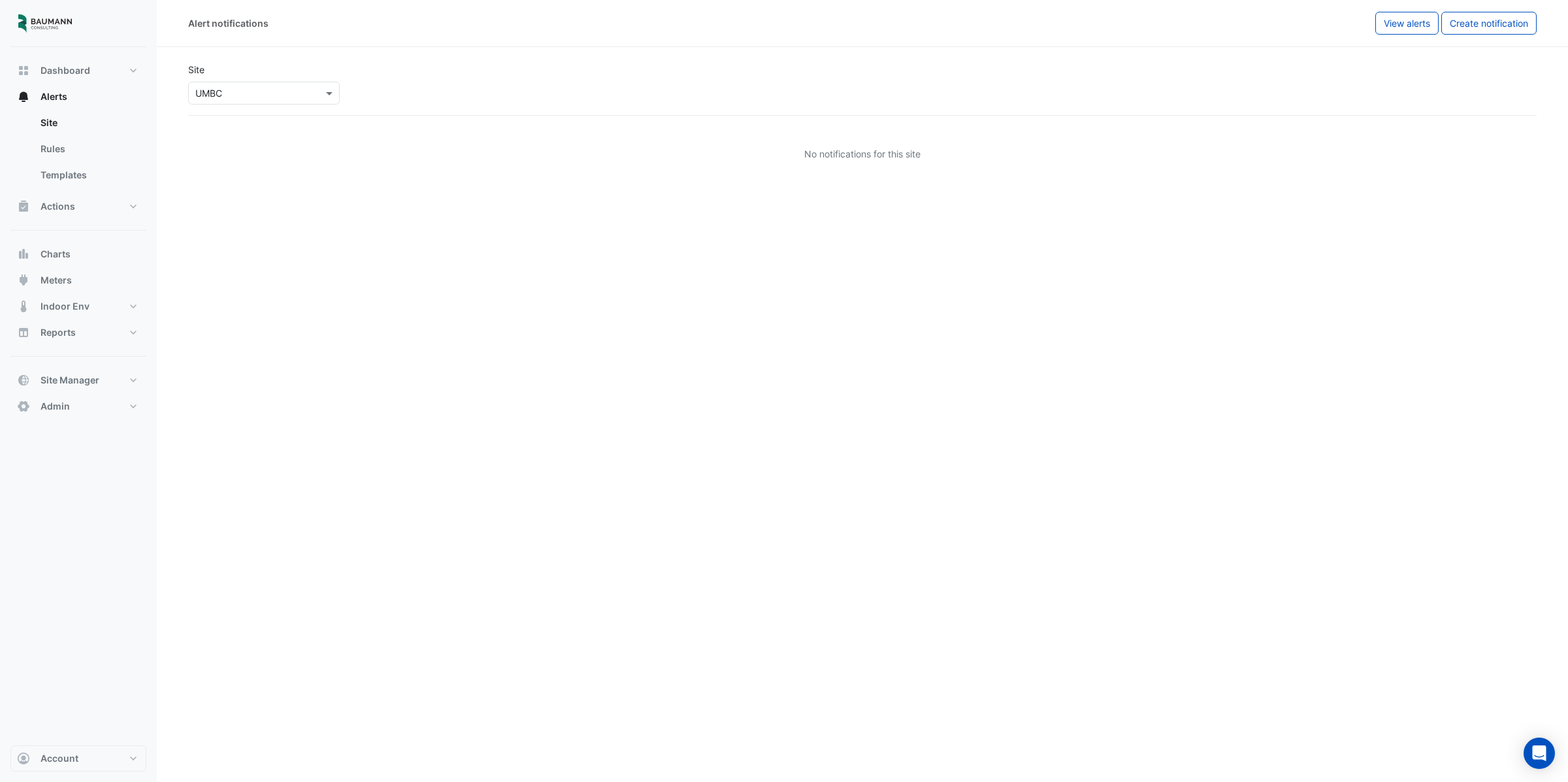
click at [1407, 28] on span "View alerts" at bounding box center [1407, 22] width 47 height 11
click at [279, 133] on link "Actioned" at bounding box center [264, 138] width 61 height 24
click at [361, 140] on link "Seen or Recovered" at bounding box center [347, 138] width 104 height 24
click at [259, 144] on link "Actioned" at bounding box center [264, 138] width 61 height 24
click at [167, 140] on section "Site Select a Site × UMBC Sort: Priority Priority Updated Filter Title Priority…" at bounding box center [862, 114] width 1411 height 133
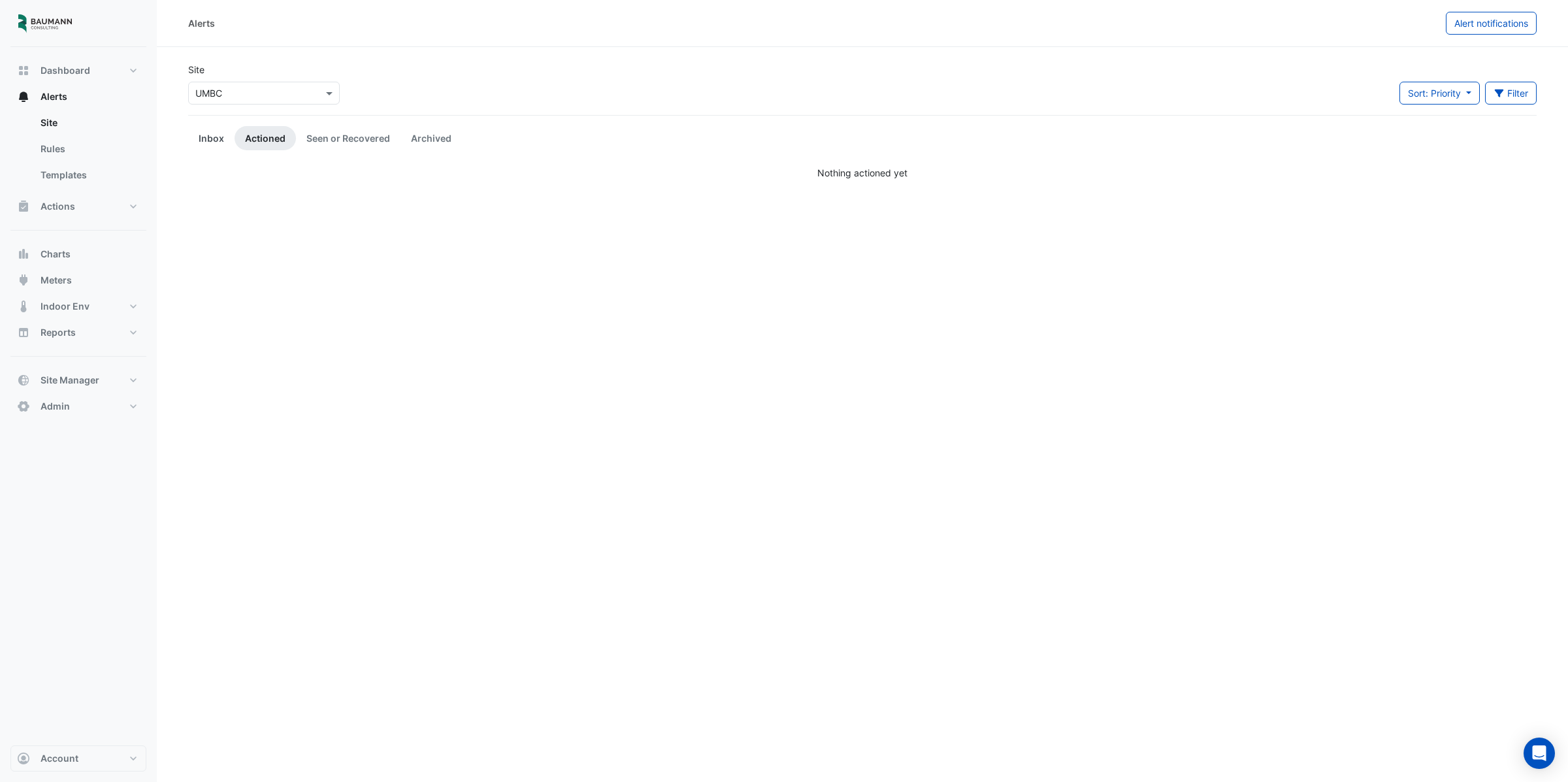
click at [201, 134] on link "Inbox" at bounding box center [211, 138] width 47 height 24
click at [1501, 29] on button "Alert notifications" at bounding box center [1490, 23] width 90 height 23
click at [1483, 28] on button "Create notification" at bounding box center [1489, 23] width 96 height 23
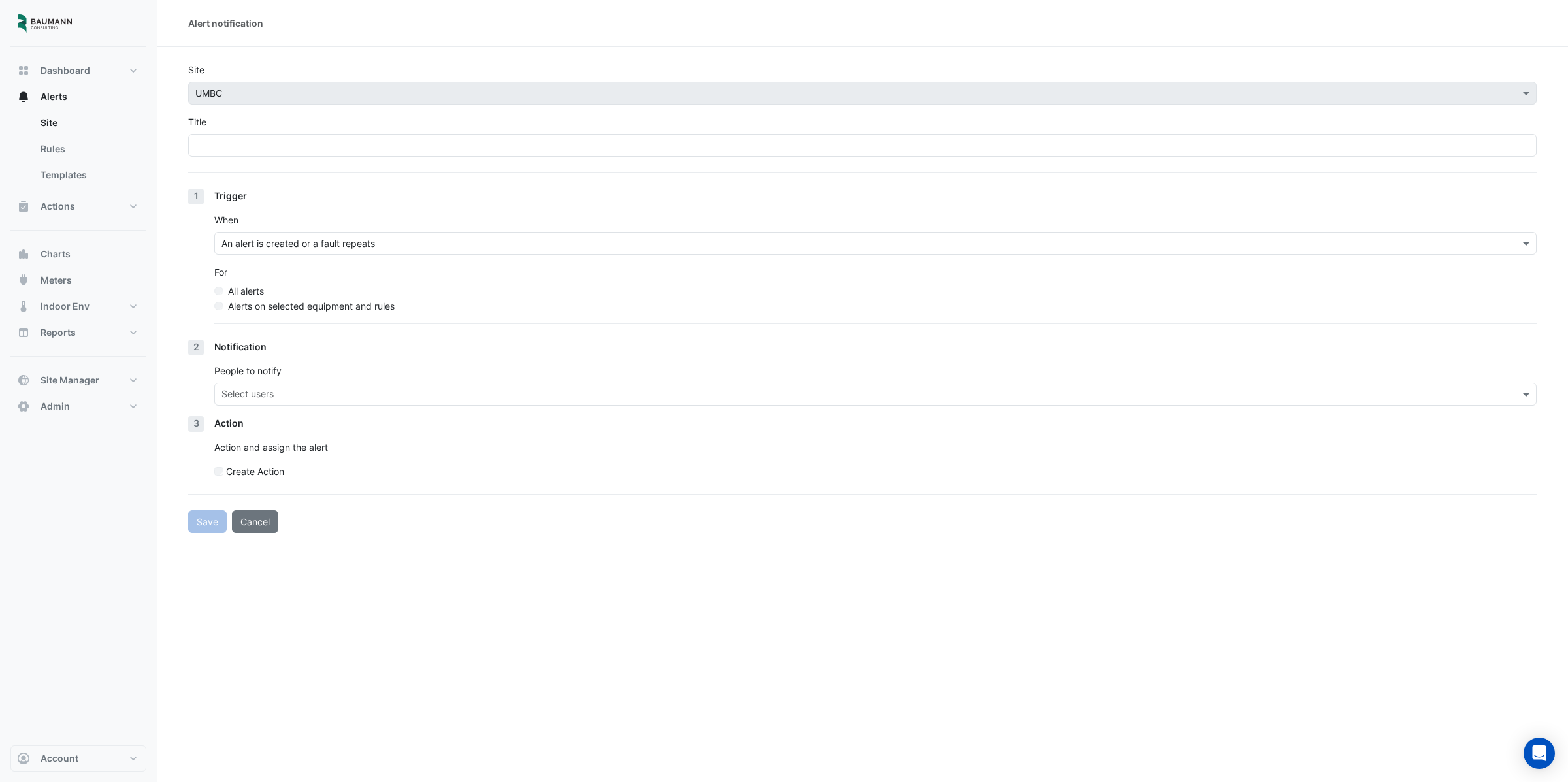
click at [252, 133] on div "Title" at bounding box center [862, 135] width 1348 height 42
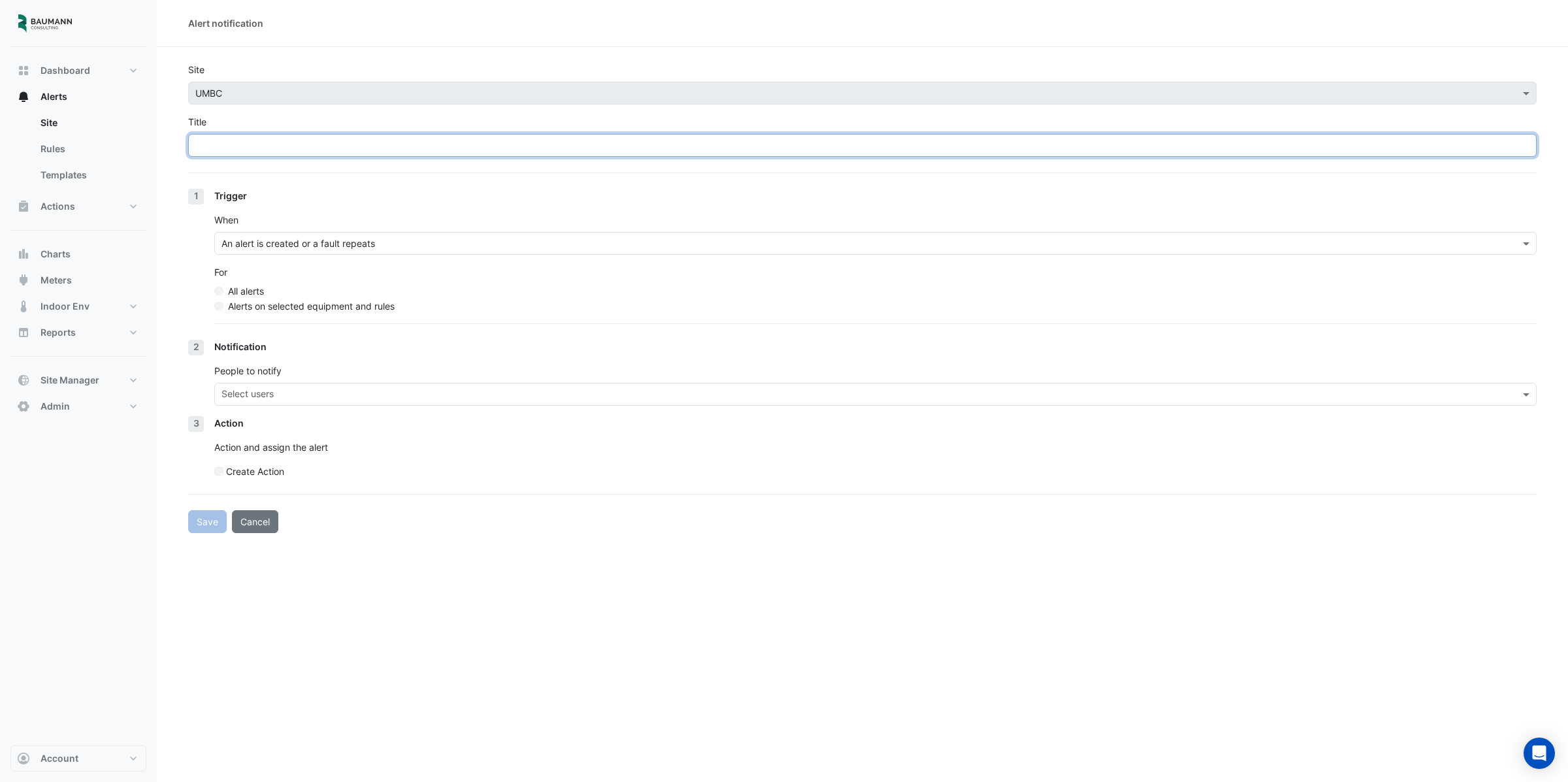
click at [274, 144] on input "Title" at bounding box center [862, 145] width 1348 height 23
type input "**********"
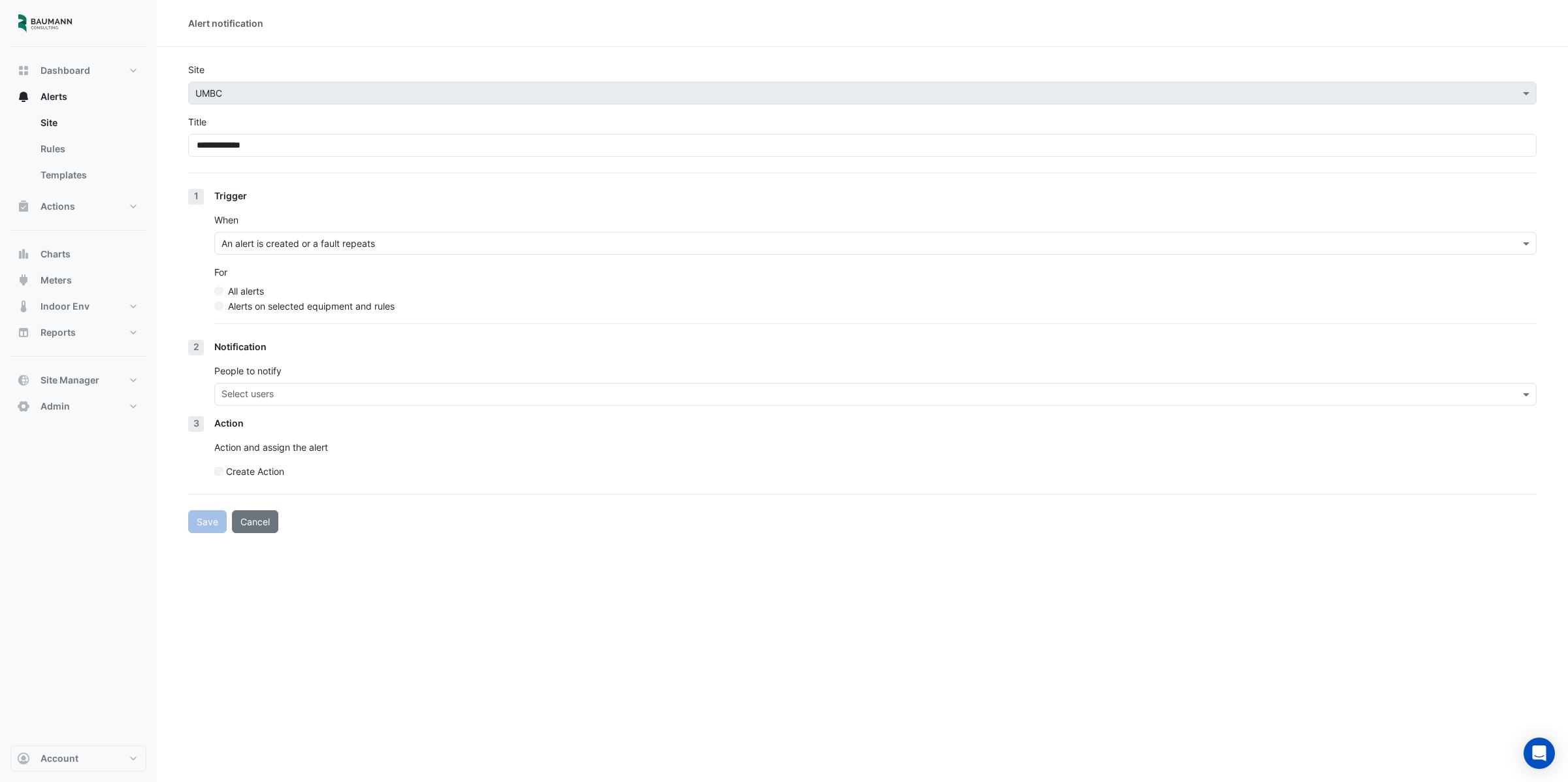
click at [255, 307] on label "Alerts on selected equipment and rules" at bounding box center [311, 306] width 166 height 14
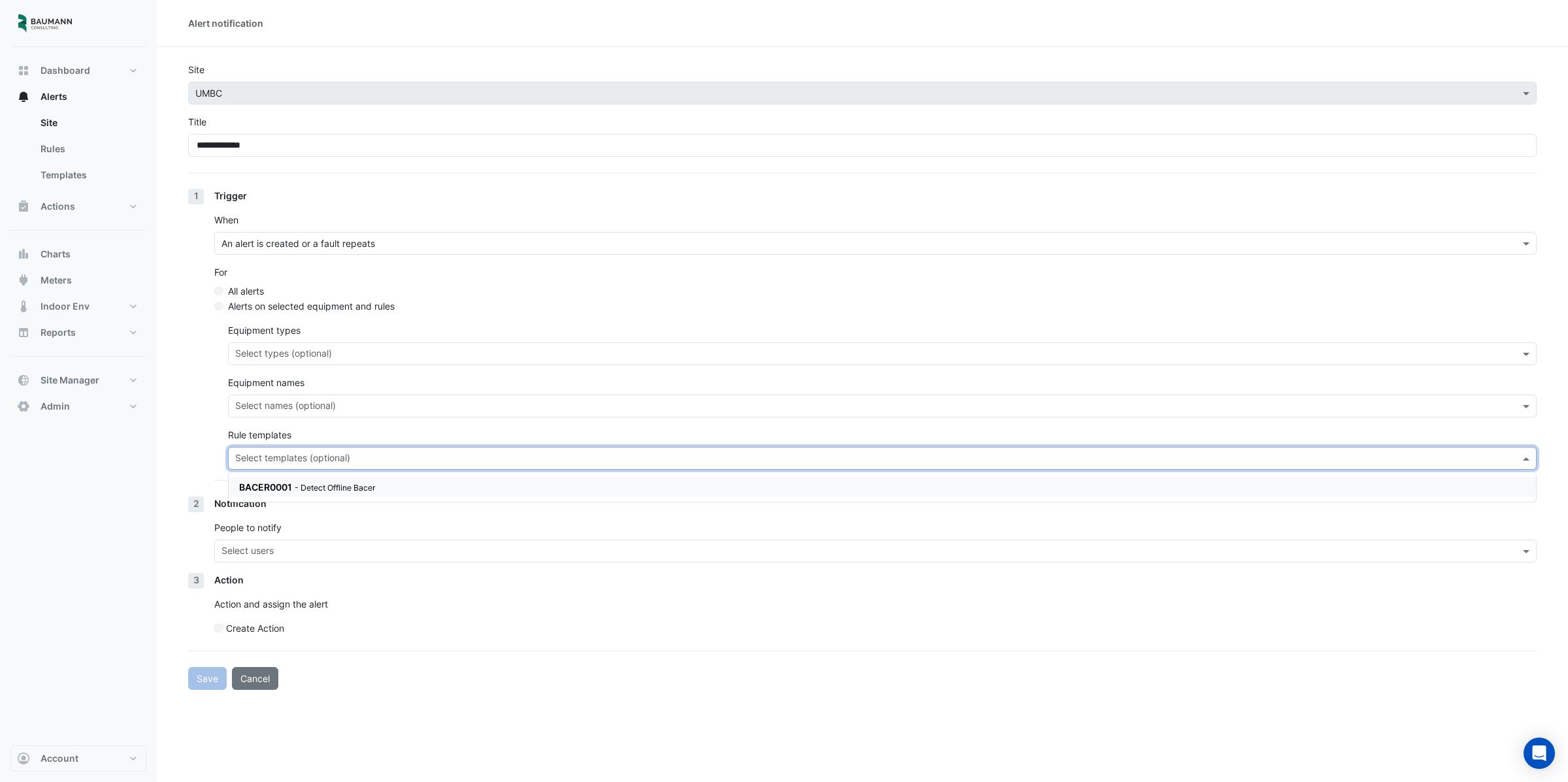
click at [321, 455] on input "text" at bounding box center [874, 459] width 1279 height 14
click at [299, 485] on small "- Detect Offline Bacer" at bounding box center [335, 487] width 81 height 9
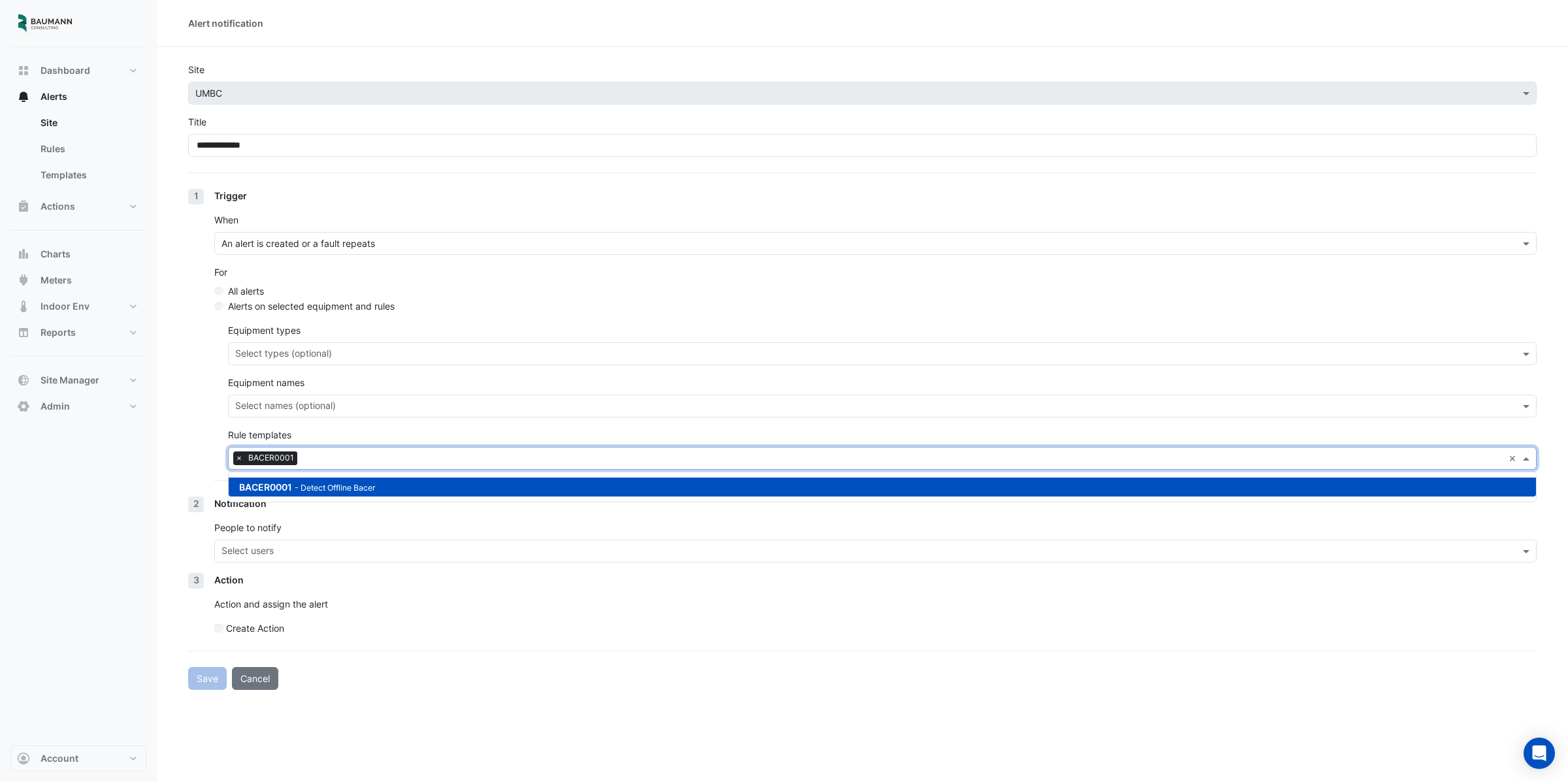
click at [178, 451] on section "**********" at bounding box center [862, 369] width 1411 height 642
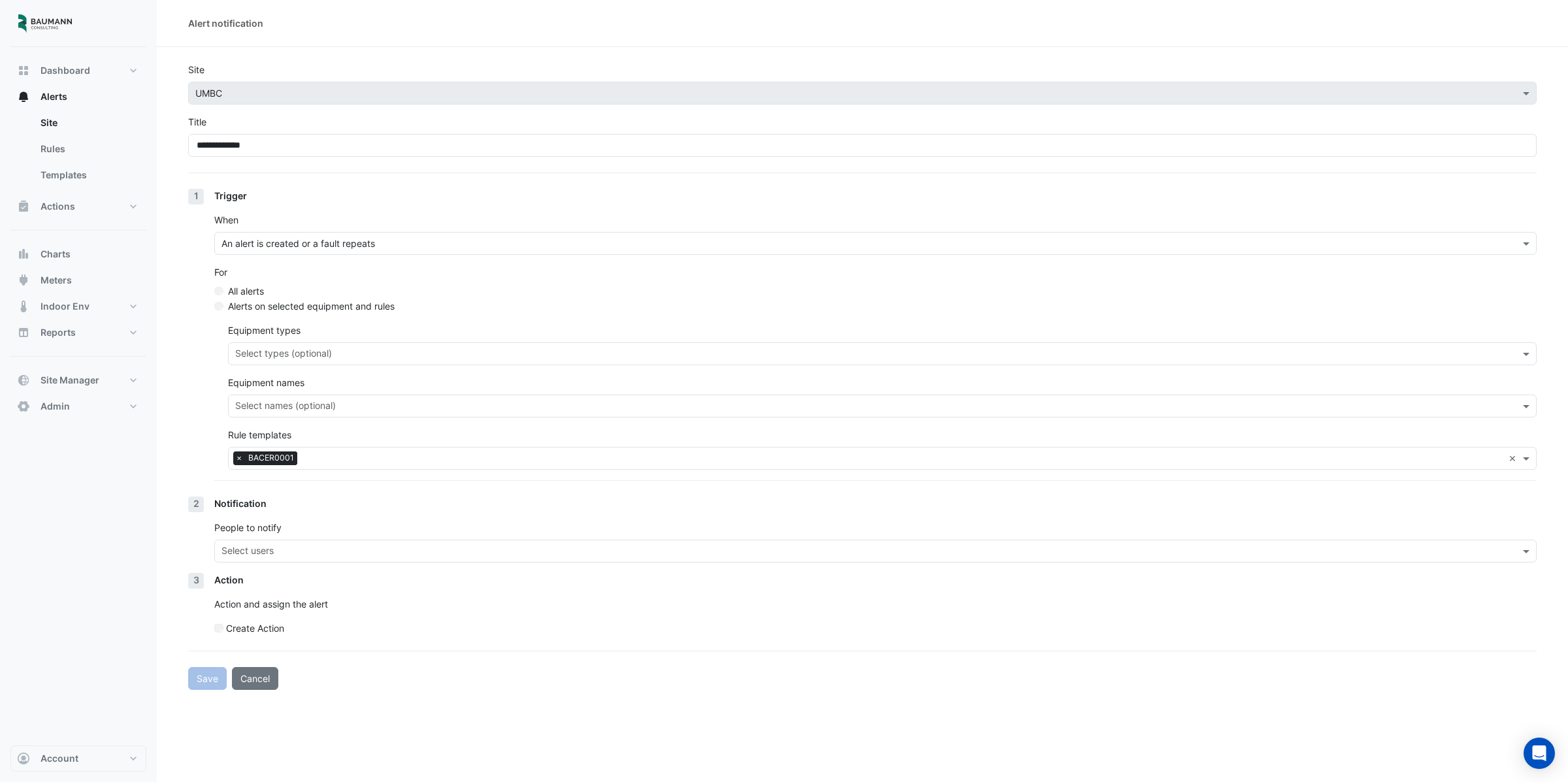
click at [240, 557] on input "text" at bounding box center [868, 552] width 1293 height 14
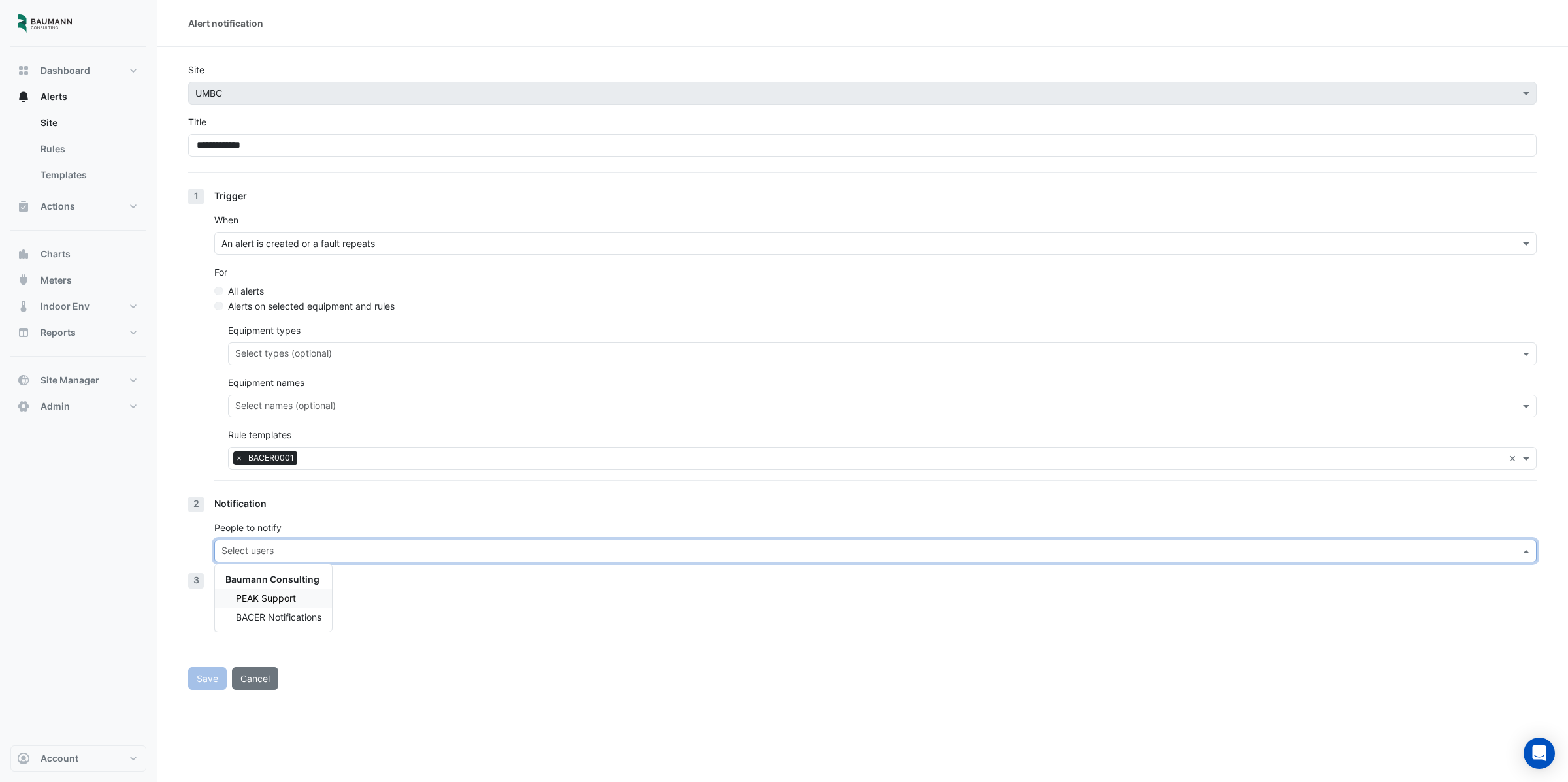
click at [264, 599] on span "PEAK Support" at bounding box center [266, 598] width 60 height 11
click at [298, 623] on div "BACER Notifications" at bounding box center [273, 617] width 117 height 19
click at [224, 549] on span "×" at bounding box center [226, 550] width 12 height 13
click at [419, 473] on div "Trigger When An alert is created or a fault repeats For All alerts Alerts on se…" at bounding box center [875, 342] width 1322 height 307
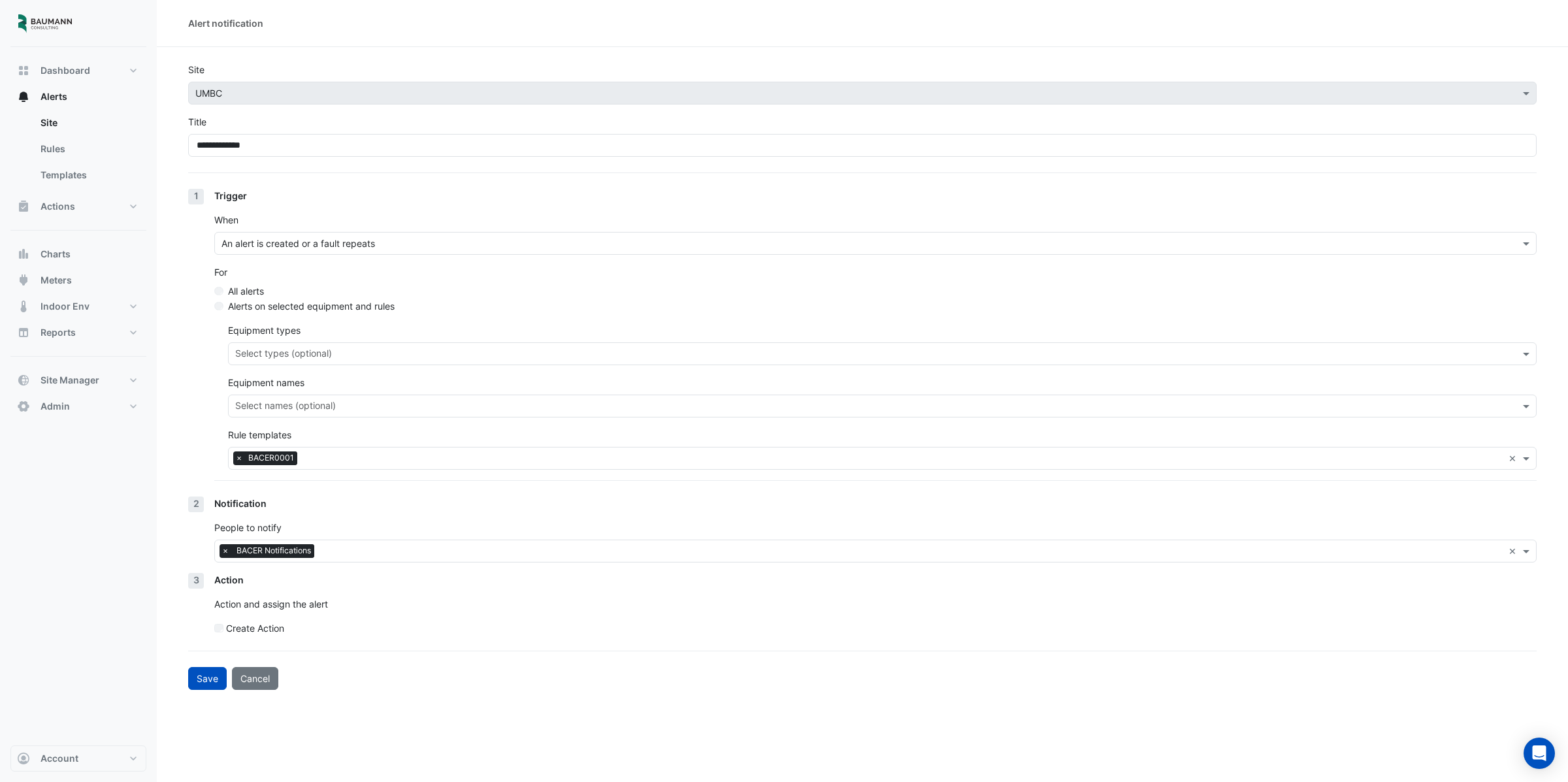
click at [346, 541] on div "Select users × BACER Notifications" at bounding box center [858, 551] width 1288 height 21
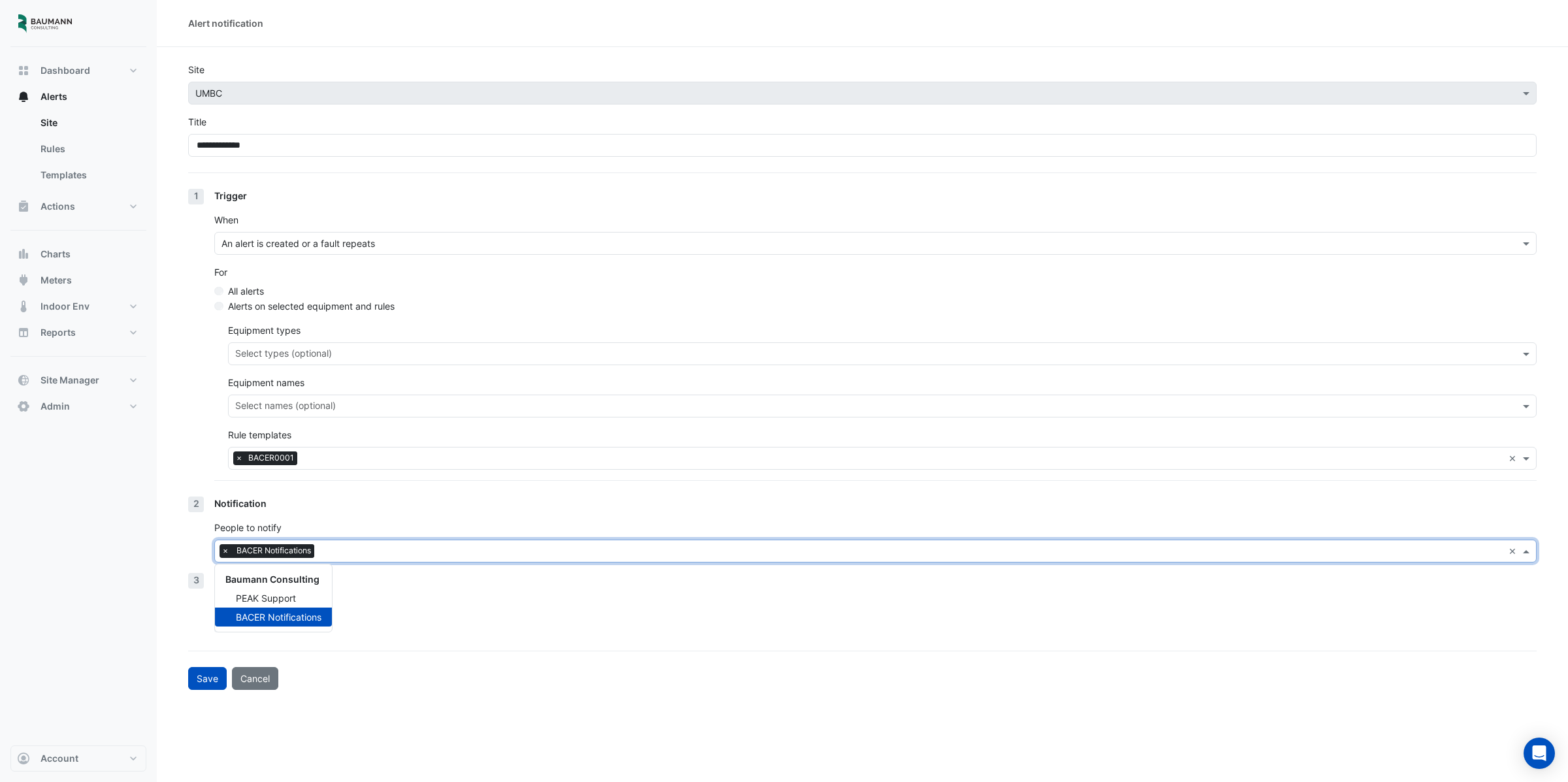
click at [490, 586] on div "Action" at bounding box center [875, 580] width 1322 height 14
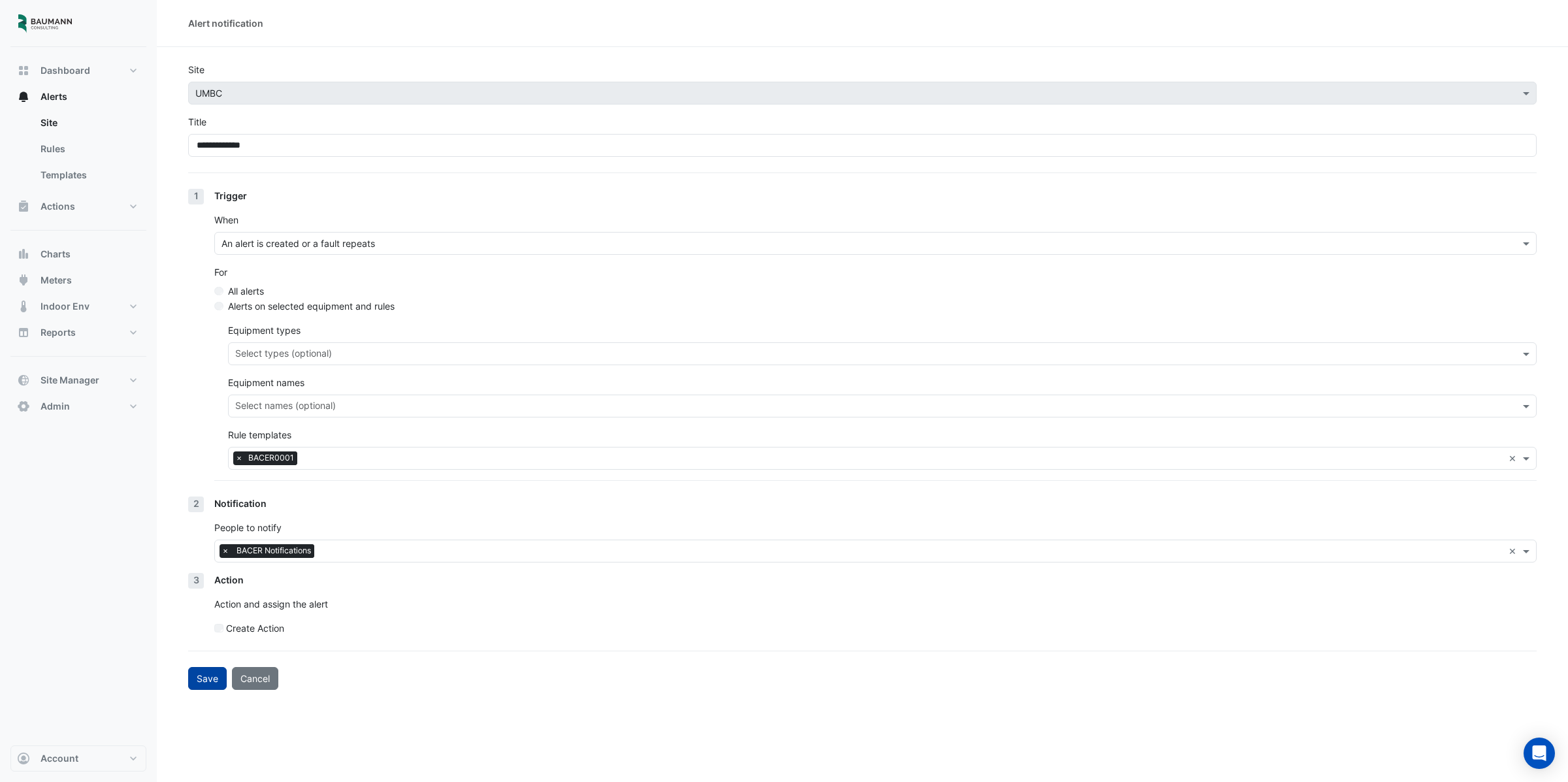
click at [200, 690] on button "Save" at bounding box center [207, 678] width 39 height 23
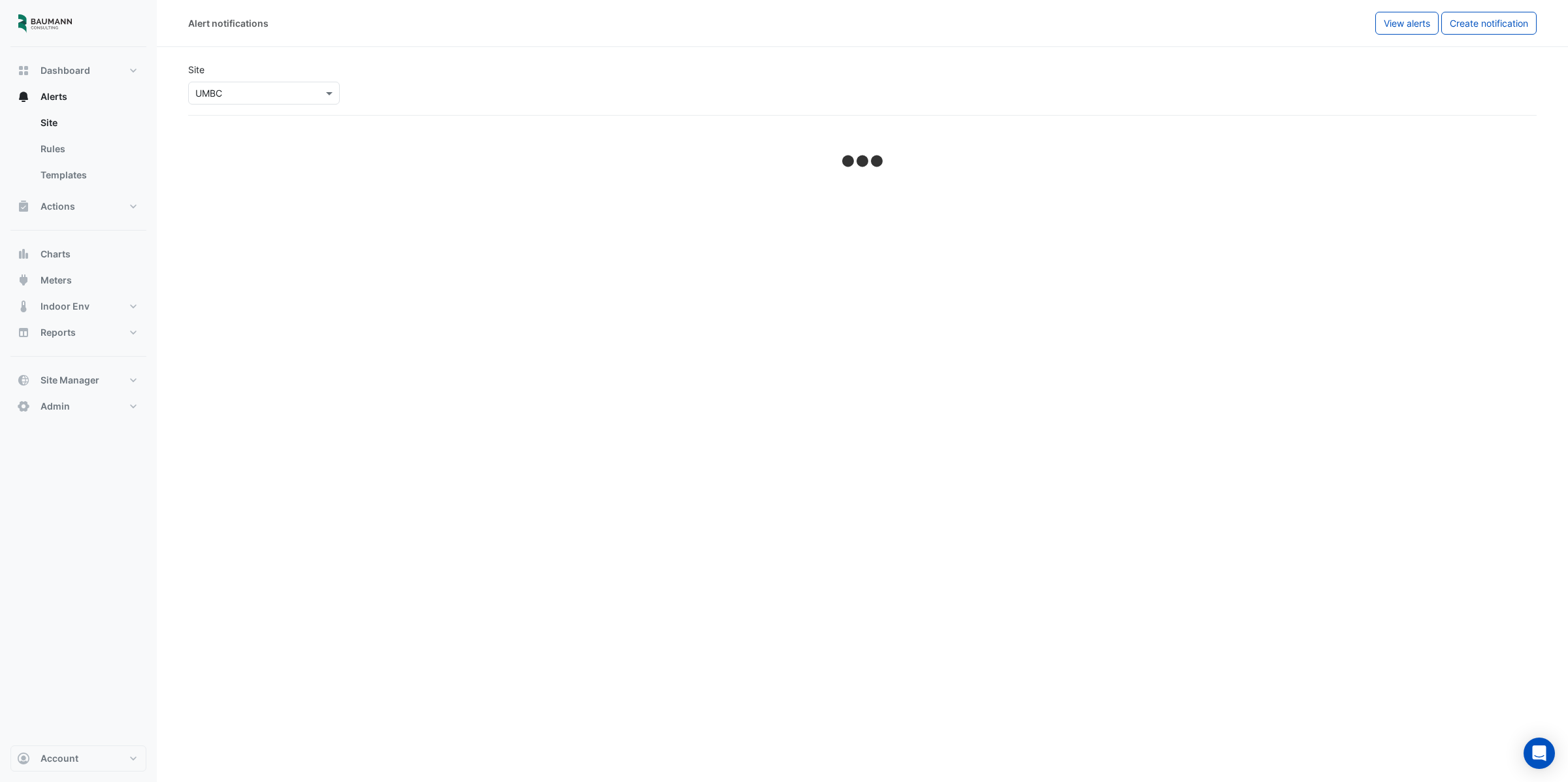
select select "******"
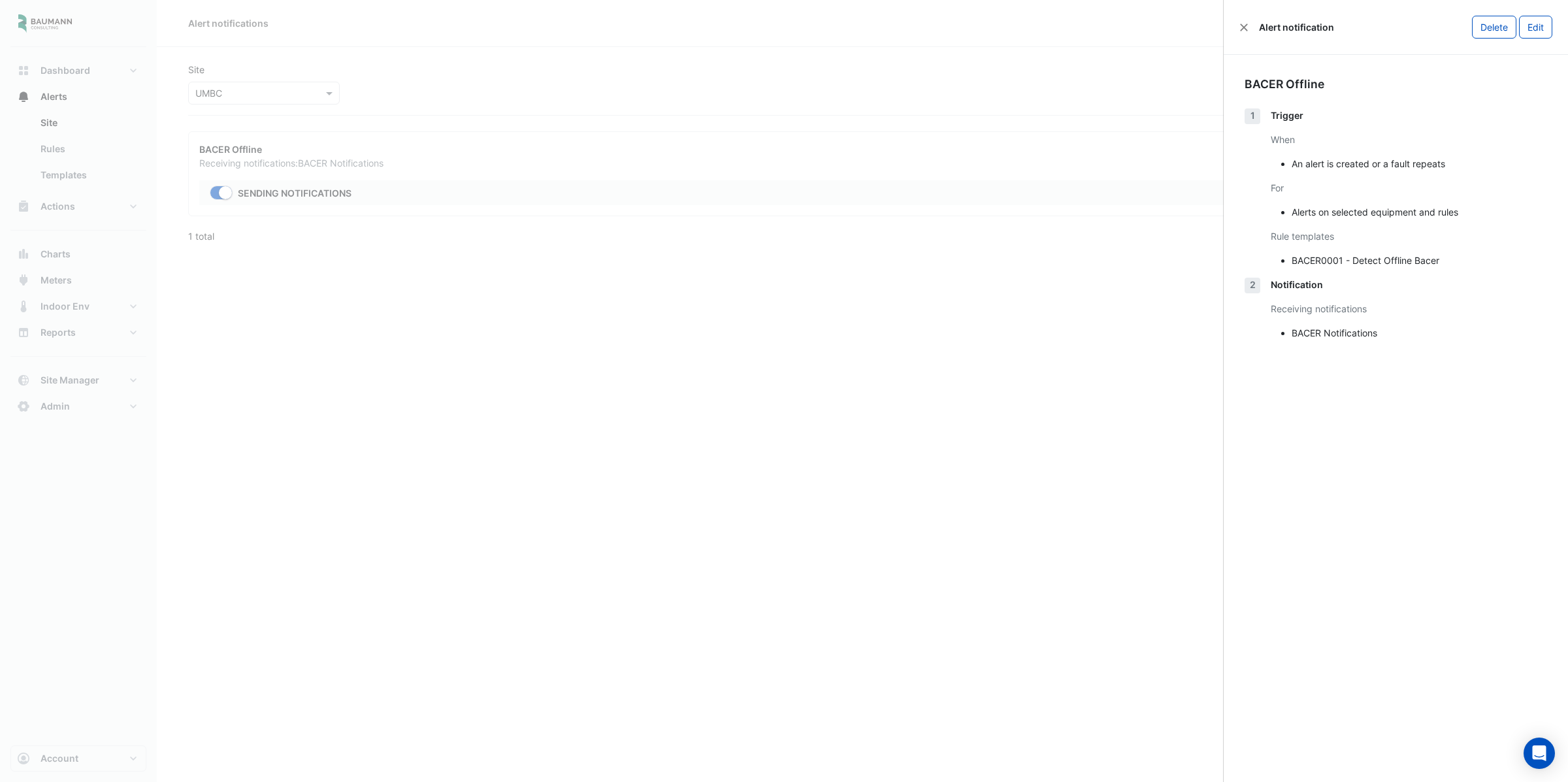
drag, startPoint x: 528, startPoint y: 606, endPoint x: 536, endPoint y: 606, distance: 8.0
click at [531, 606] on ngb-offcanvas-backdrop at bounding box center [784, 391] width 1568 height 782
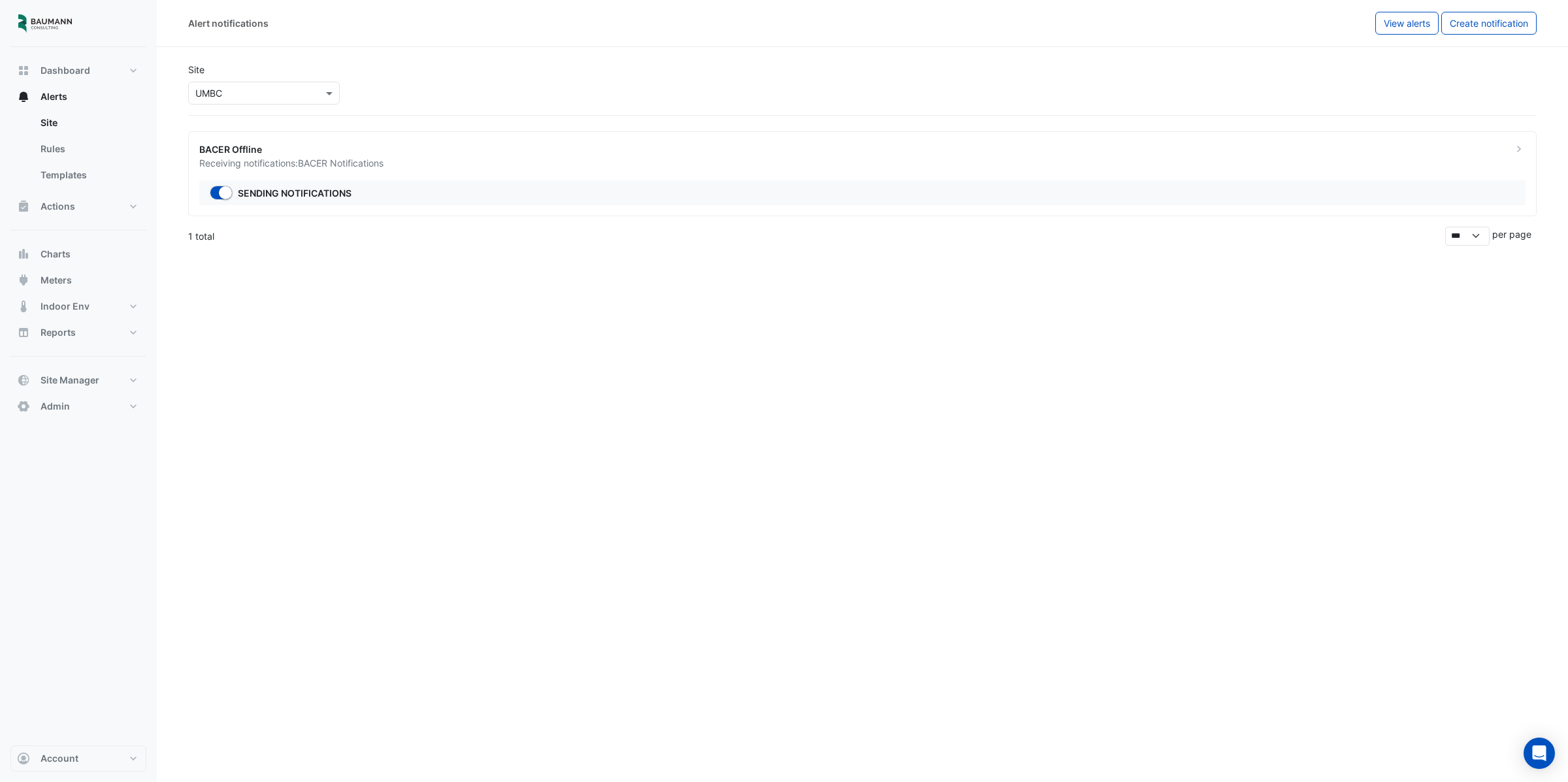
click at [318, 151] on div "BACER Offline" at bounding box center [848, 149] width 1297 height 14
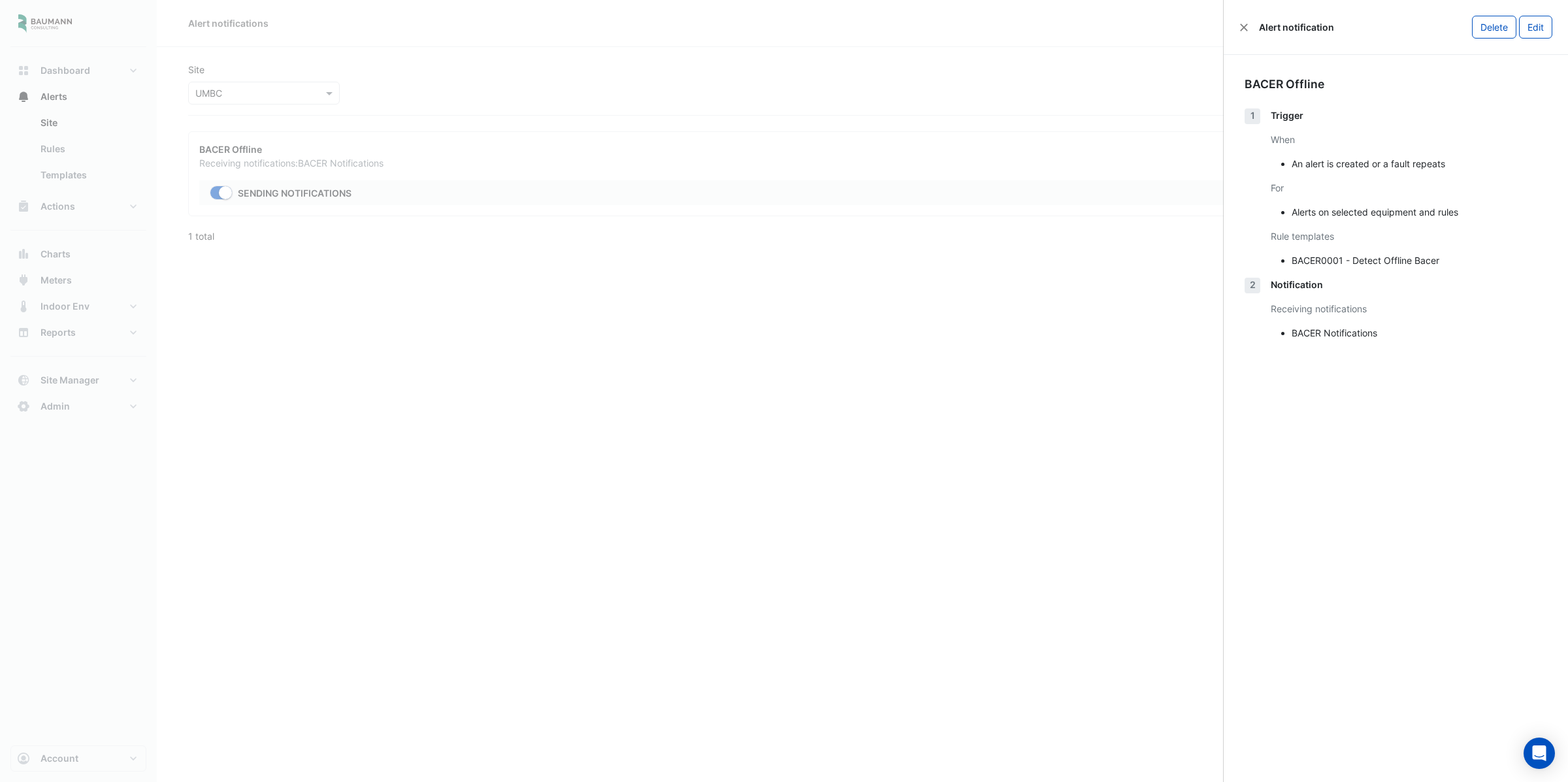
click at [635, 374] on ngb-offcanvas-backdrop at bounding box center [784, 391] width 1568 height 782
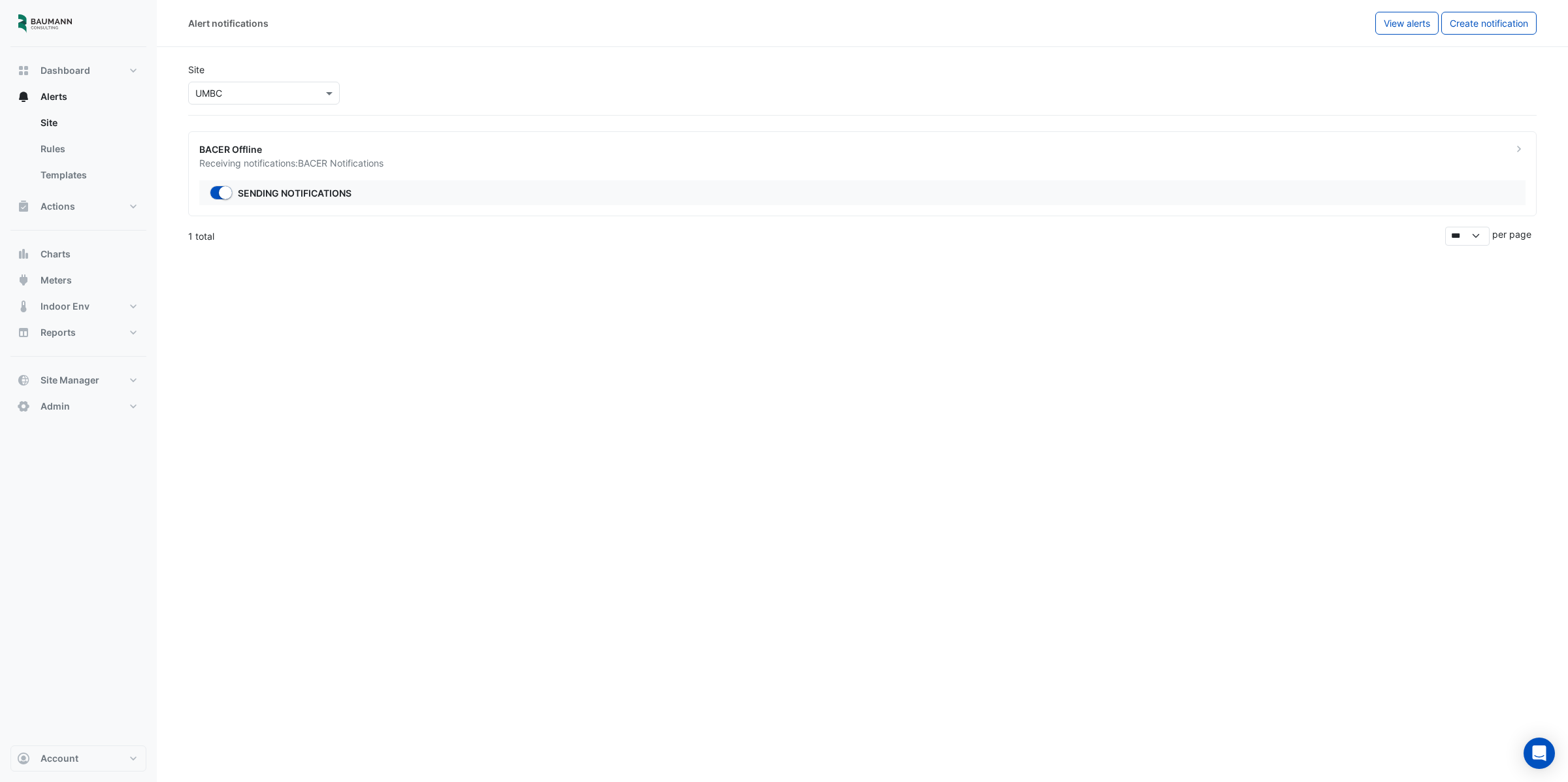
click at [274, 94] on input "text" at bounding box center [251, 94] width 111 height 14
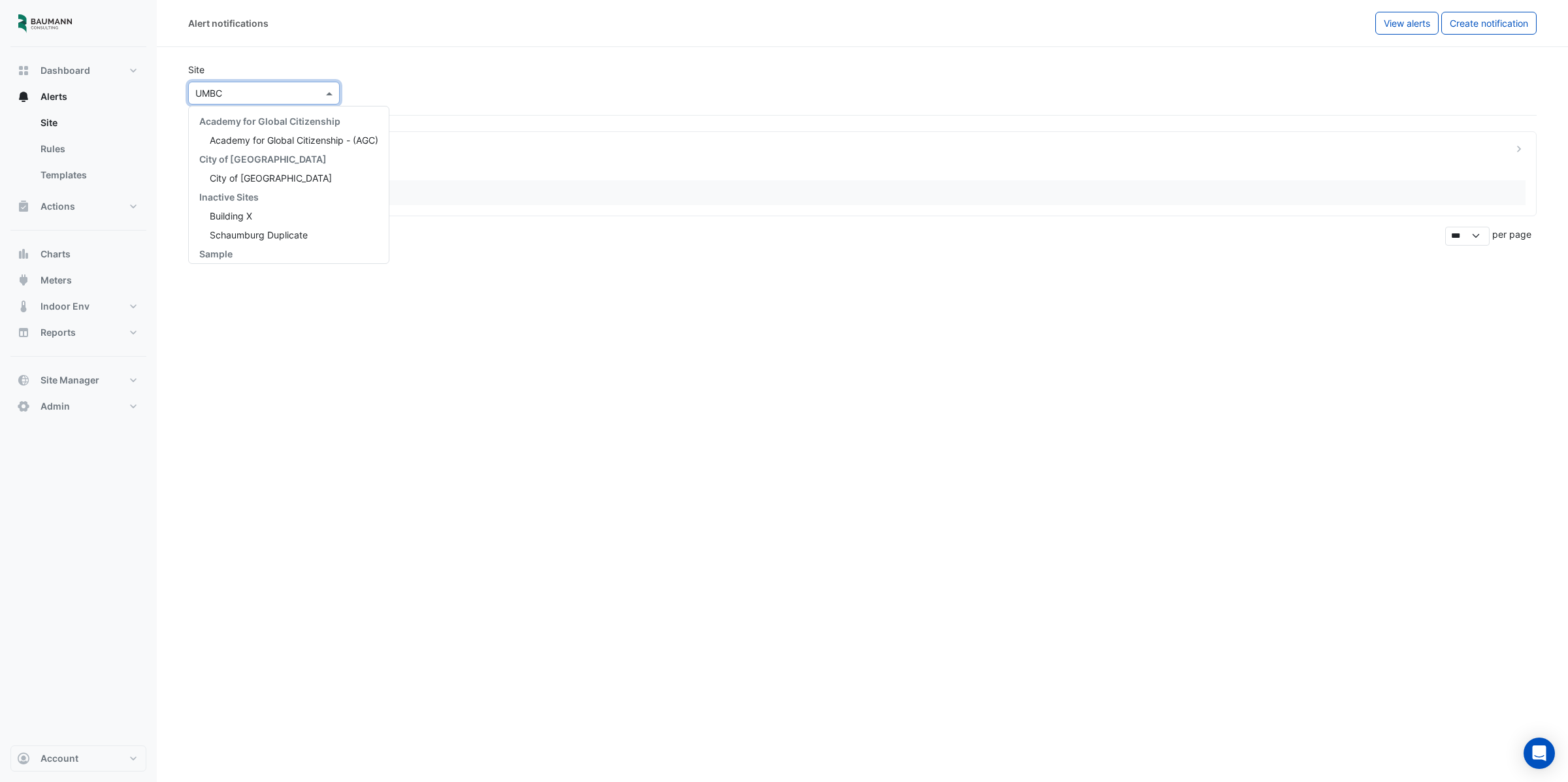
scroll to position [118, 0]
click at [275, 183] on div "Schaumburg Duplicate" at bounding box center [289, 192] width 200 height 19
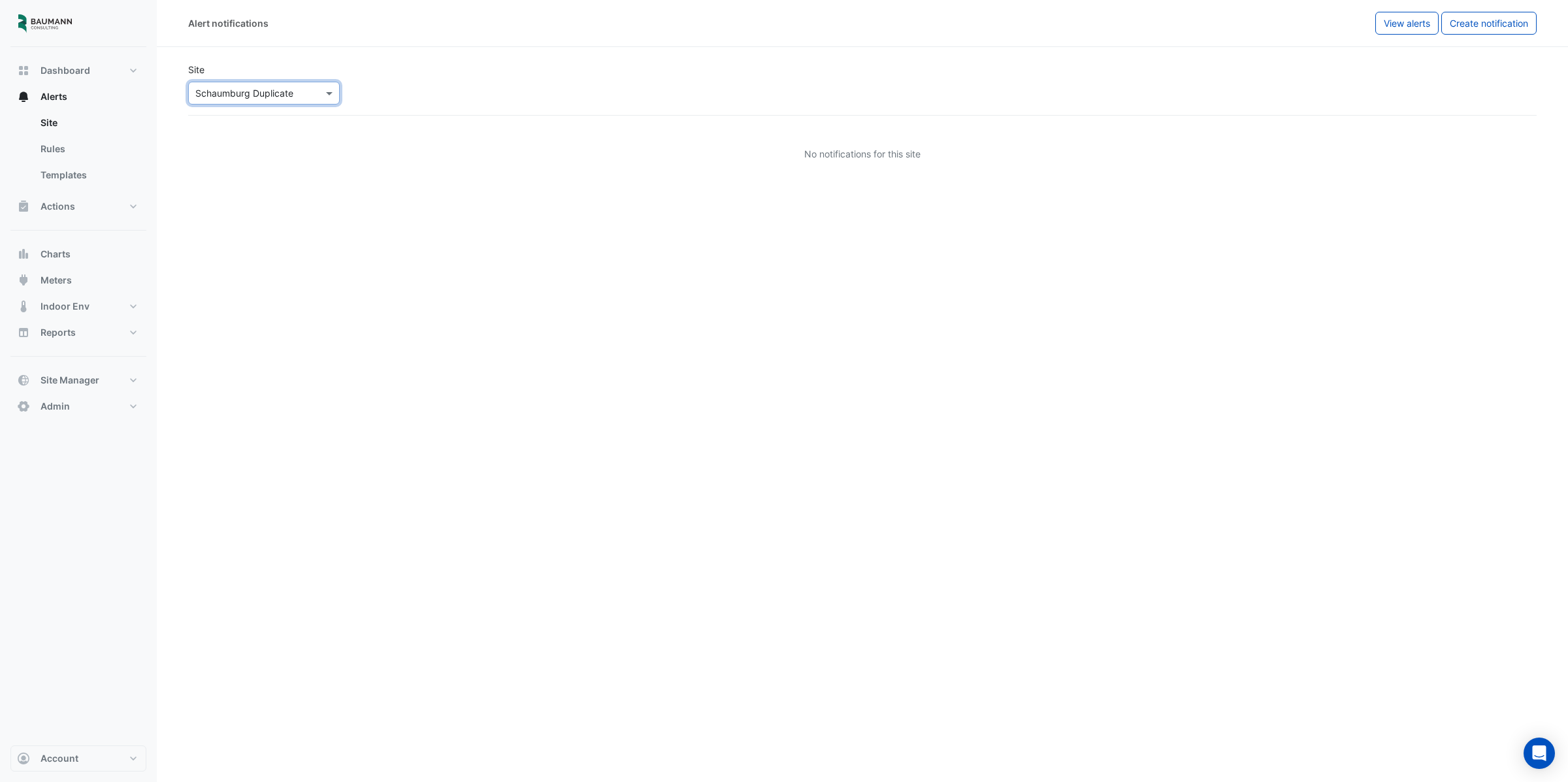
click at [257, 98] on input "text" at bounding box center [251, 94] width 111 height 14
click at [277, 176] on span "[GEOGRAPHIC_DATA]" at bounding box center [255, 173] width 91 height 11
click at [269, 93] on input "text" at bounding box center [251, 94] width 111 height 14
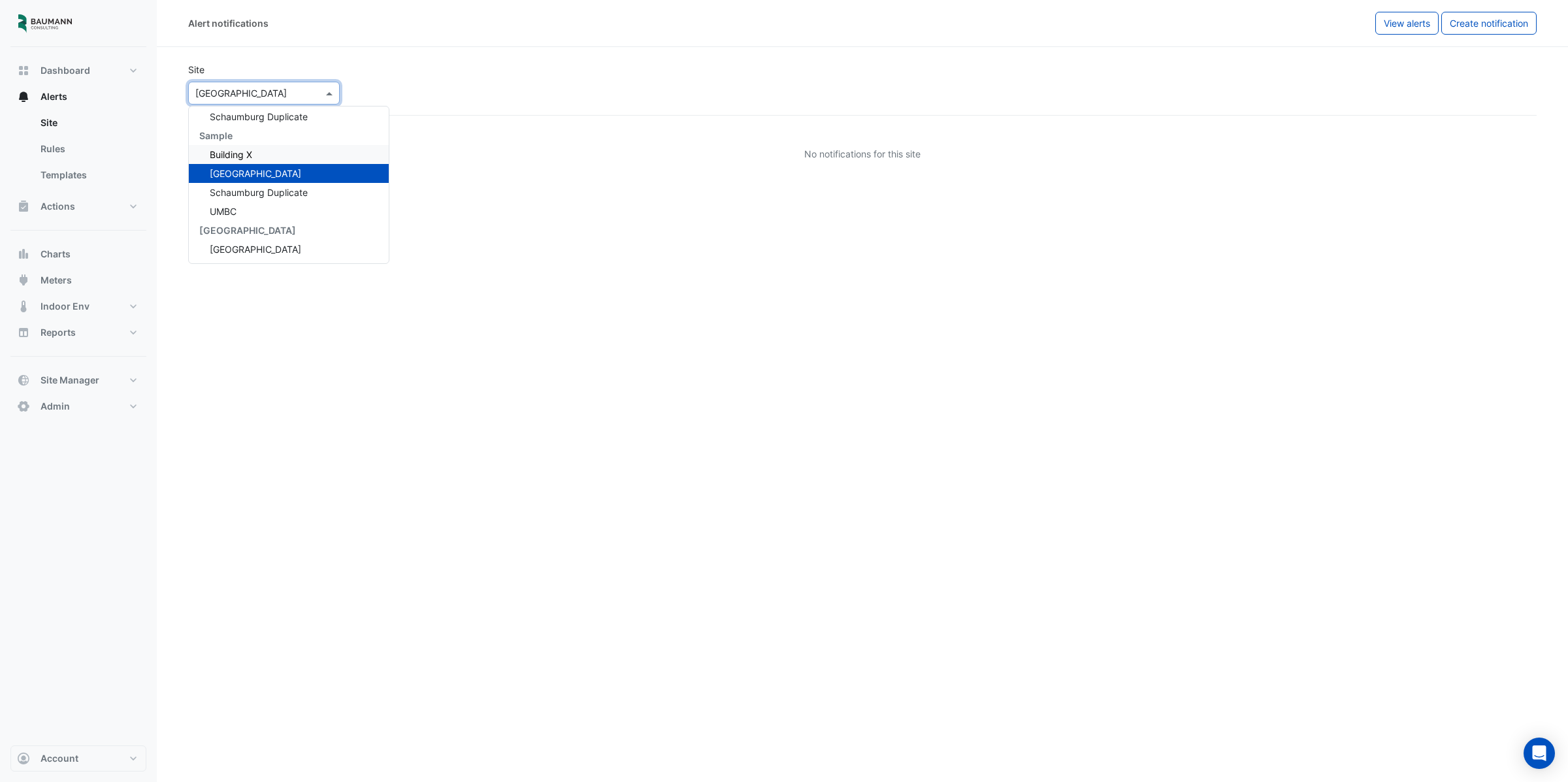
click at [273, 150] on div "Building X" at bounding box center [289, 154] width 200 height 19
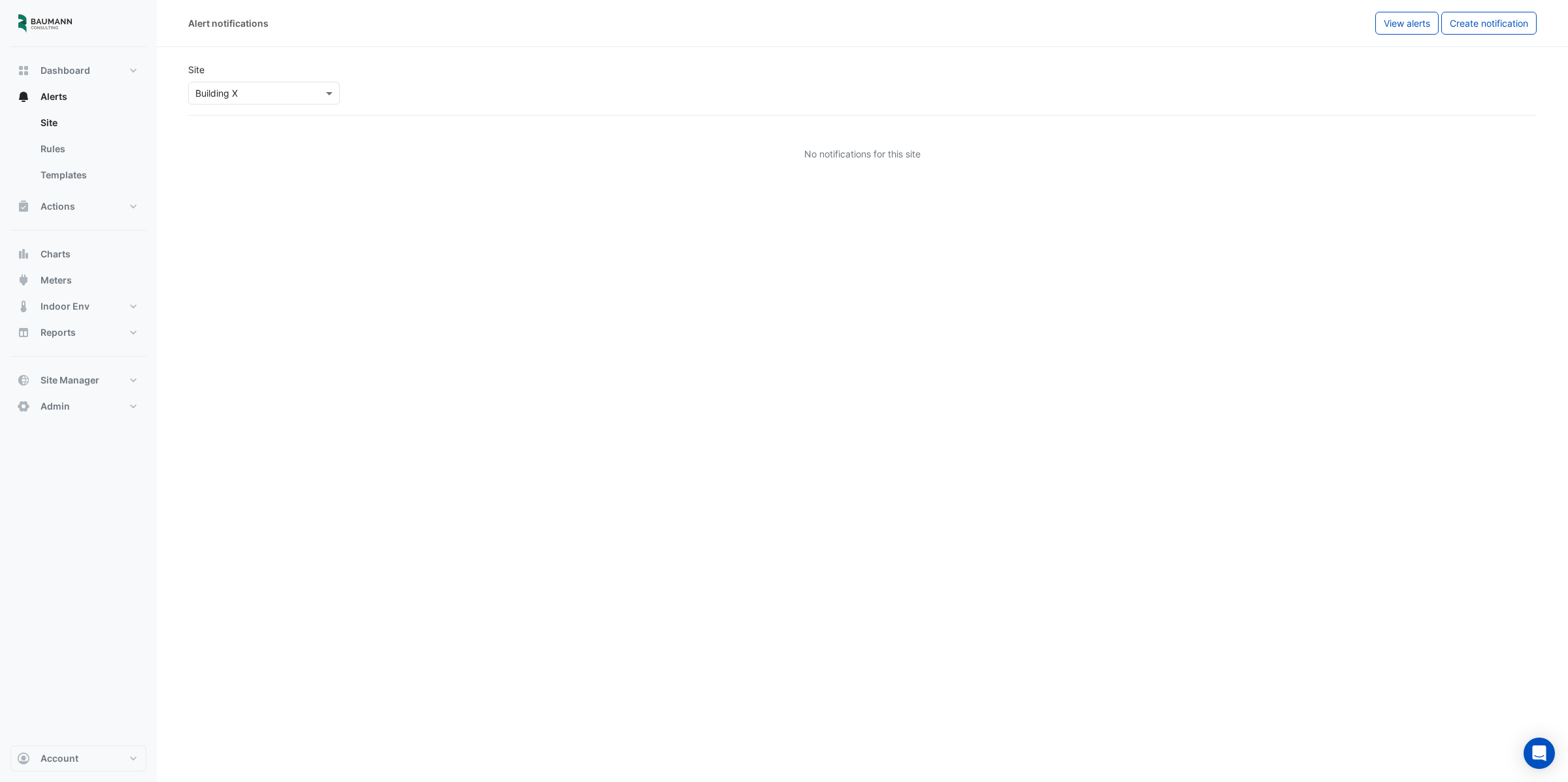
click at [274, 80] on div "Select a Site × Building X" at bounding box center [264, 90] width 157 height 28
click at [279, 102] on div "Select a Site × Building X" at bounding box center [264, 93] width 152 height 23
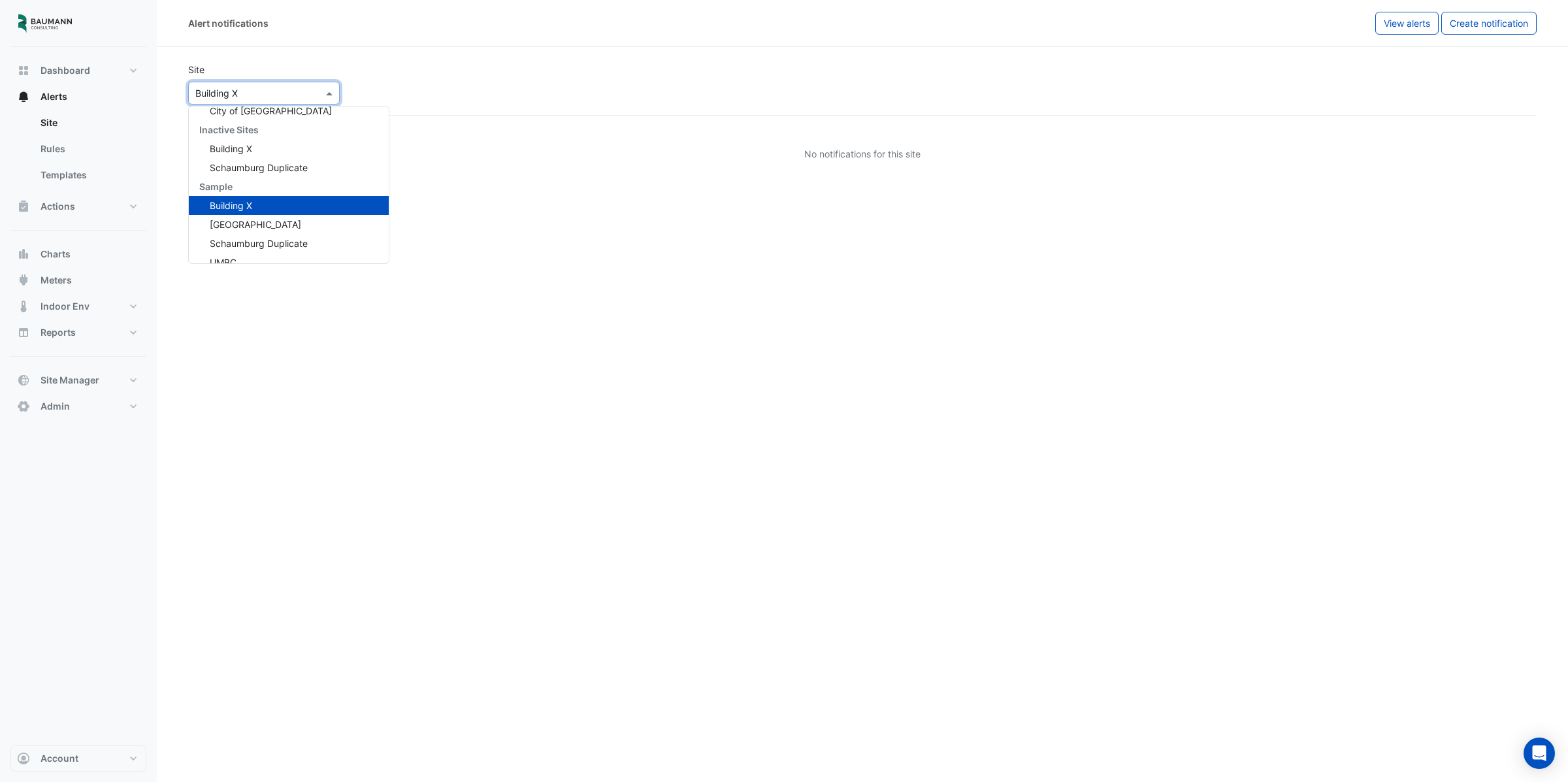
scroll to position [38, 0]
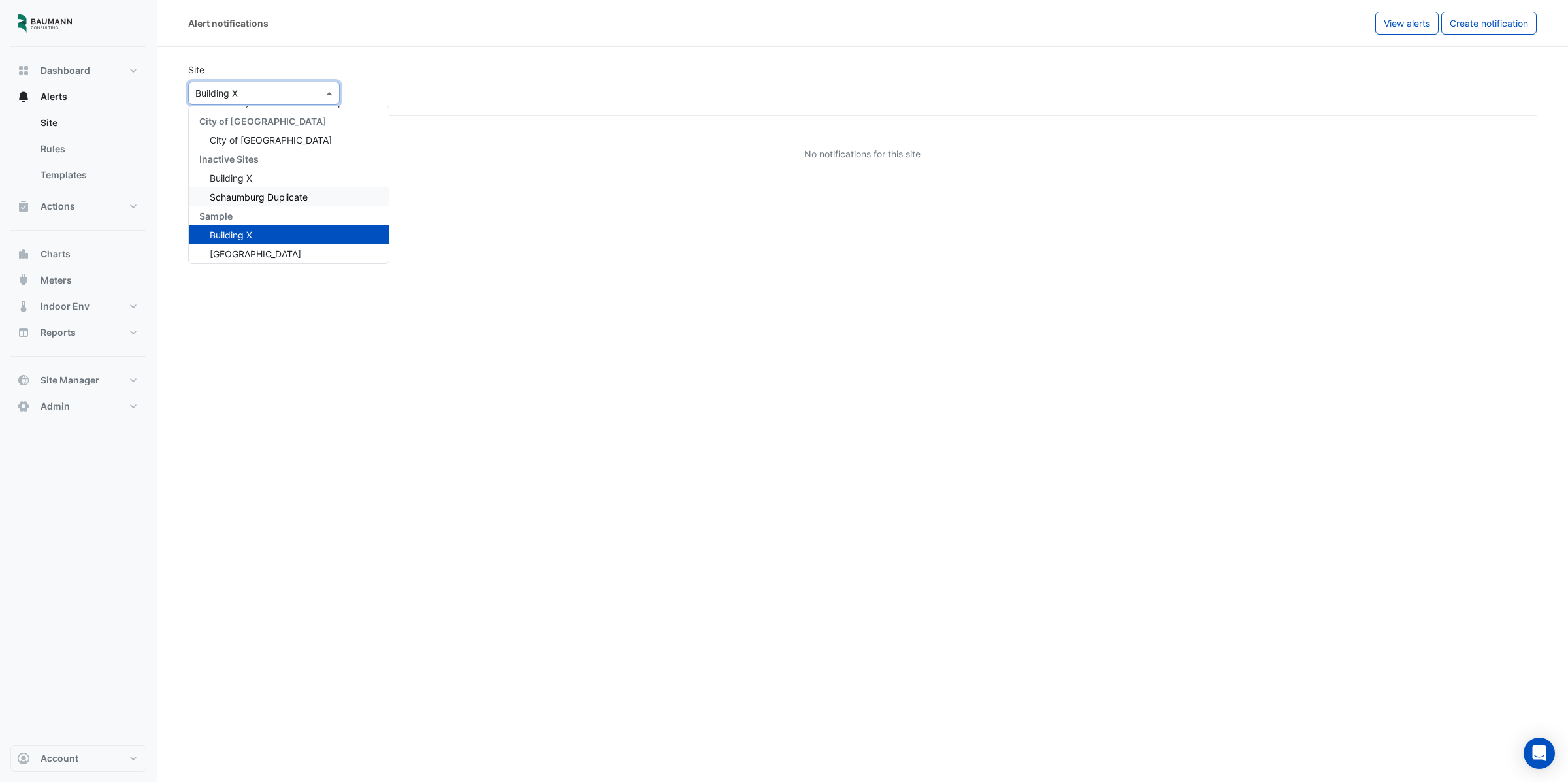
click at [264, 202] on div "Schaumburg Duplicate" at bounding box center [289, 197] width 200 height 19
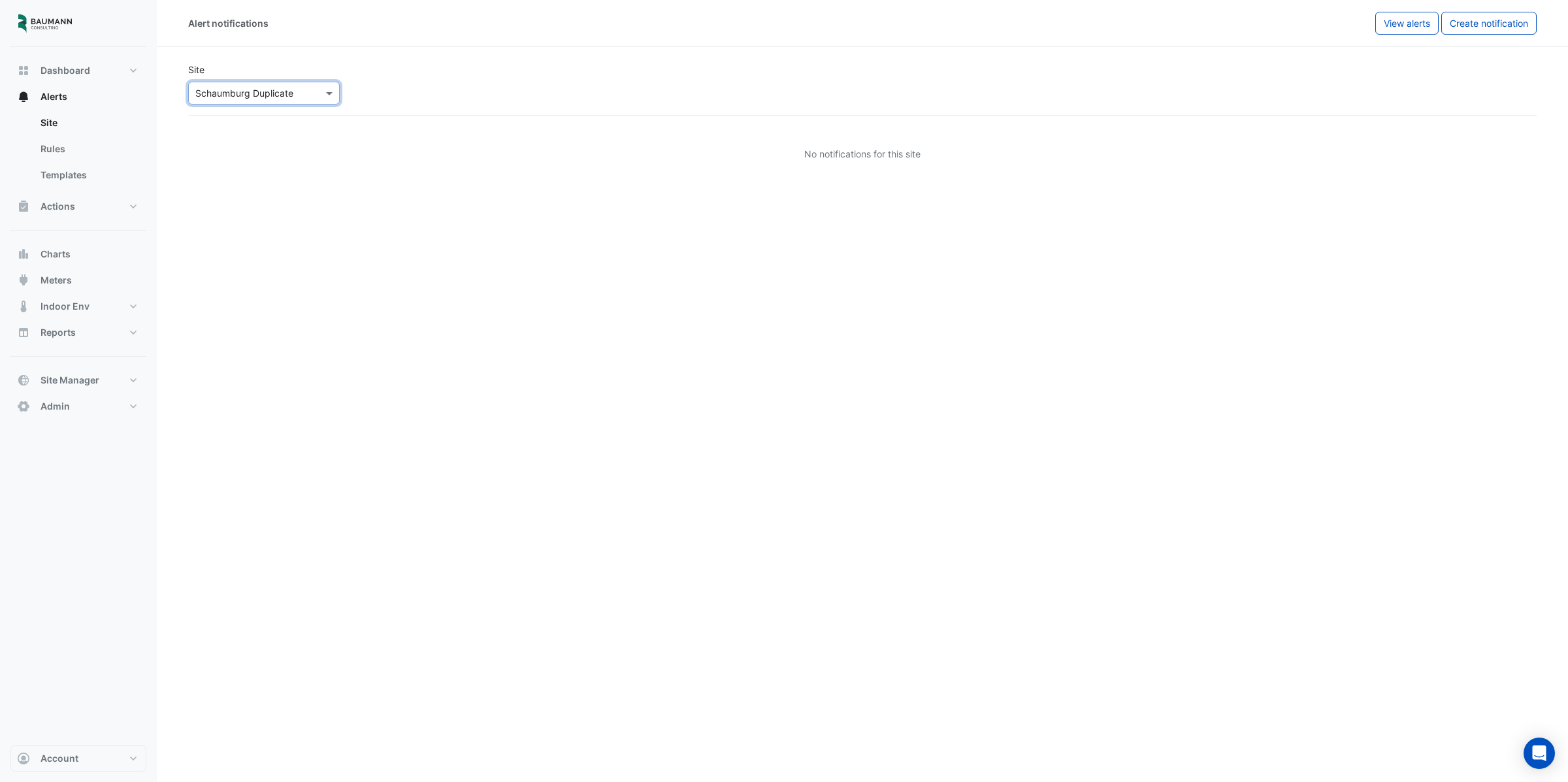
click at [259, 82] on div "Select a Site × Schaumburg Duplicate" at bounding box center [264, 93] width 152 height 23
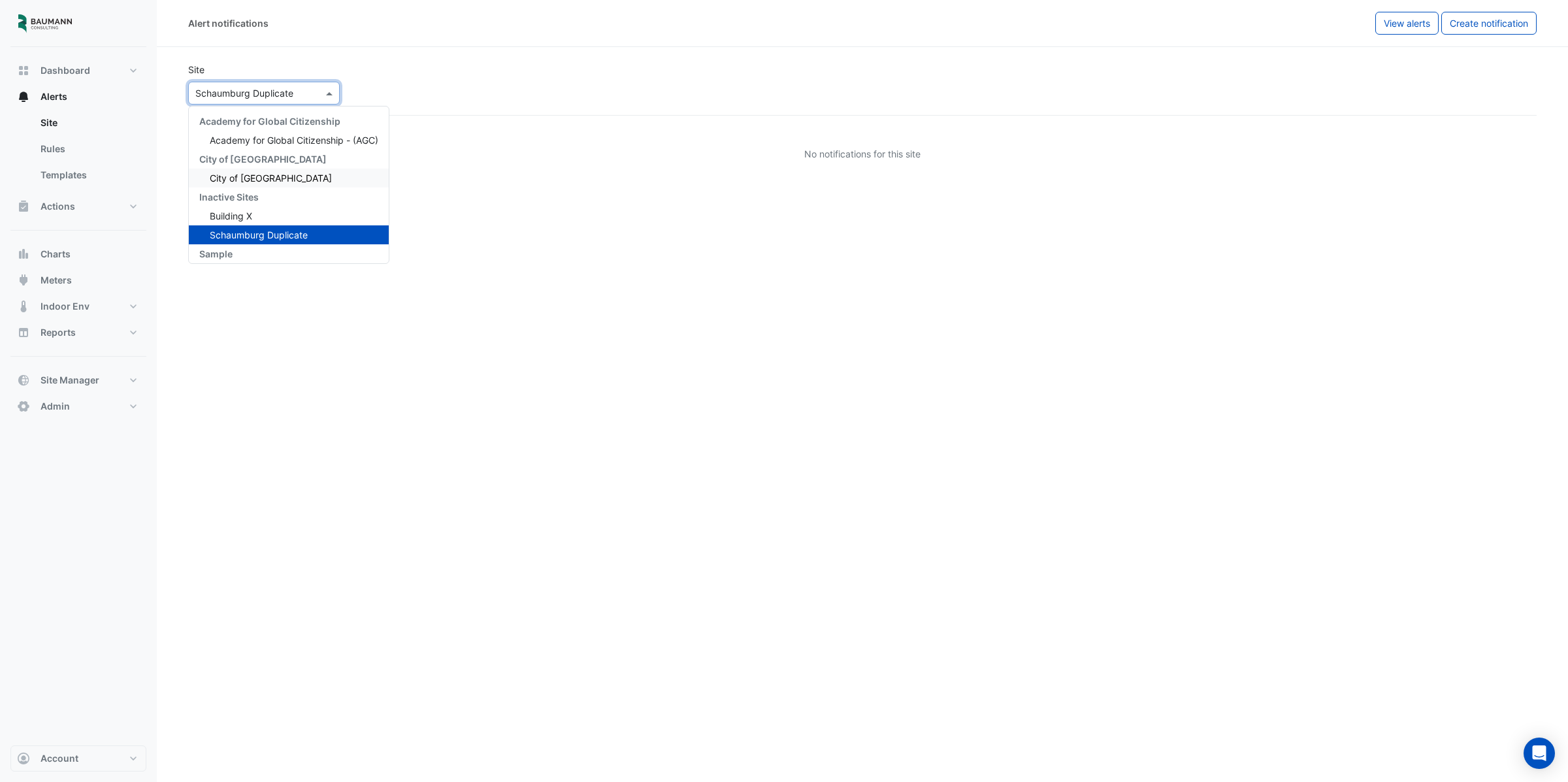
click at [247, 176] on span "City of [GEOGRAPHIC_DATA]" at bounding box center [271, 177] width 122 height 11
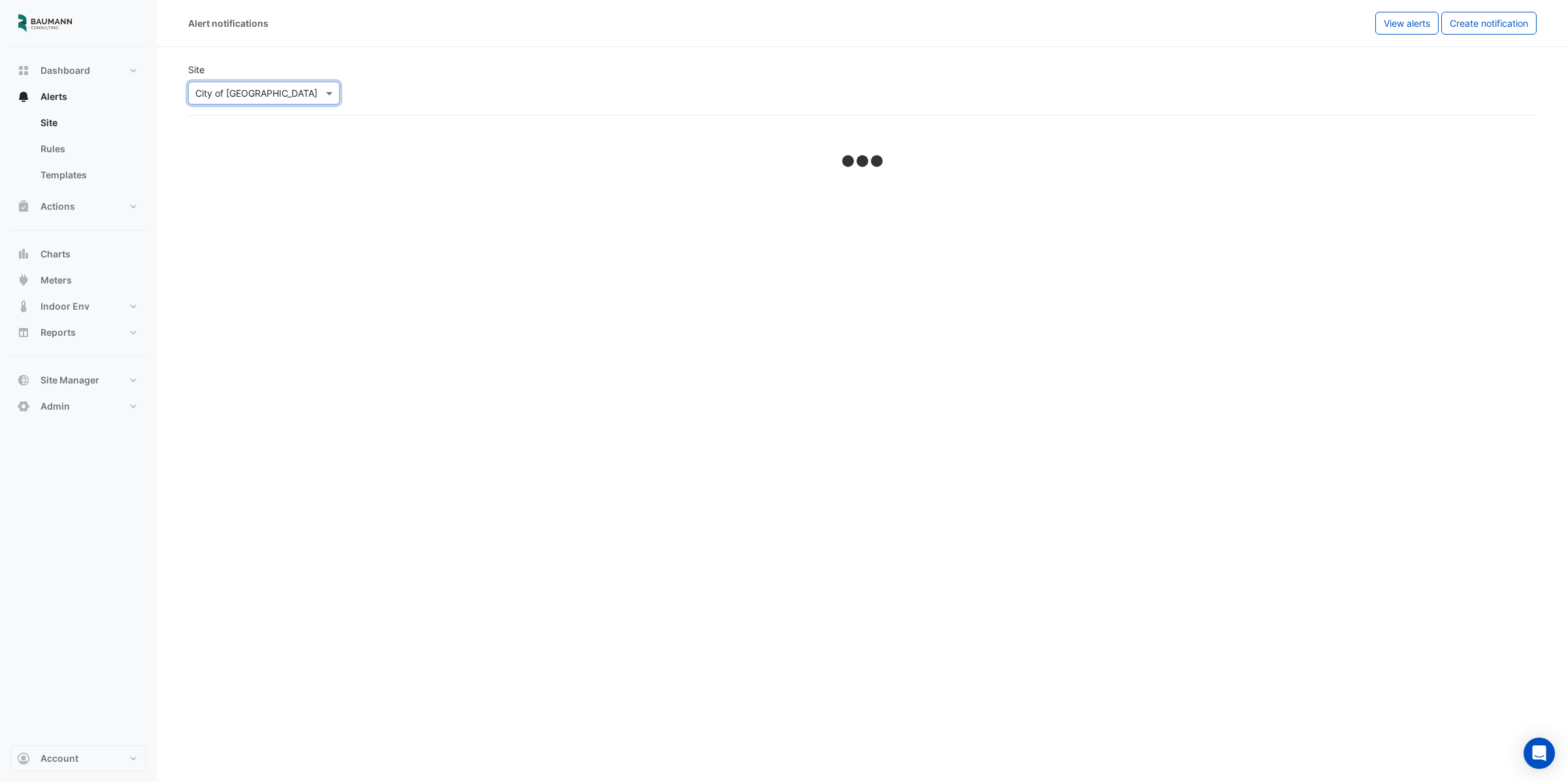
select select "******"
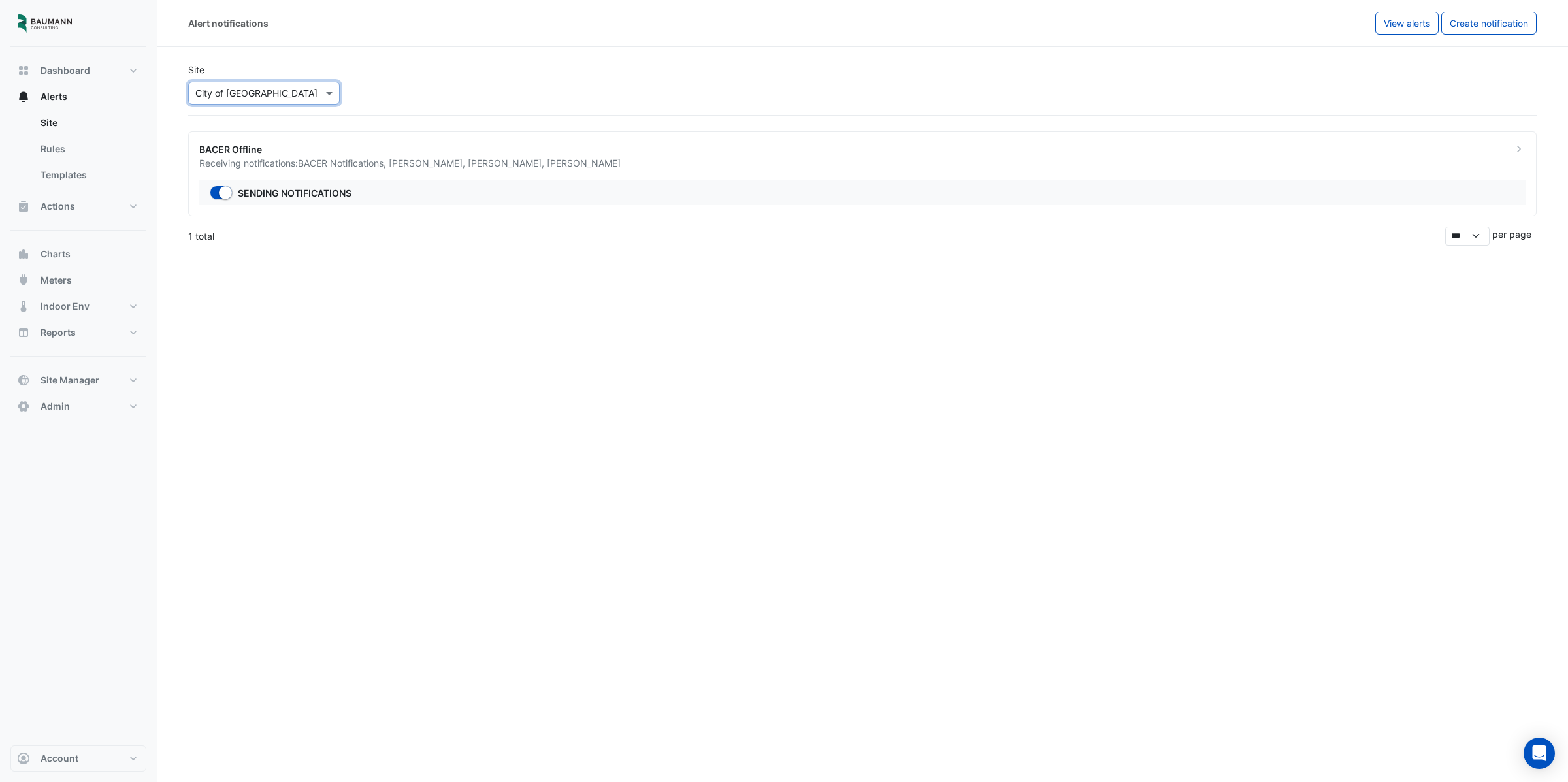
click at [477, 159] on span "[PERSON_NAME] ," at bounding box center [507, 163] width 79 height 11
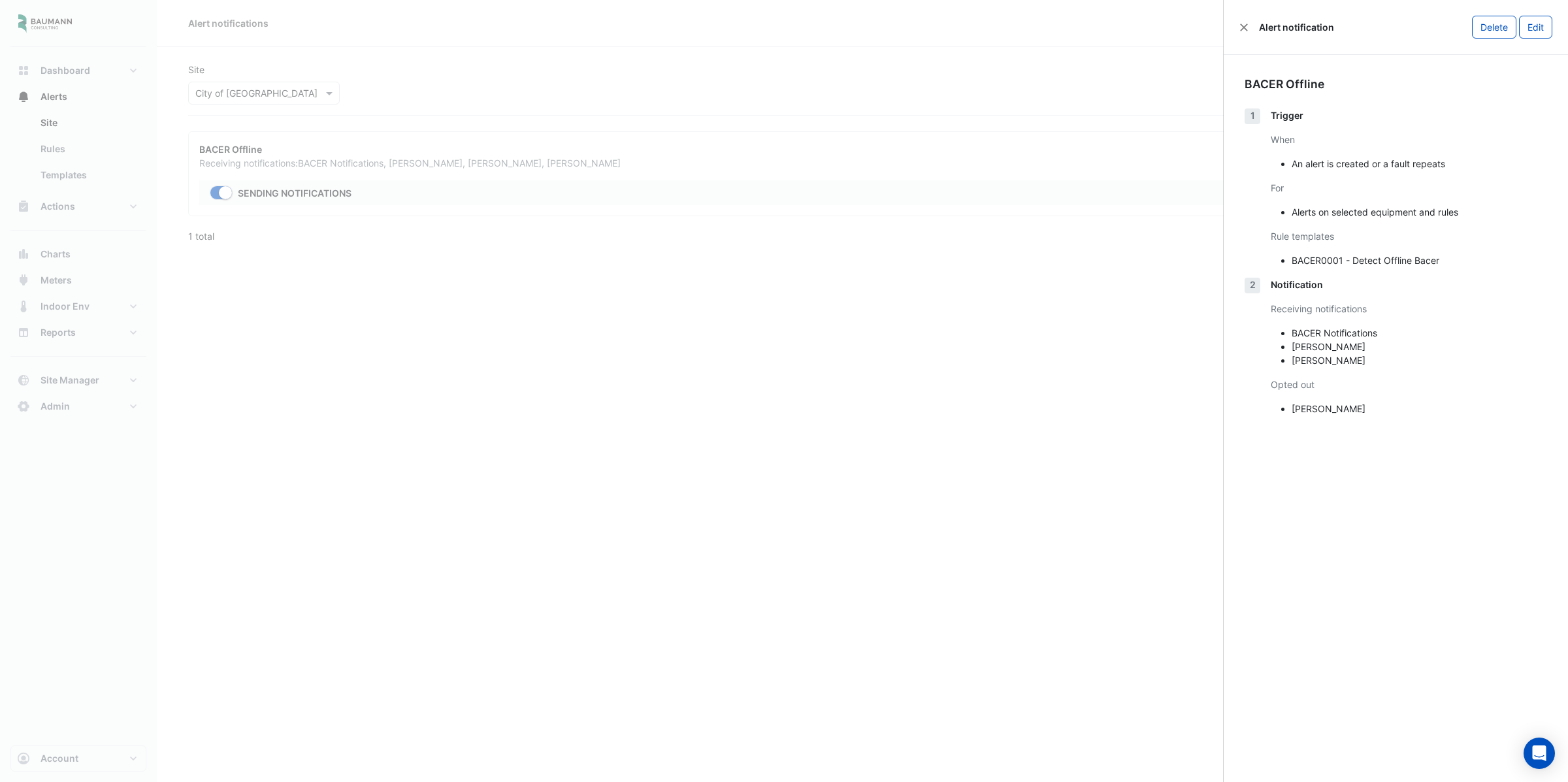
click at [762, 61] on ngb-offcanvas-backdrop at bounding box center [784, 391] width 1568 height 782
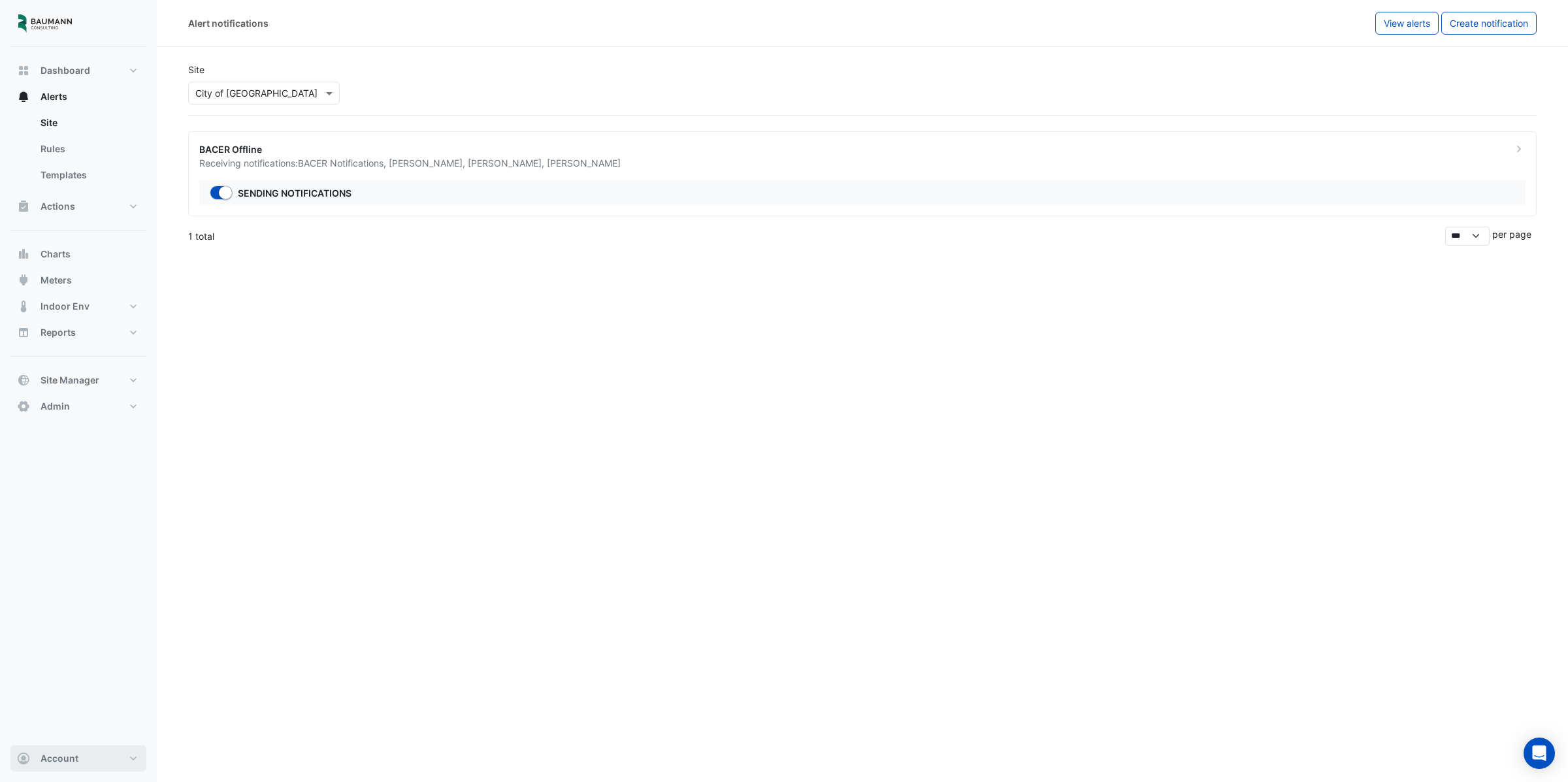
click at [100, 762] on button "Account" at bounding box center [78, 758] width 136 height 26
click at [91, 723] on link "Sign Out" at bounding box center [78, 724] width 124 height 26
